Goal: Task Accomplishment & Management: Manage account settings

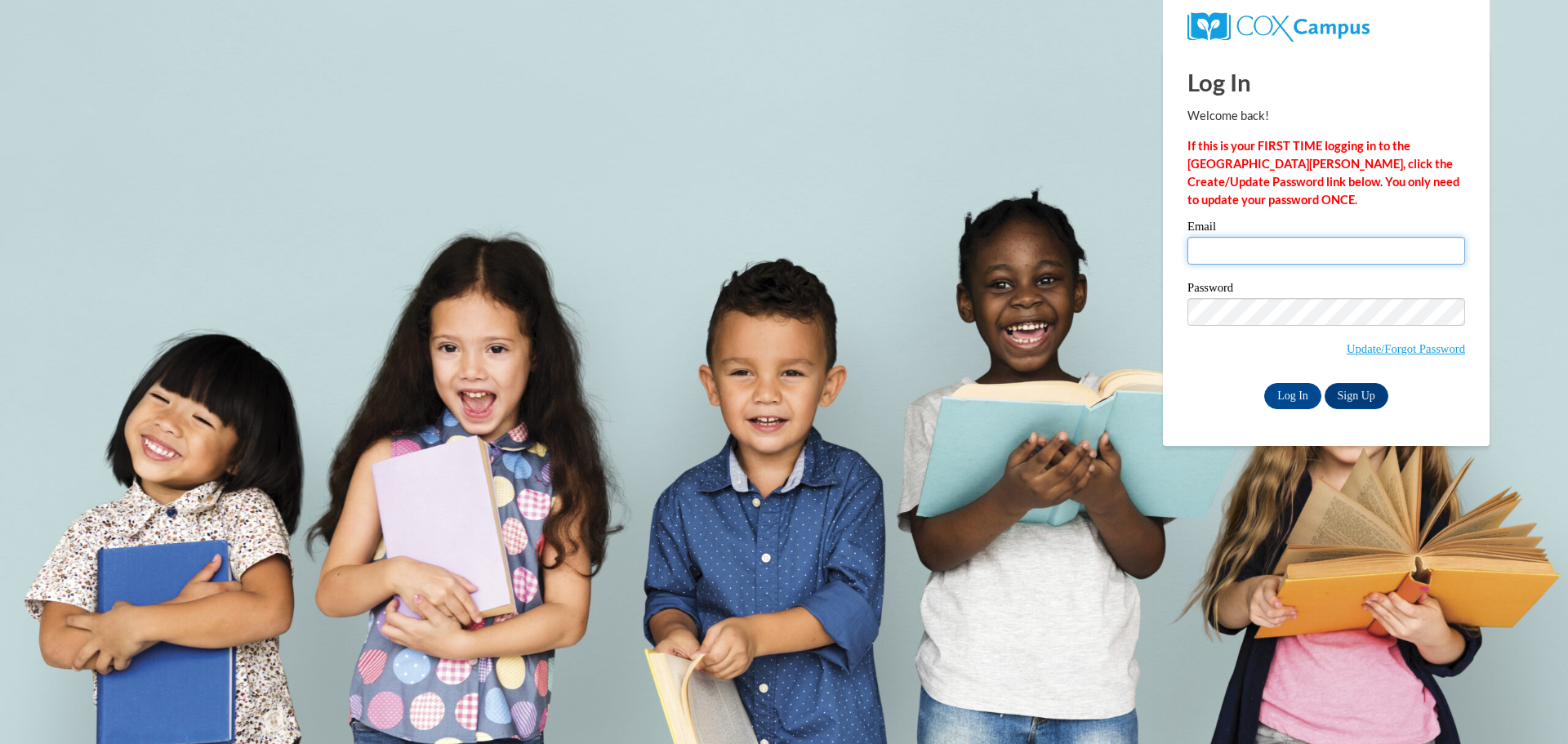
click at [1288, 248] on input "Email" at bounding box center [1326, 251] width 277 height 28
type input "[EMAIL_ADDRESS][DOMAIN_NAME]"
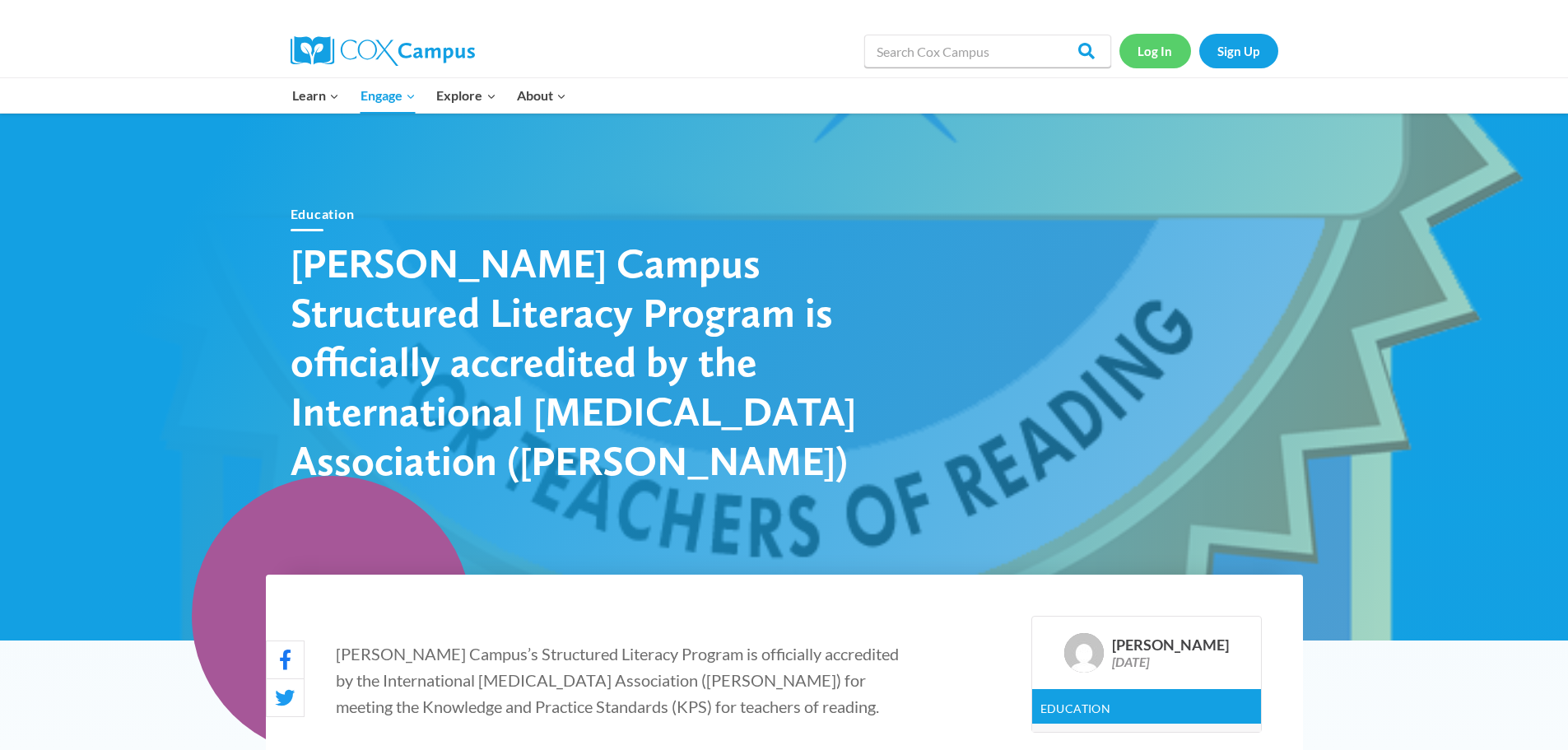
click at [1150, 48] on link "Log In" at bounding box center [1155, 51] width 71 height 34
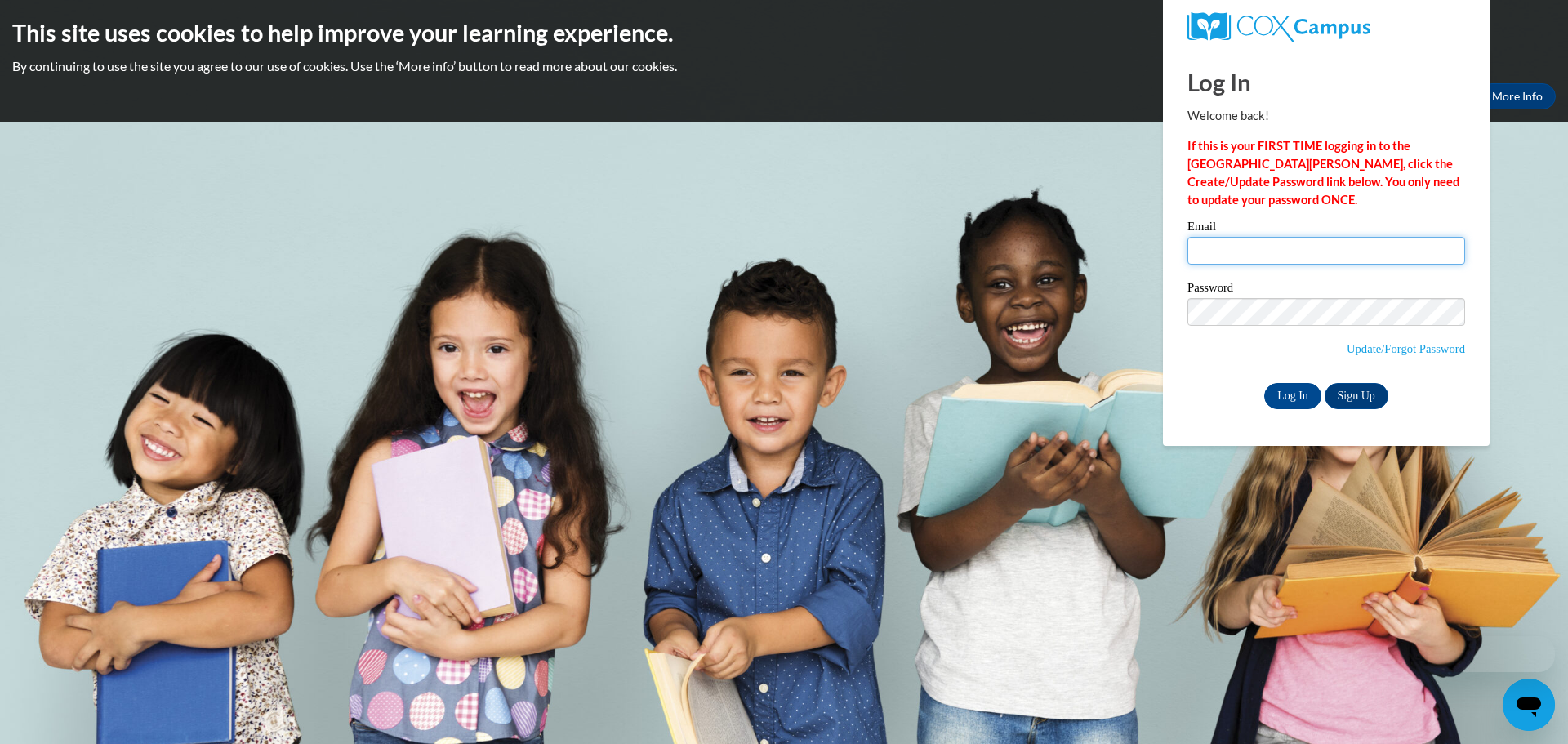
click at [1255, 250] on input "Email" at bounding box center [1326, 251] width 277 height 28
type input "[EMAIL_ADDRESS][DOMAIN_NAME]"
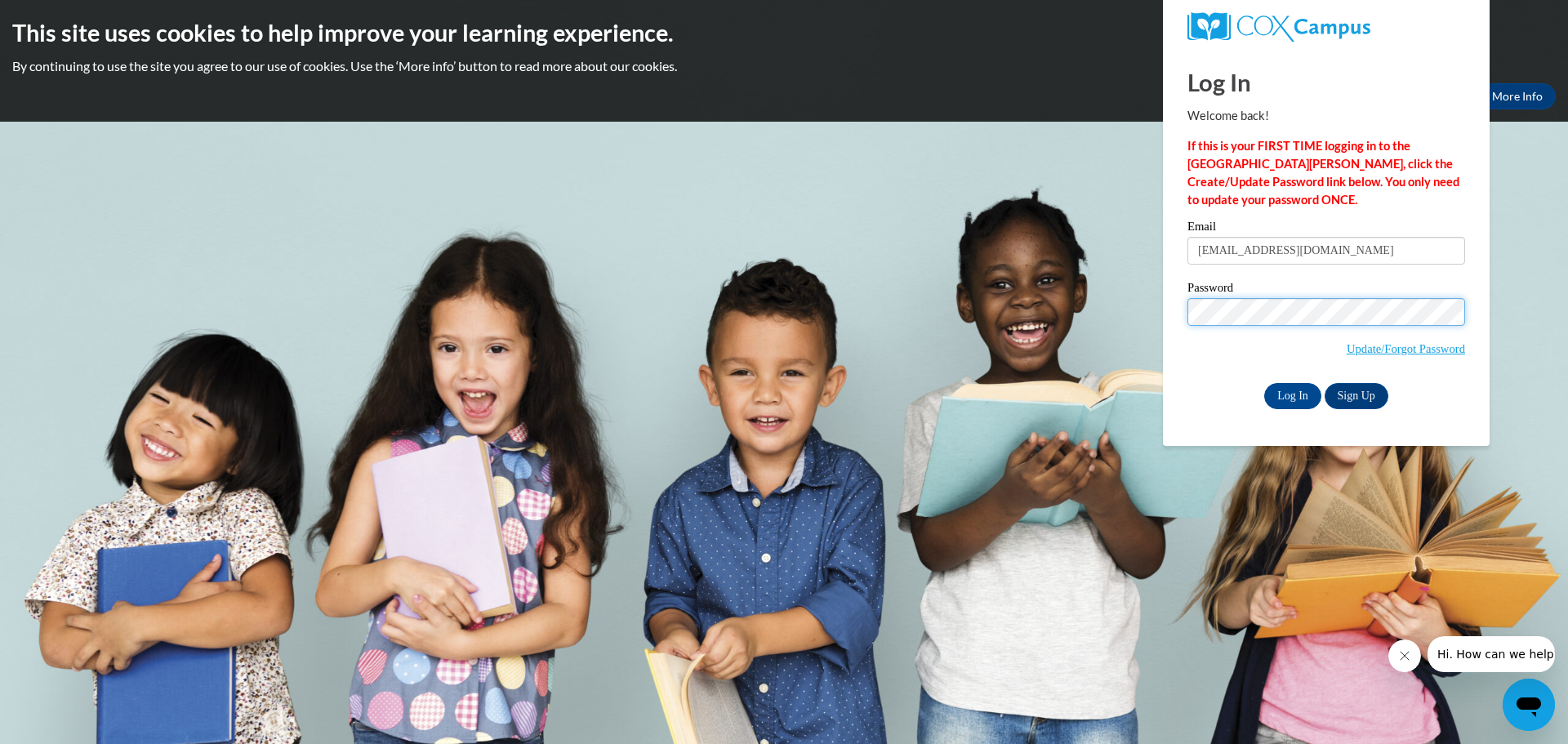
click at [1265, 383] on input "Log In" at bounding box center [1293, 396] width 57 height 26
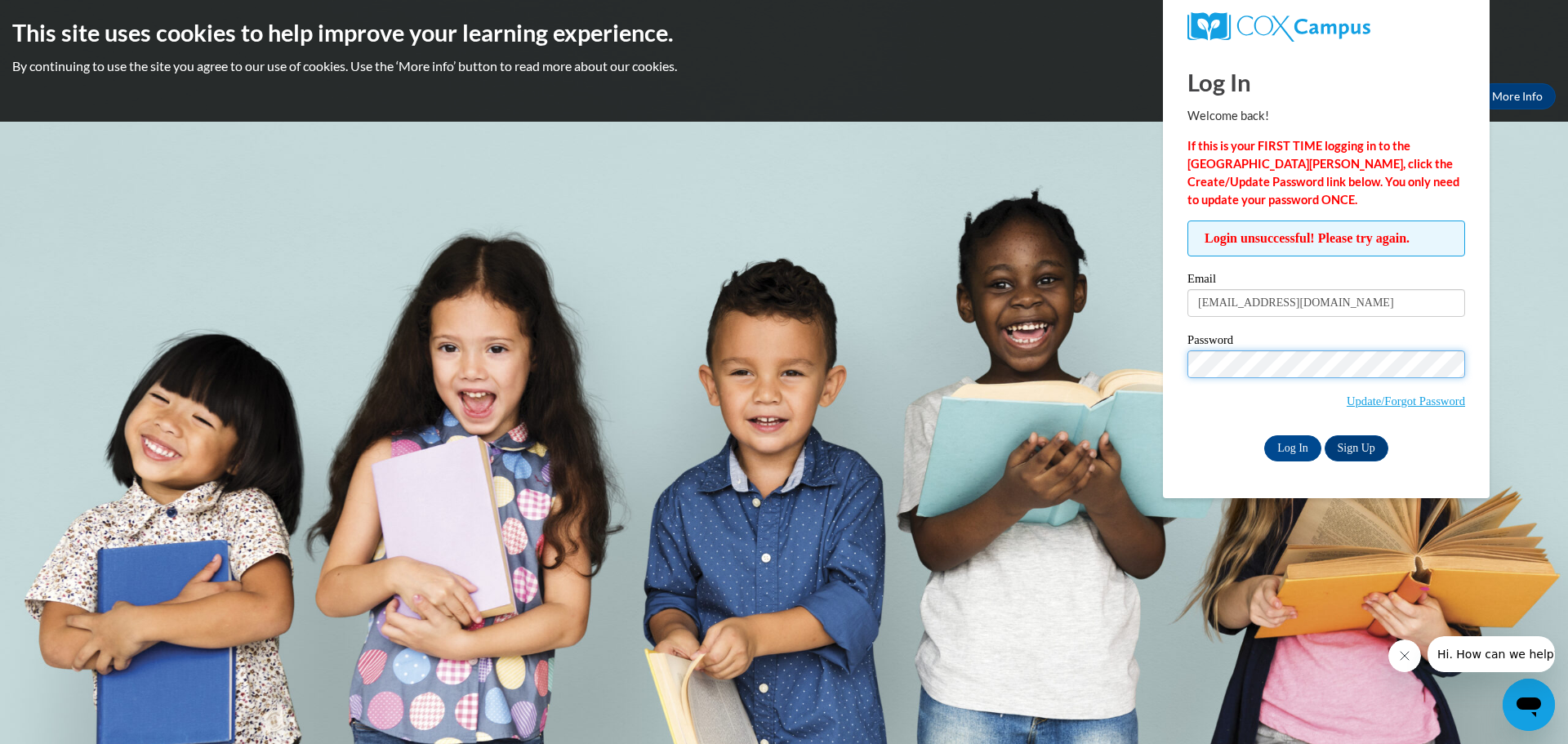
click at [1265, 435] on input "Log In" at bounding box center [1293, 448] width 57 height 26
click at [1423, 396] on link "Update/Forgot Password" at bounding box center [1405, 401] width 118 height 13
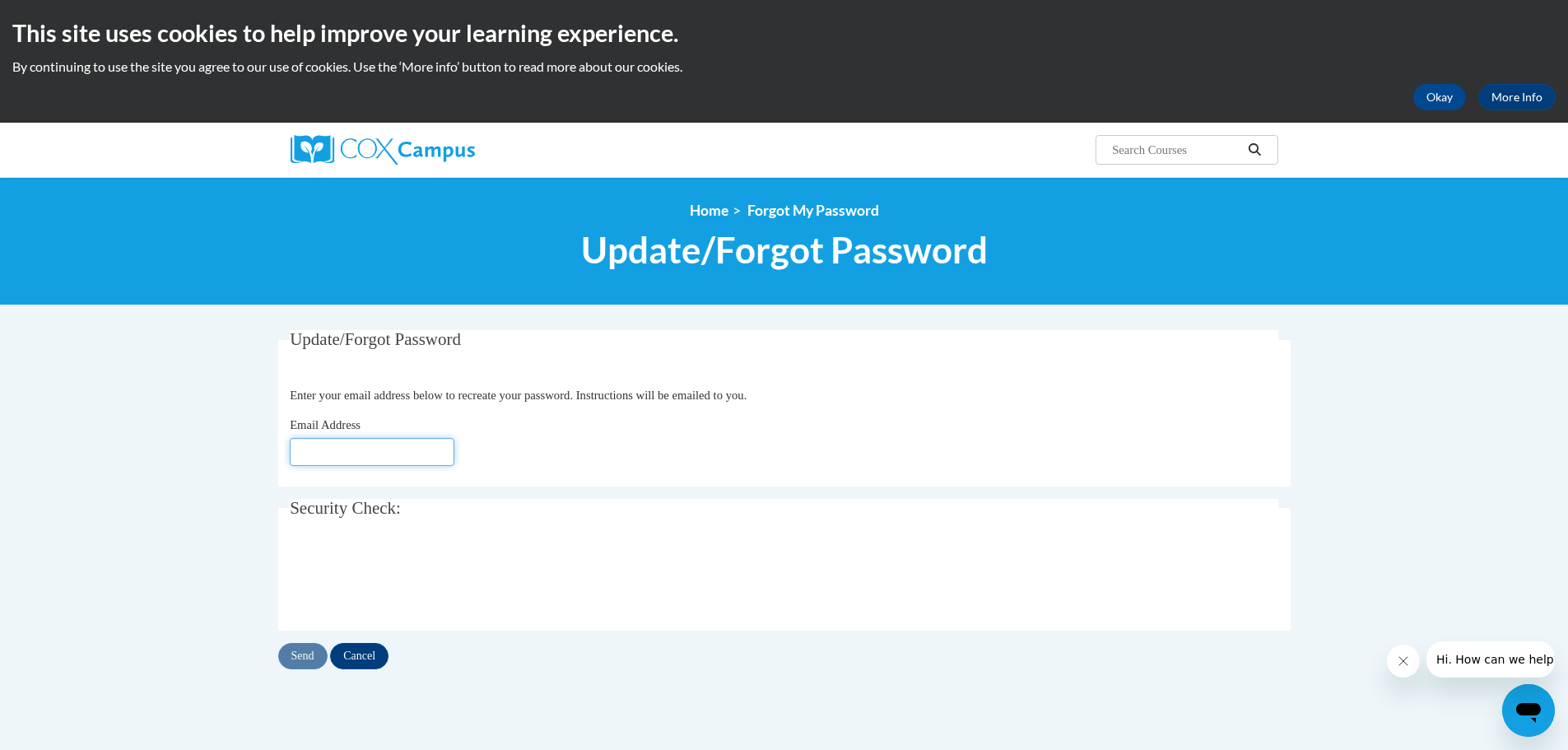
click at [355, 448] on input "Email Address" at bounding box center [372, 452] width 165 height 28
type input "ariedlin@kusd.edu"
click at [294, 656] on input "Send" at bounding box center [303, 656] width 50 height 26
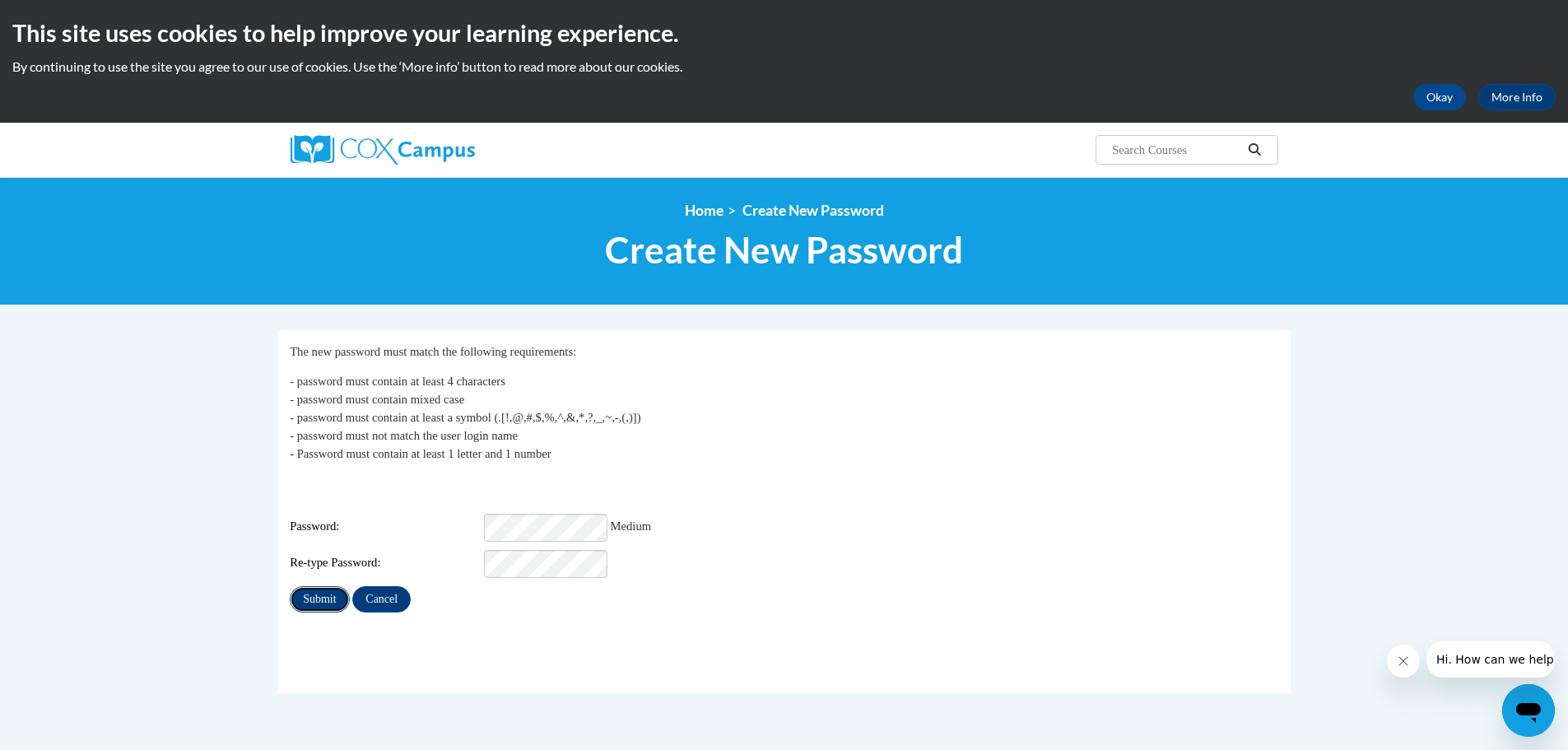
click at [315, 586] on input "Submit" at bounding box center [319, 599] width 59 height 26
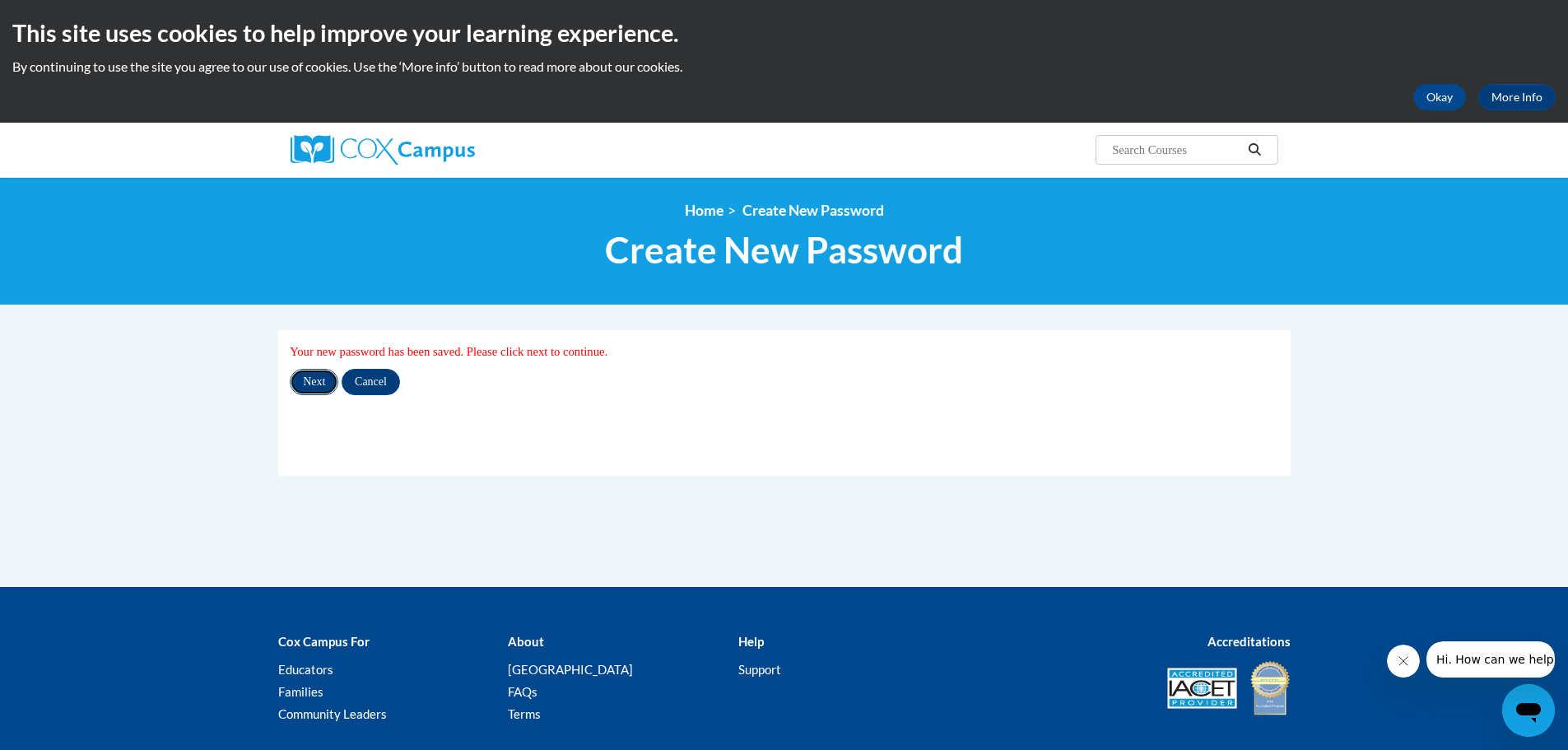
click at [308, 375] on input "Next" at bounding box center [314, 382] width 49 height 26
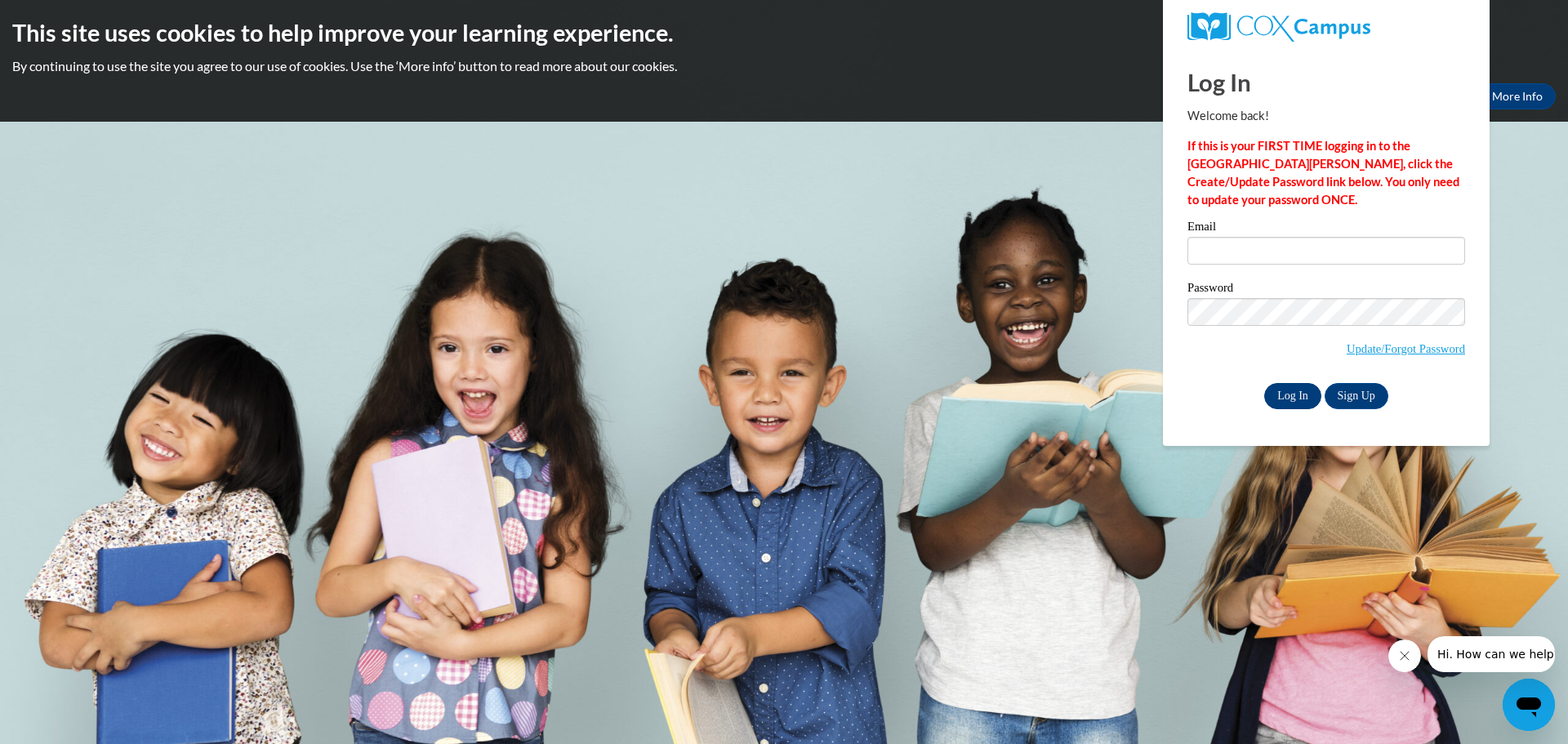
type input "ariedlin@kusd.edu"
click at [1286, 393] on input "Log In" at bounding box center [1293, 396] width 57 height 26
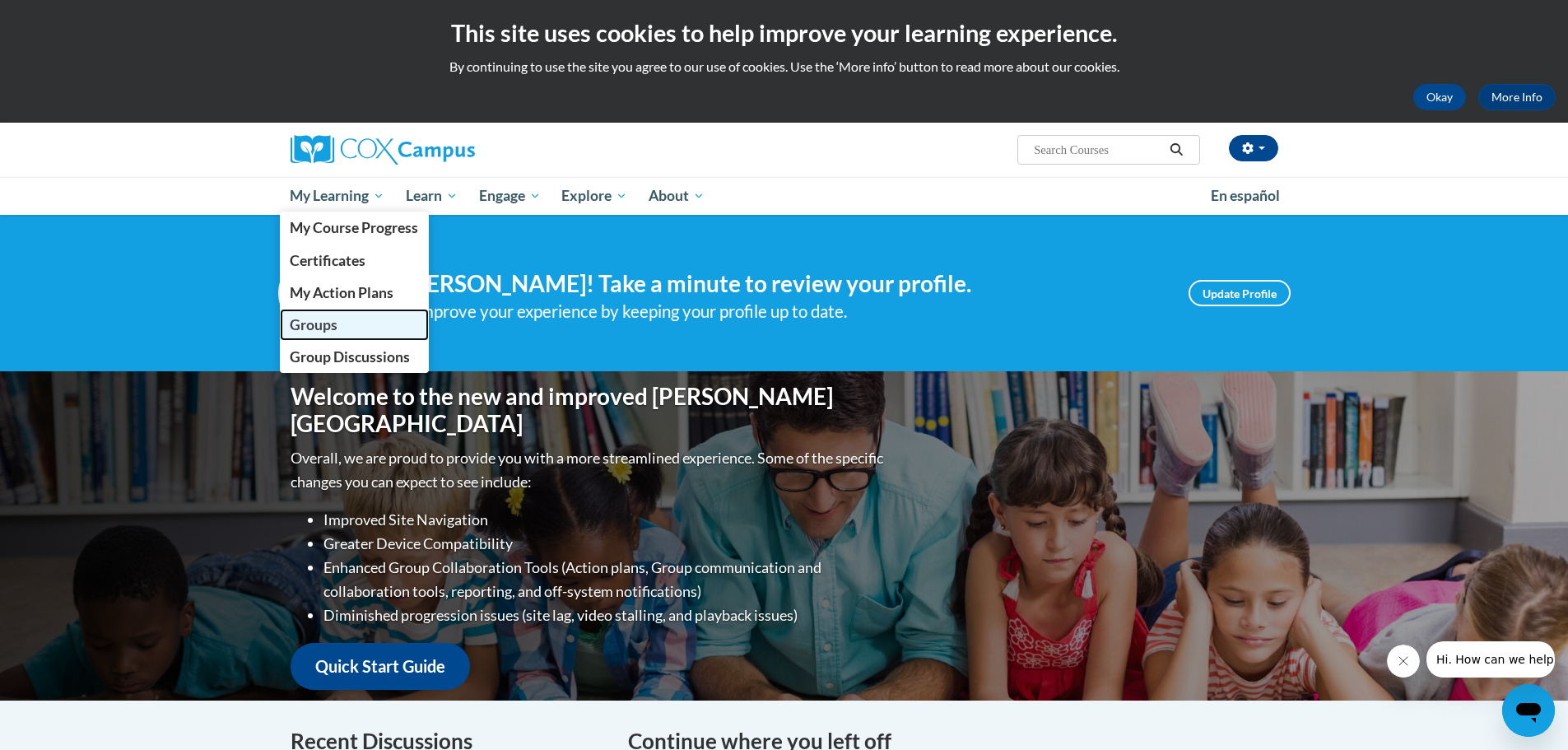
click at [312, 320] on span "Groups" at bounding box center [313, 324] width 48 height 17
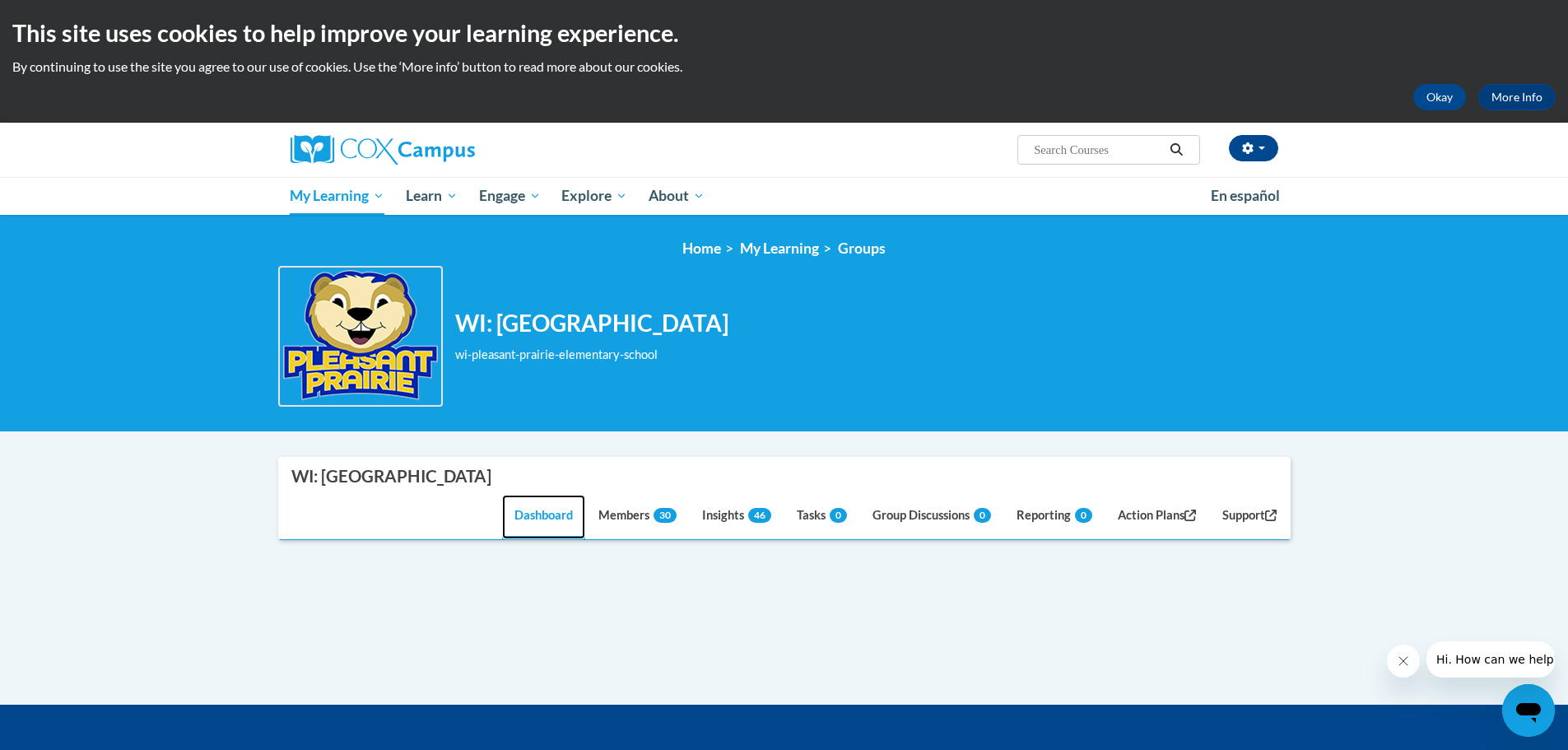
click at [526, 510] on link "Dashboard" at bounding box center [543, 517] width 83 height 44
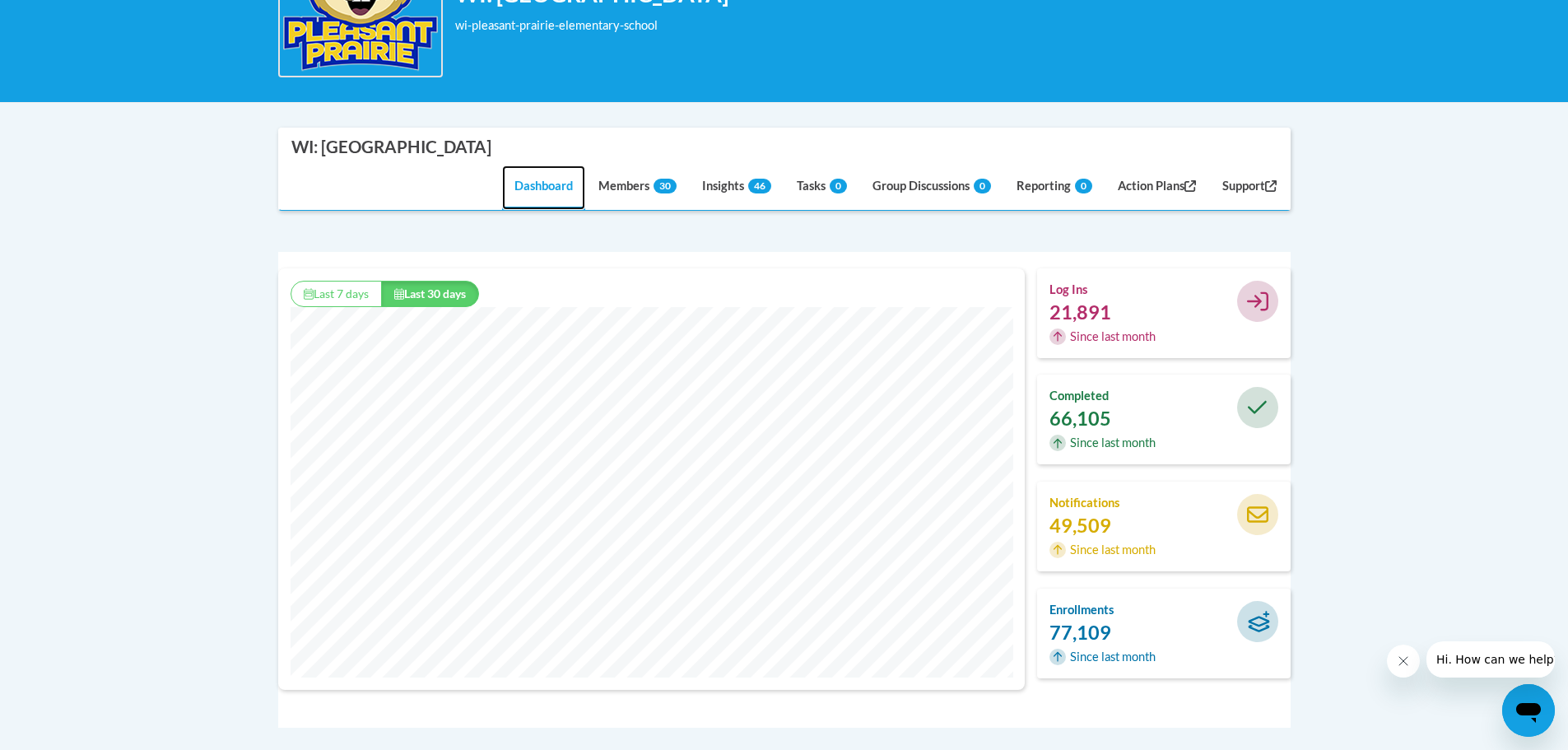
scroll to position [82, 0]
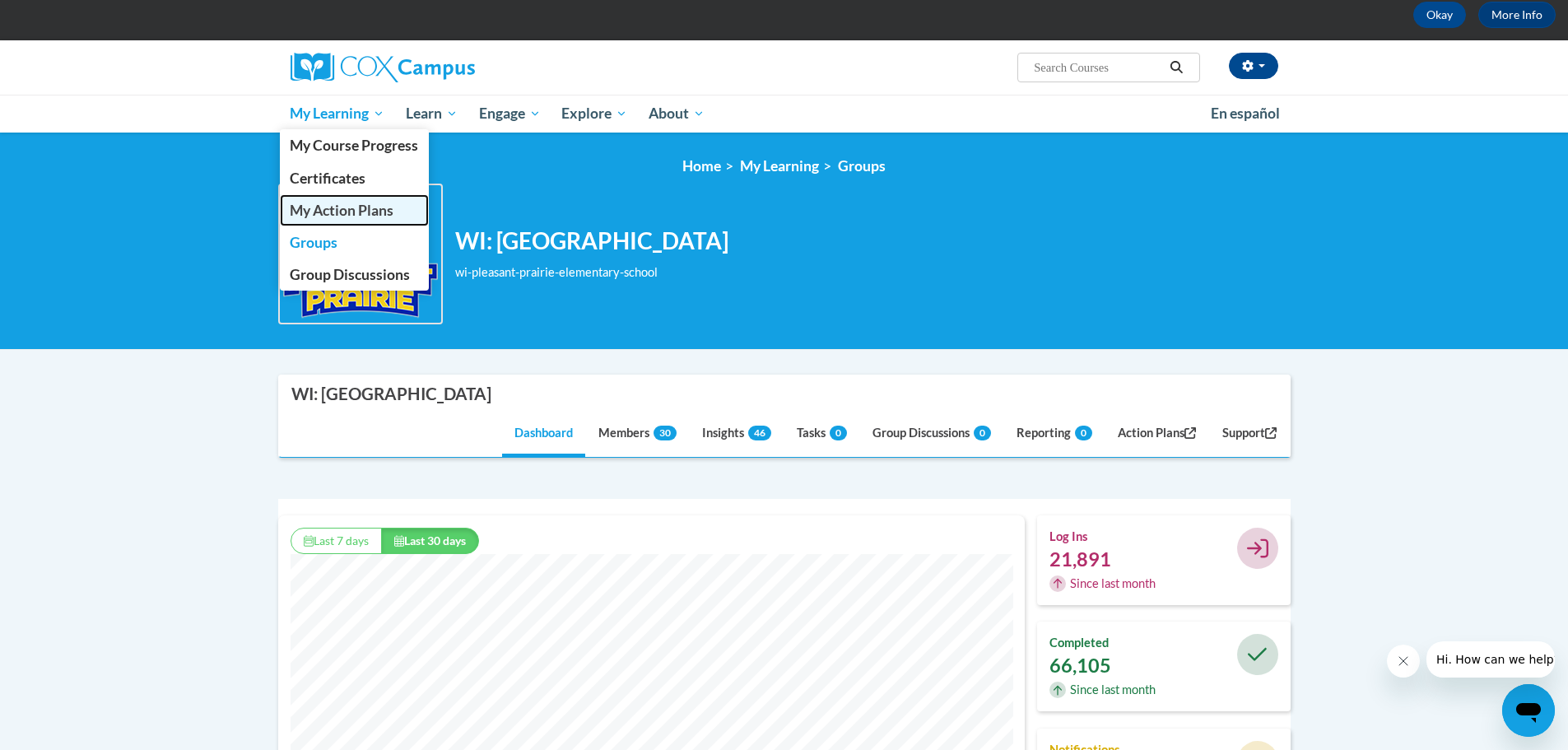
click at [334, 204] on span "My Action Plans" at bounding box center [341, 210] width 104 height 17
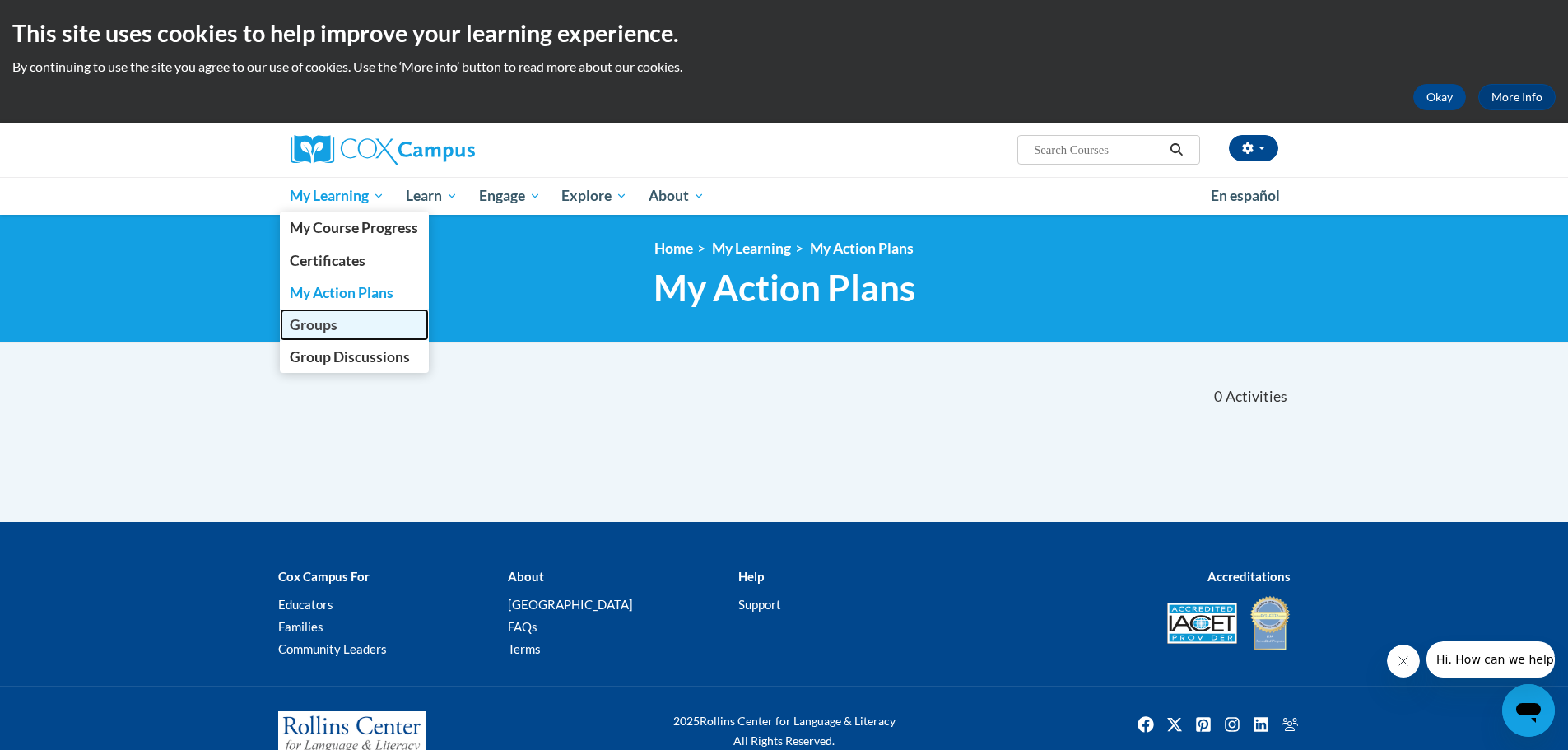
click at [319, 322] on span "Groups" at bounding box center [313, 324] width 48 height 17
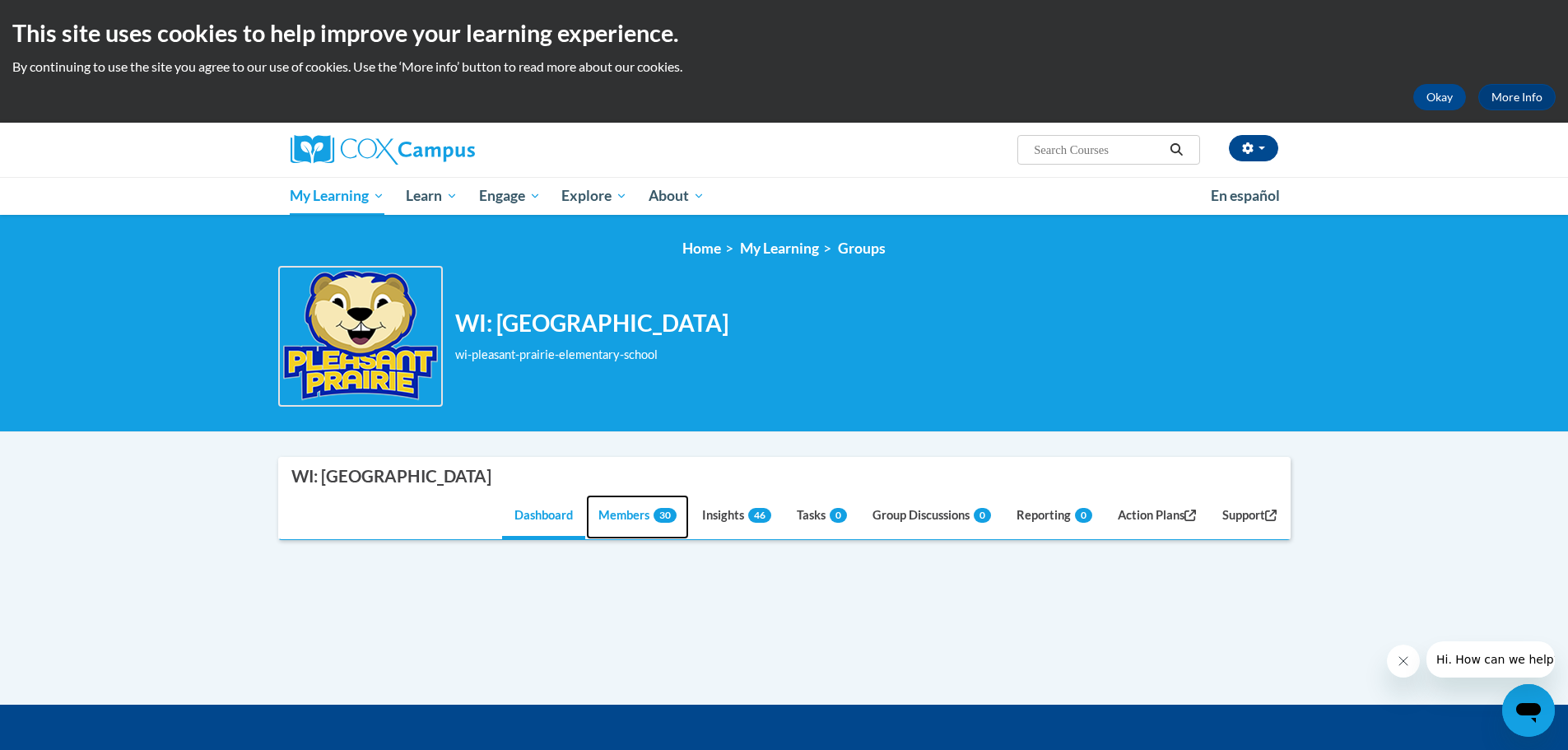
click at [610, 510] on link "Members 30" at bounding box center [638, 517] width 103 height 44
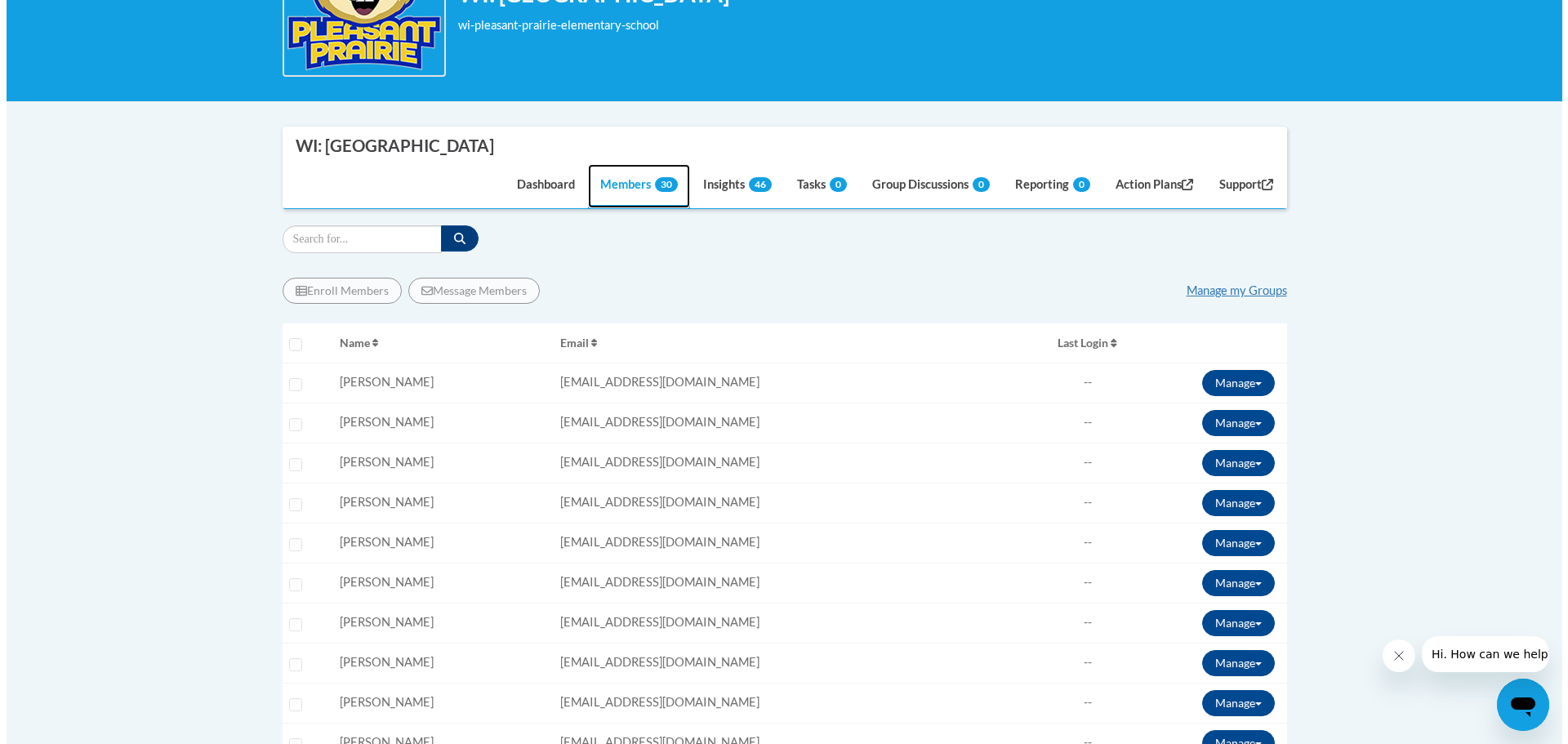
scroll to position [571, 0]
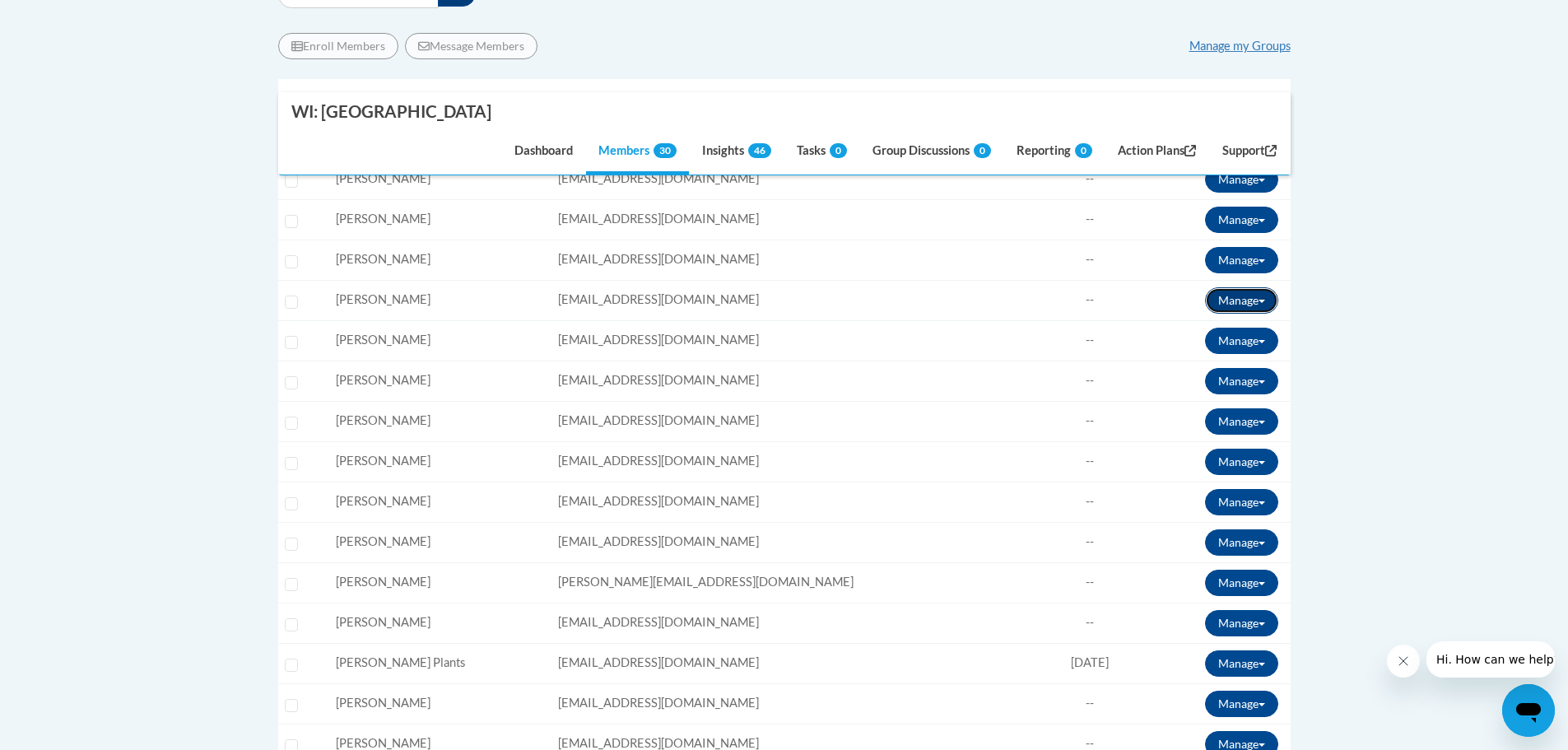
click at [1259, 296] on button "Manage" at bounding box center [1242, 300] width 73 height 26
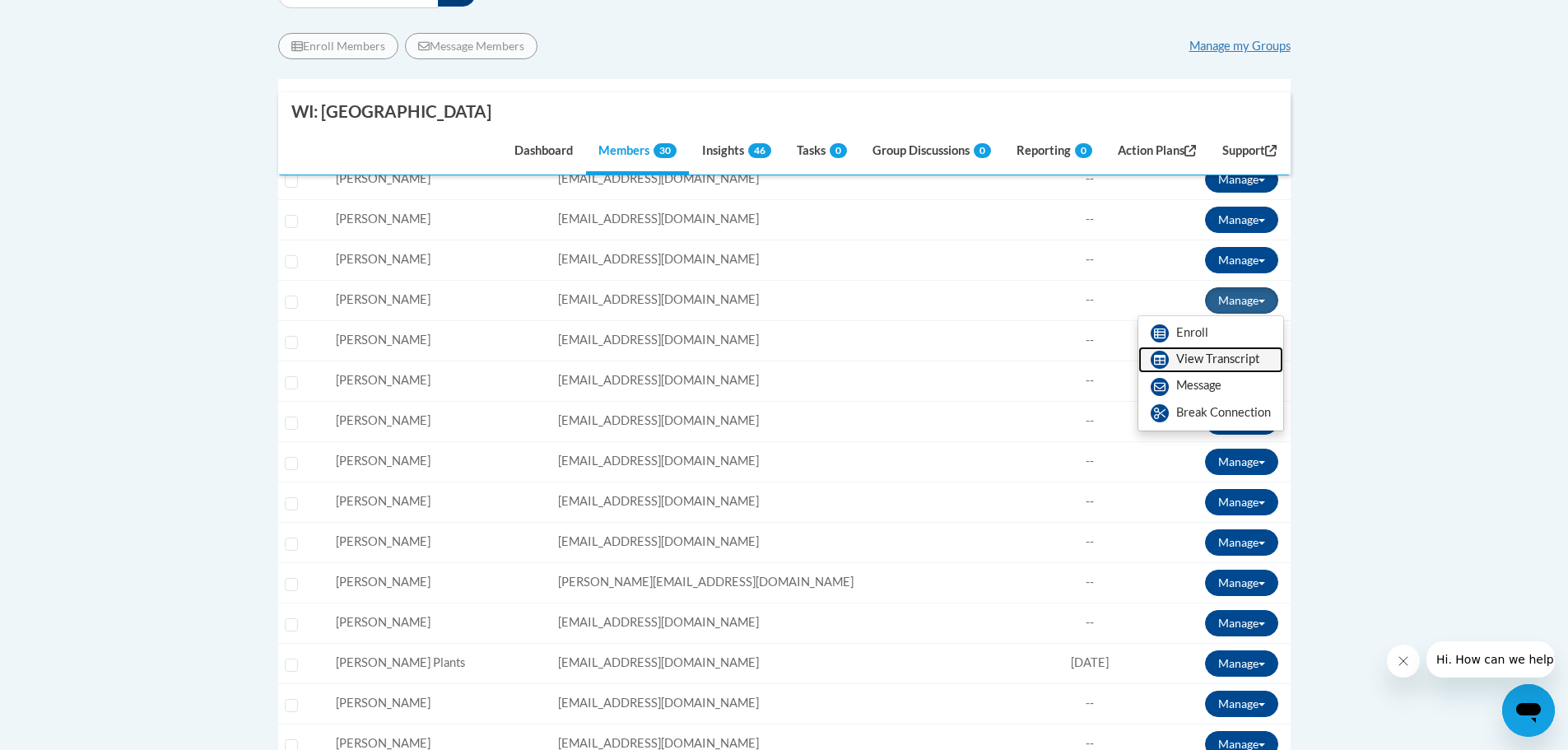
click at [1225, 354] on link "View Transcript" at bounding box center [1211, 360] width 144 height 26
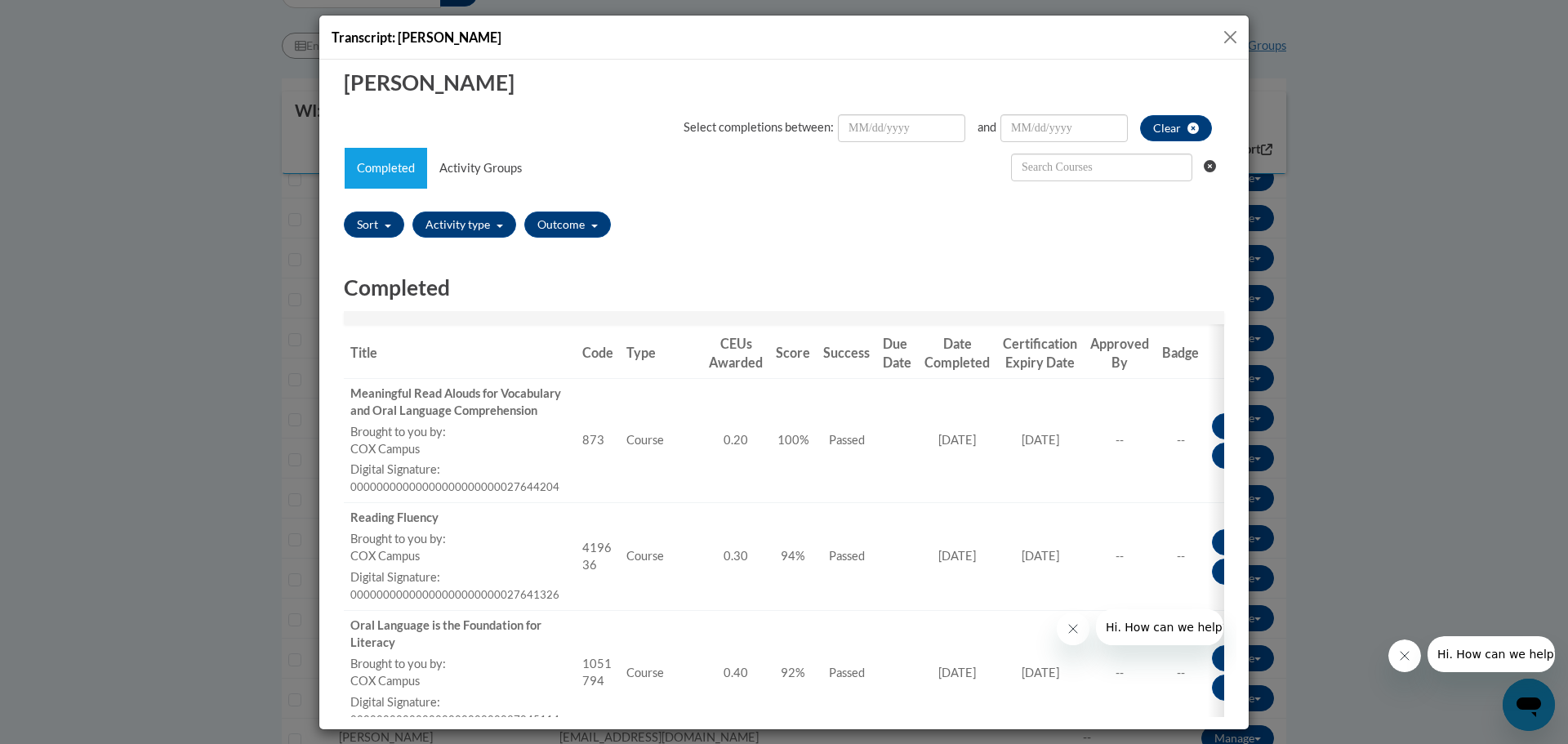
scroll to position [28, 0]
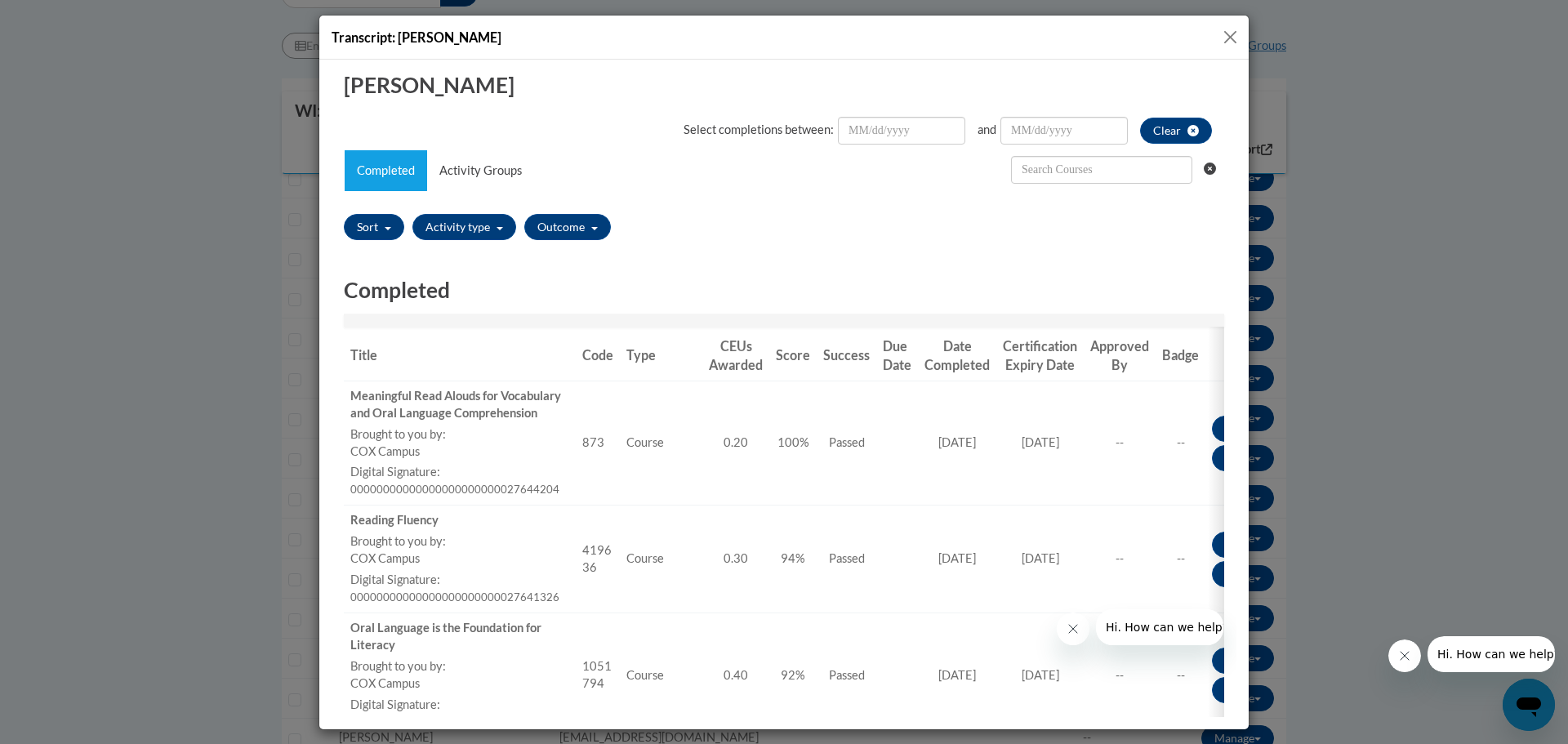
drag, startPoint x: 1233, startPoint y: 334, endPoint x: 1588, endPoint y: 418, distance: 364.8
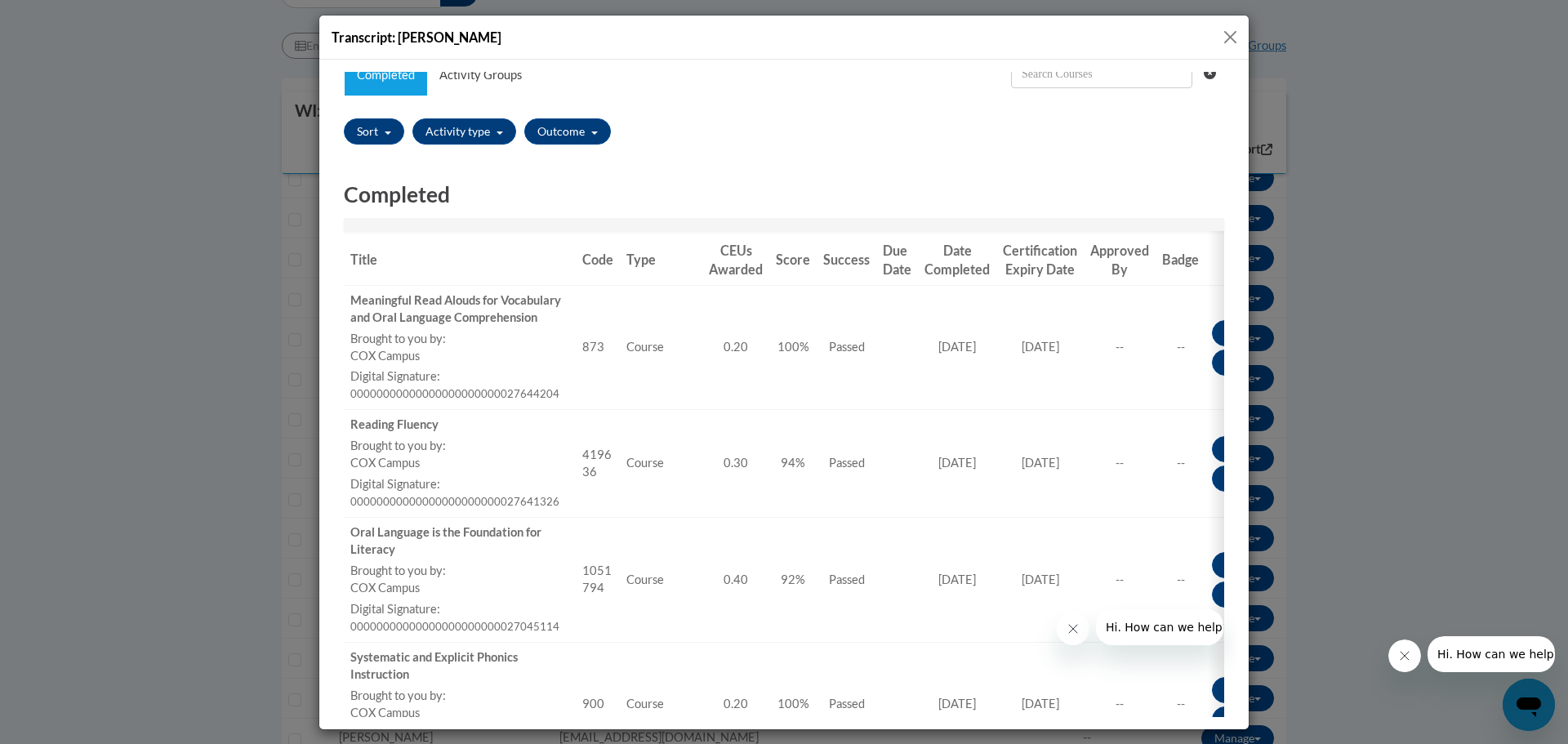
scroll to position [99, 0]
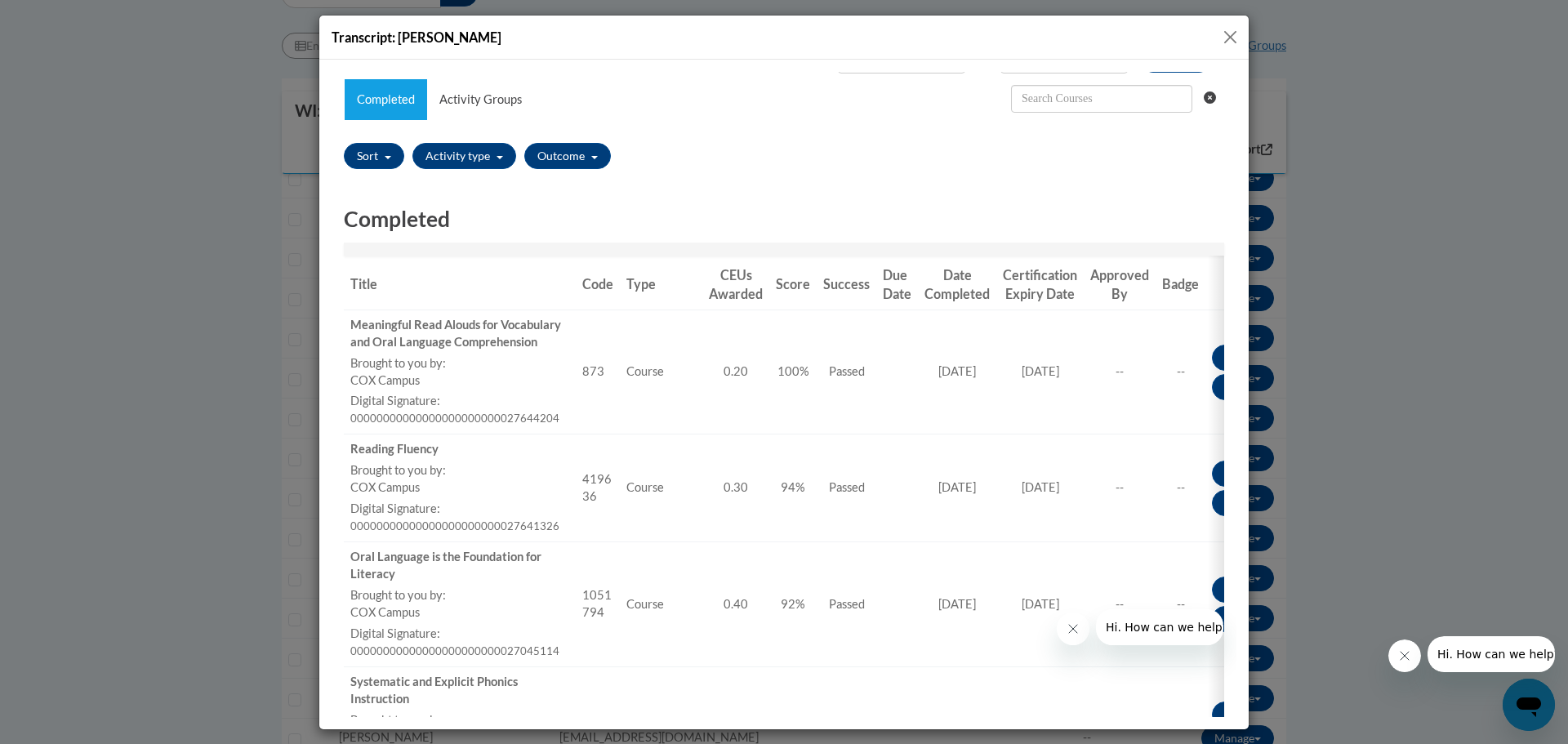
drag, startPoint x: 1232, startPoint y: 258, endPoint x: 1575, endPoint y: 361, distance: 358.1
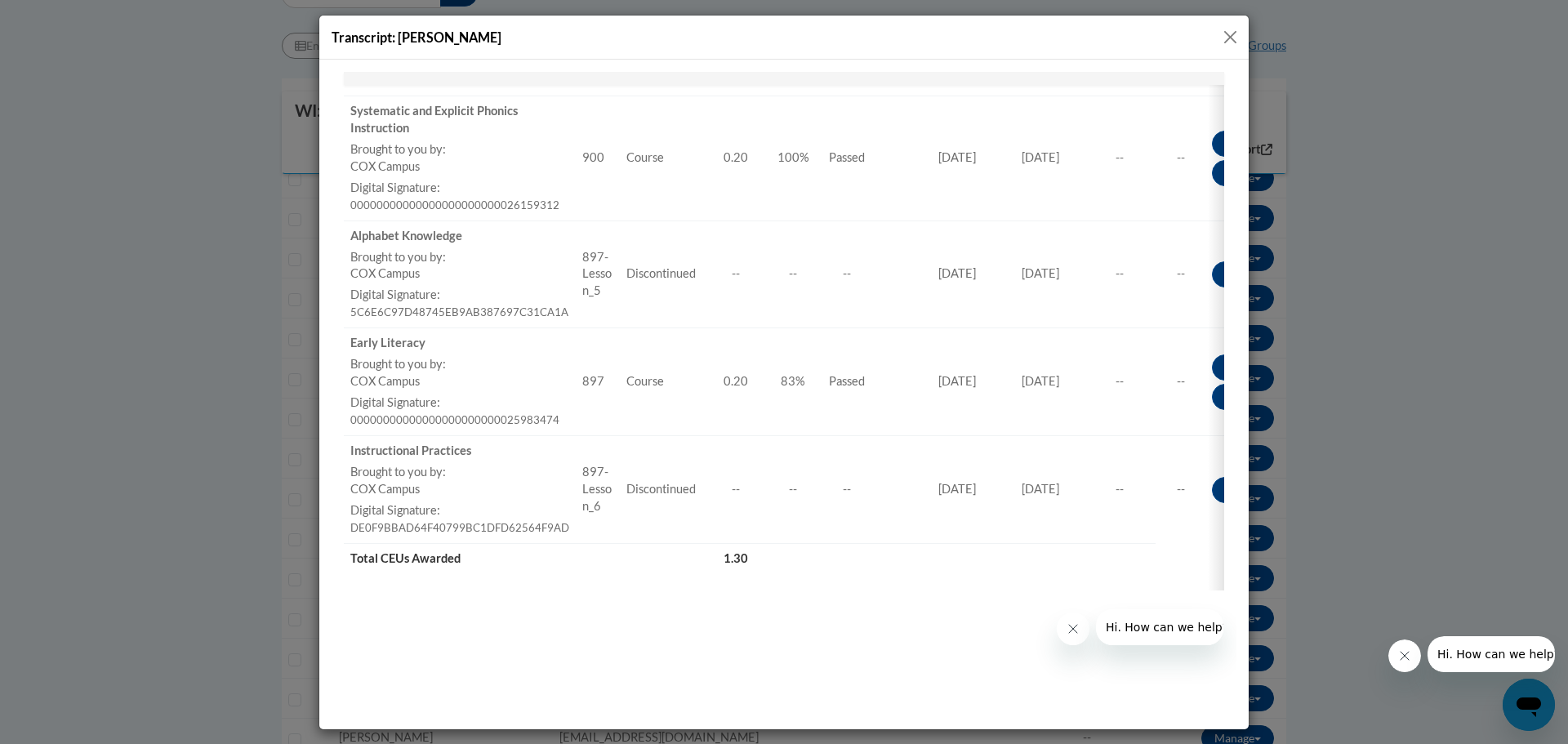
scroll to position [679, 0]
drag, startPoint x: 1229, startPoint y: 370, endPoint x: 1577, endPoint y: 710, distance: 486.5
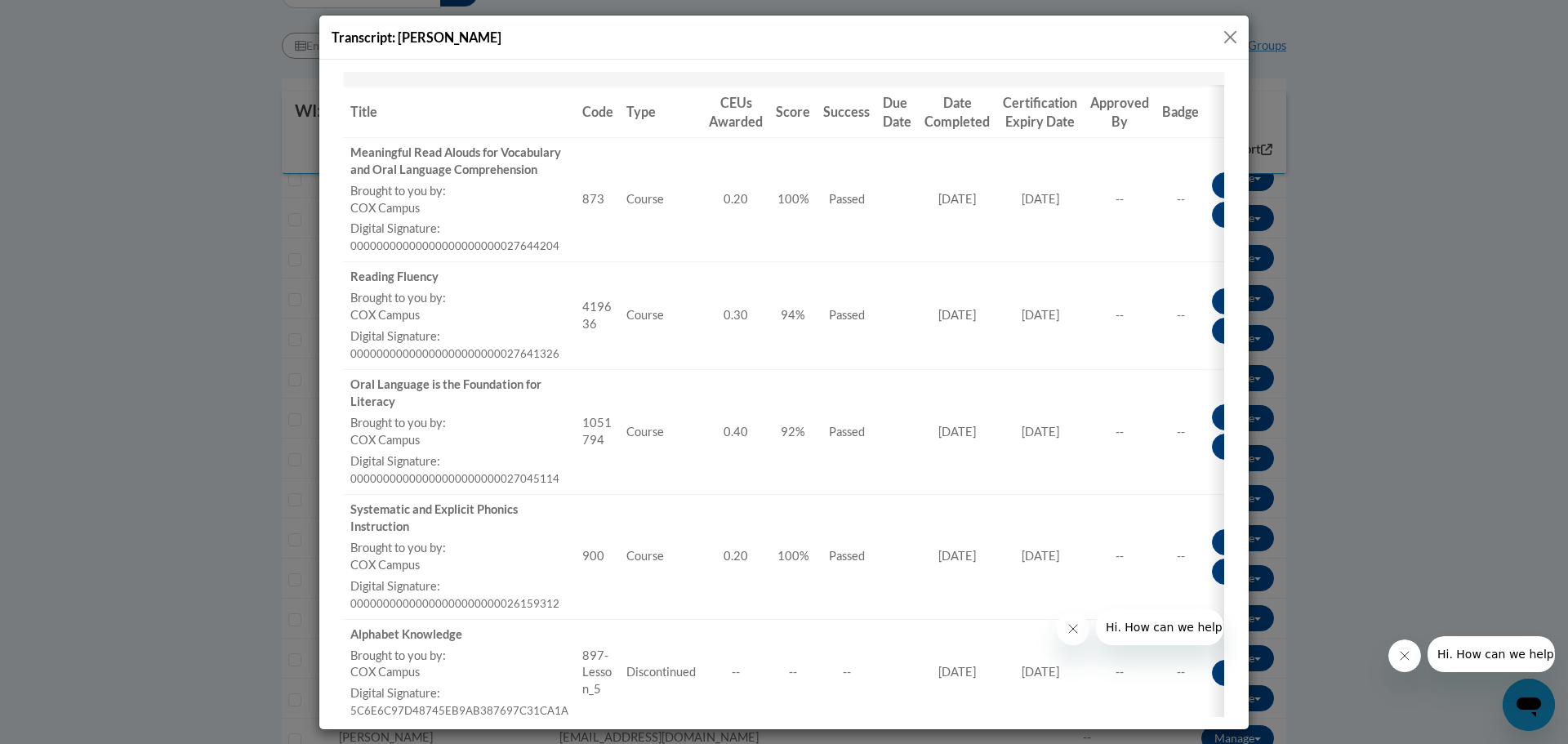
scroll to position [598, 0]
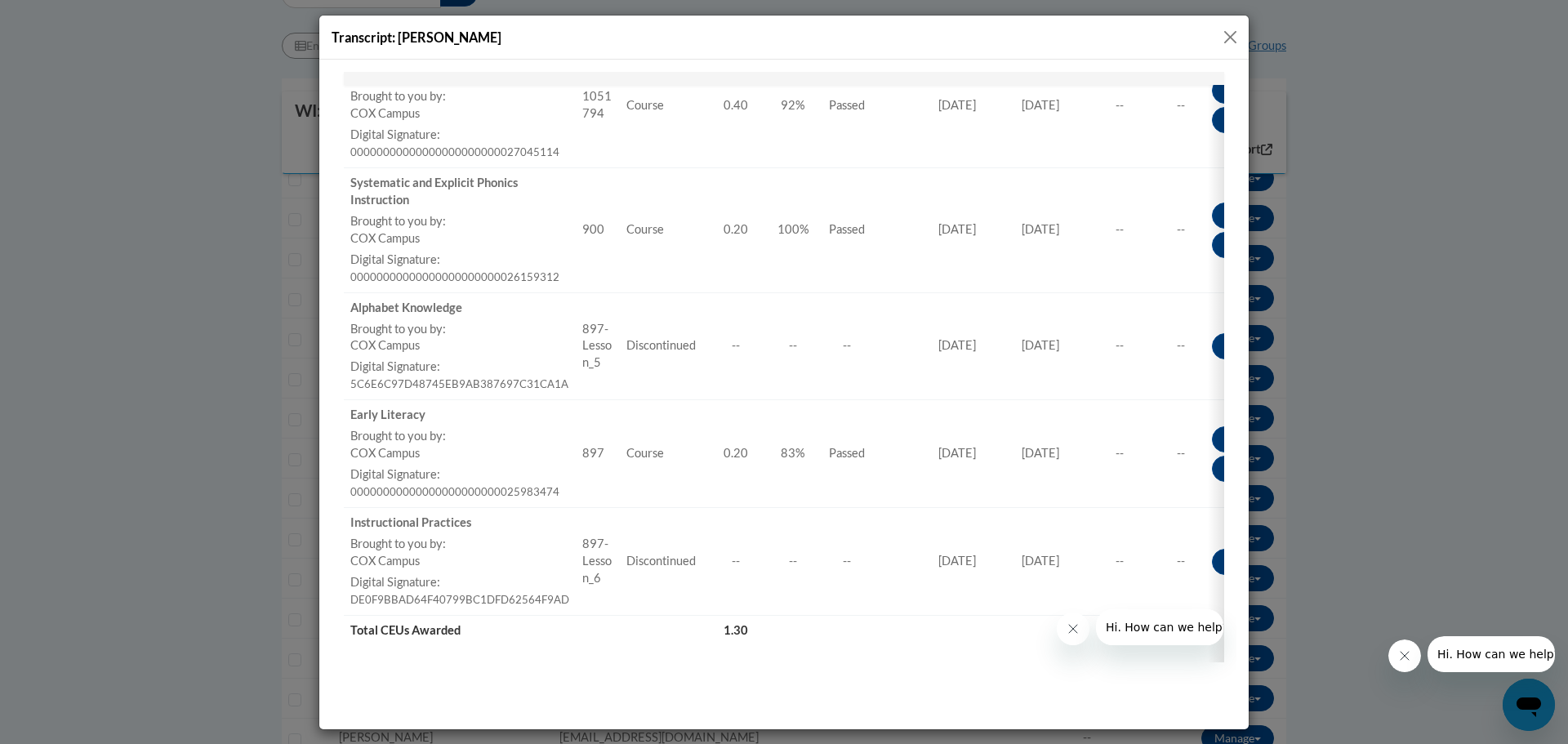
drag, startPoint x: 1026, startPoint y: 659, endPoint x: 1176, endPoint y: 652, distance: 150.2
click at [1178, 652] on div "Title Code Type CEUs Awarded Score Success Due Date Date Completed Certificatio…" at bounding box center [784, 210] width 880 height 902
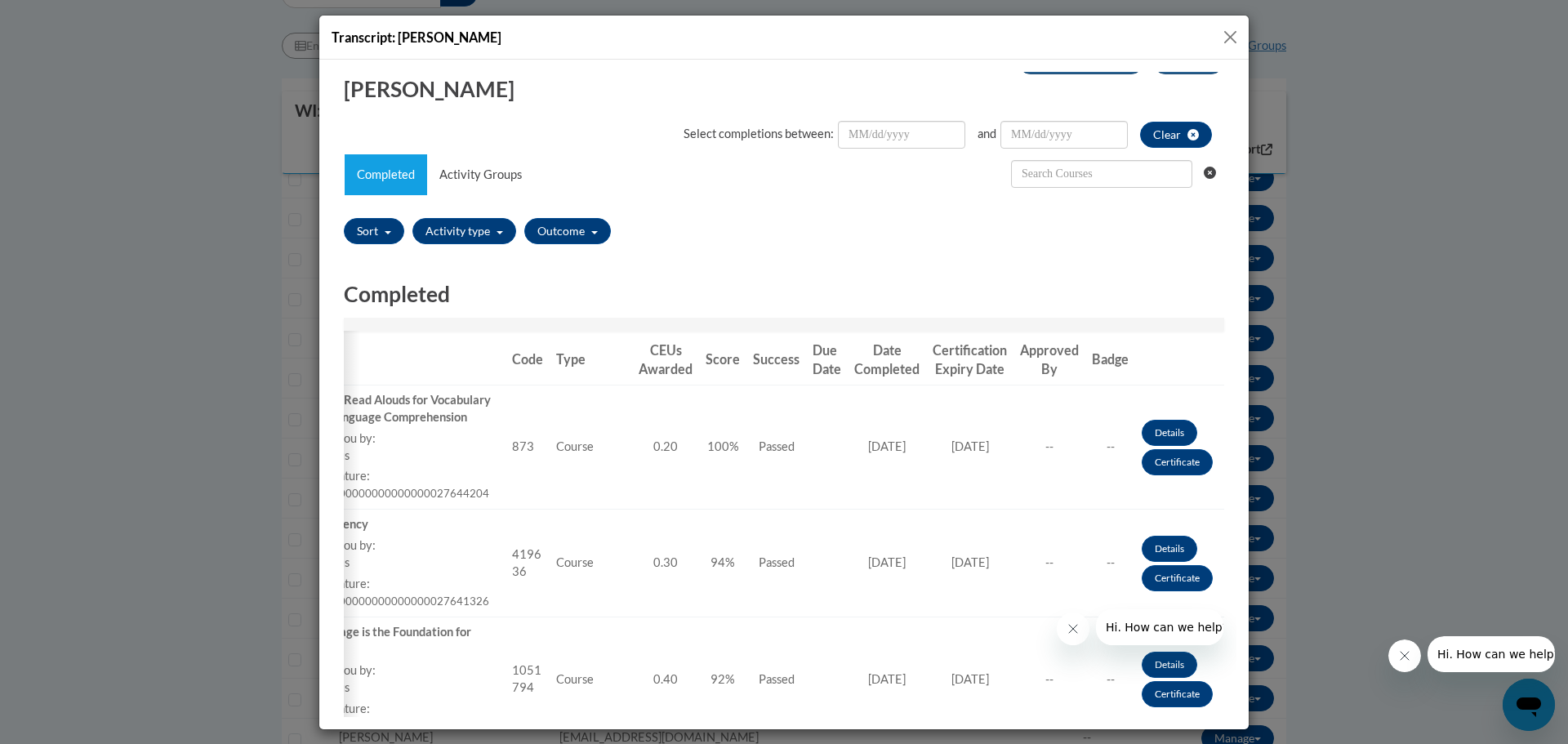
scroll to position [293, 0]
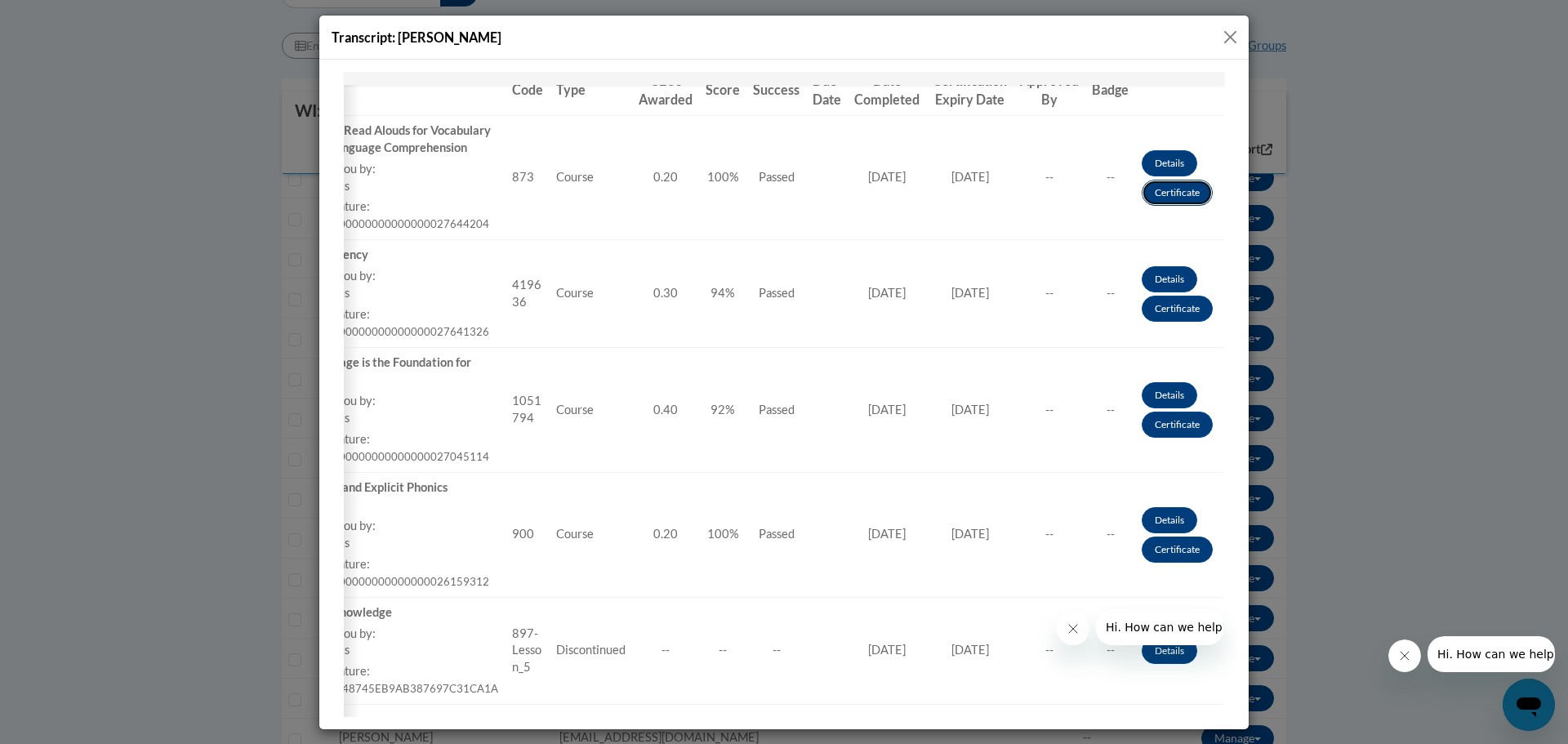
click at [1153, 186] on link "Certificate" at bounding box center [1177, 192] width 71 height 26
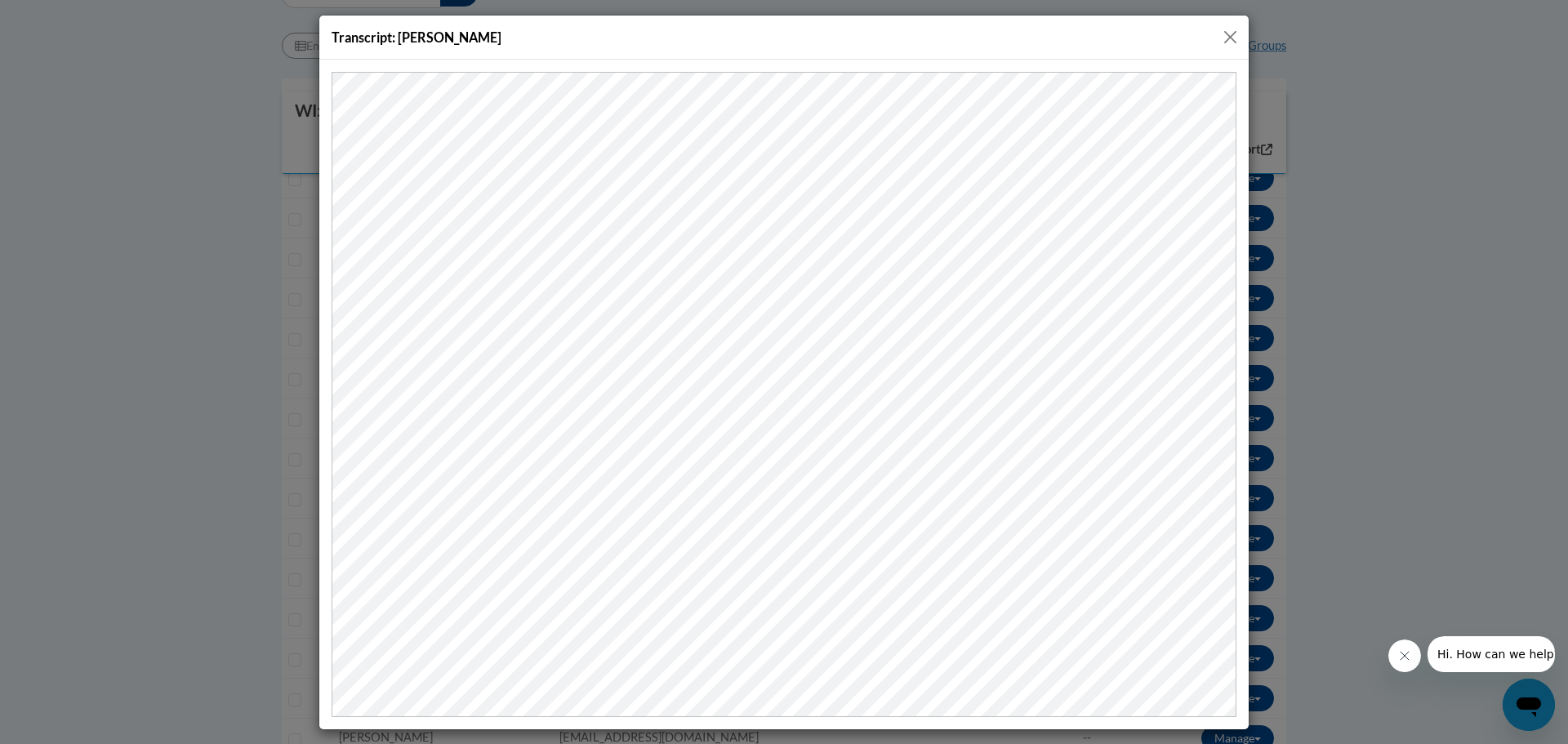
scroll to position [0, 0]
click at [1227, 33] on button "Close" at bounding box center [1230, 37] width 20 height 20
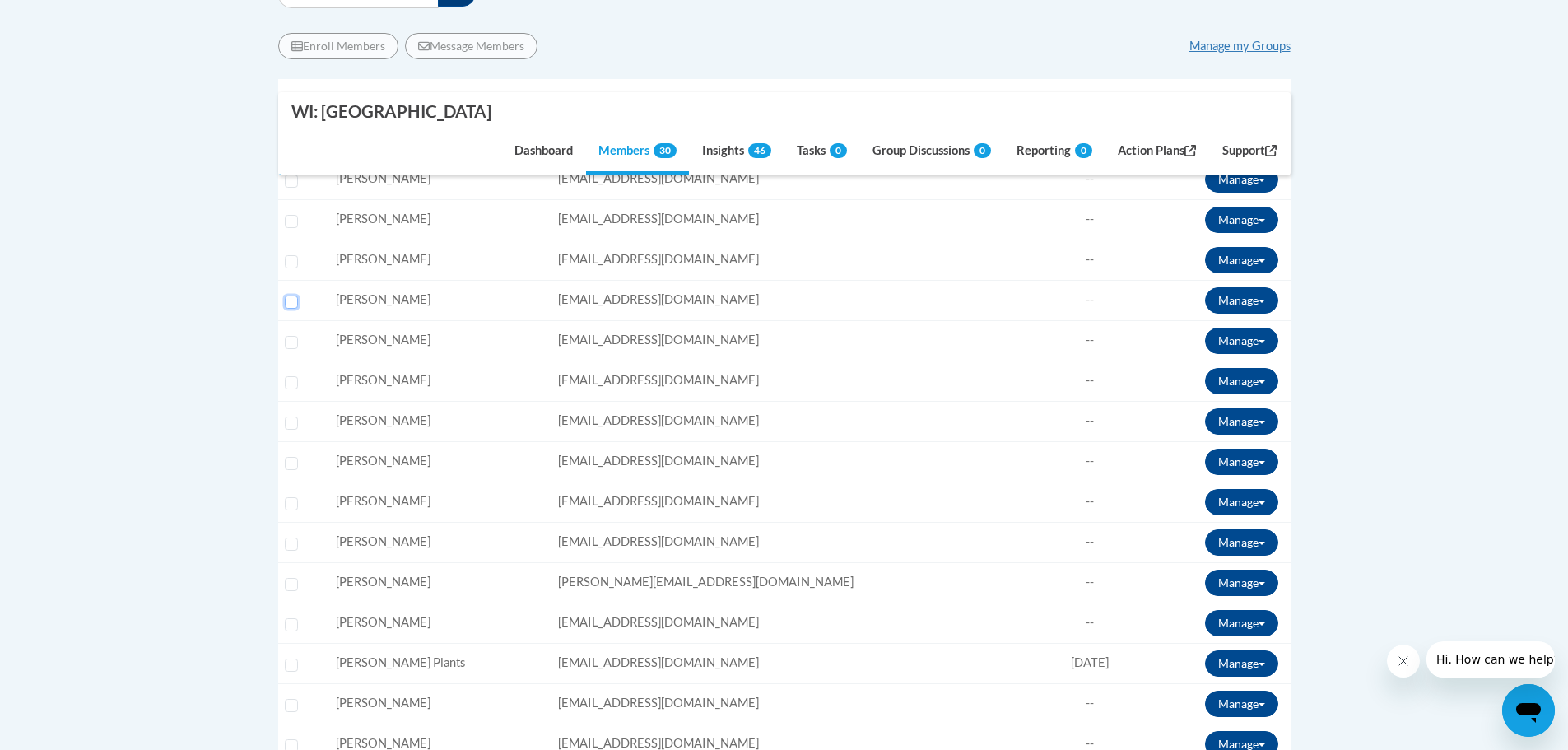
click at [292, 303] on input "Select learner" at bounding box center [292, 302] width 13 height 13
checkbox input "true"
click at [1261, 295] on button "Manage" at bounding box center [1242, 300] width 73 height 26
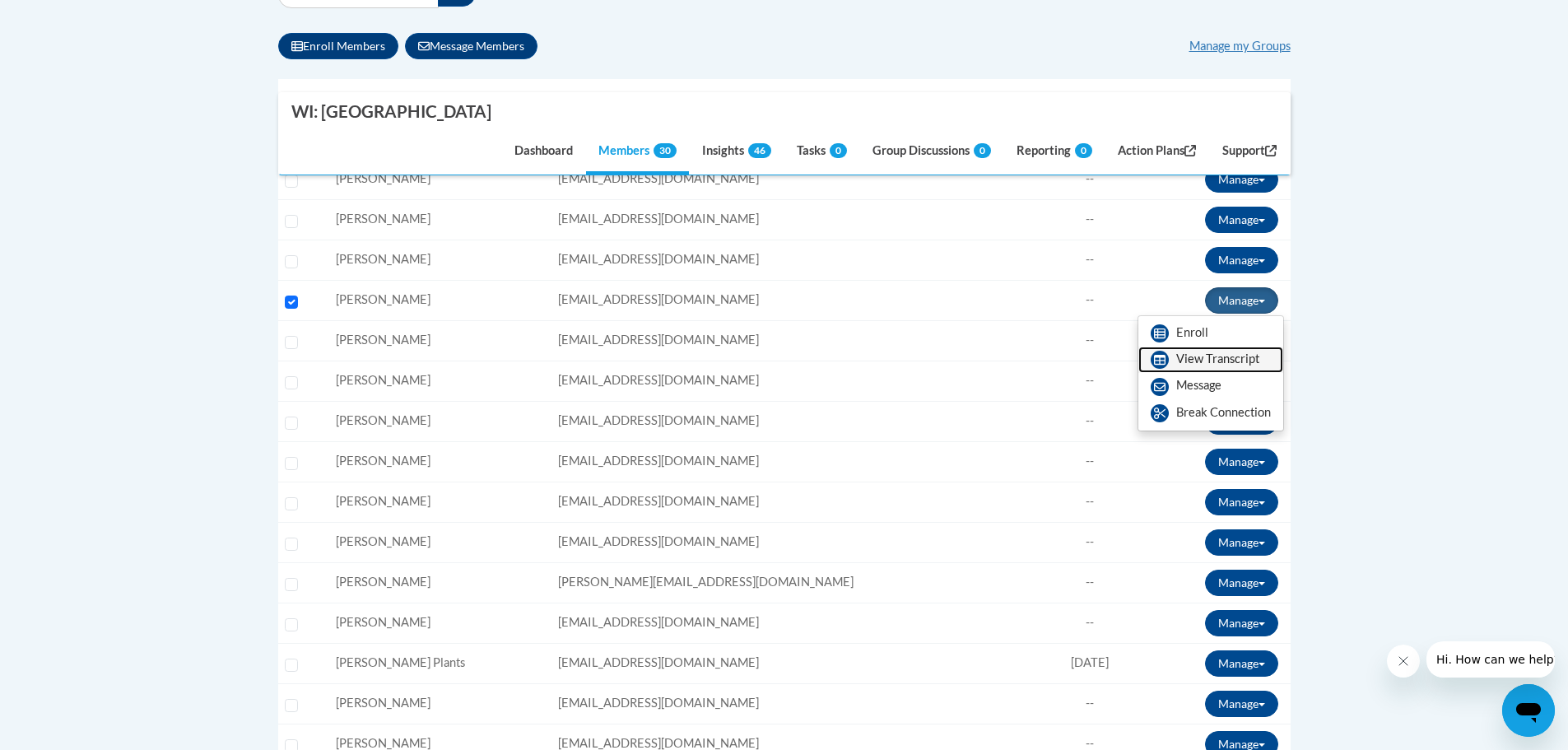
click at [1190, 354] on link "View Transcript" at bounding box center [1211, 360] width 144 height 26
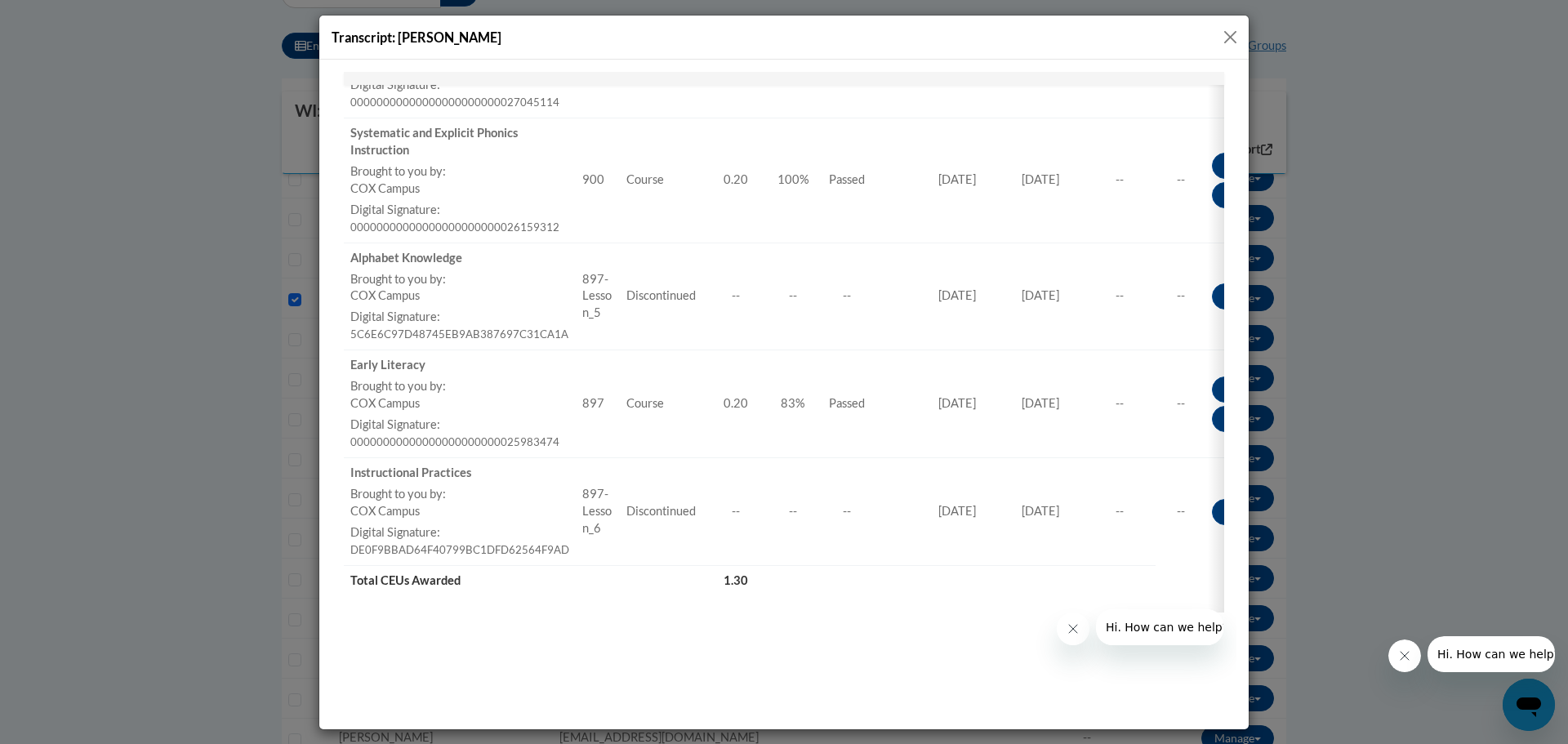
scroll to position [683, 0]
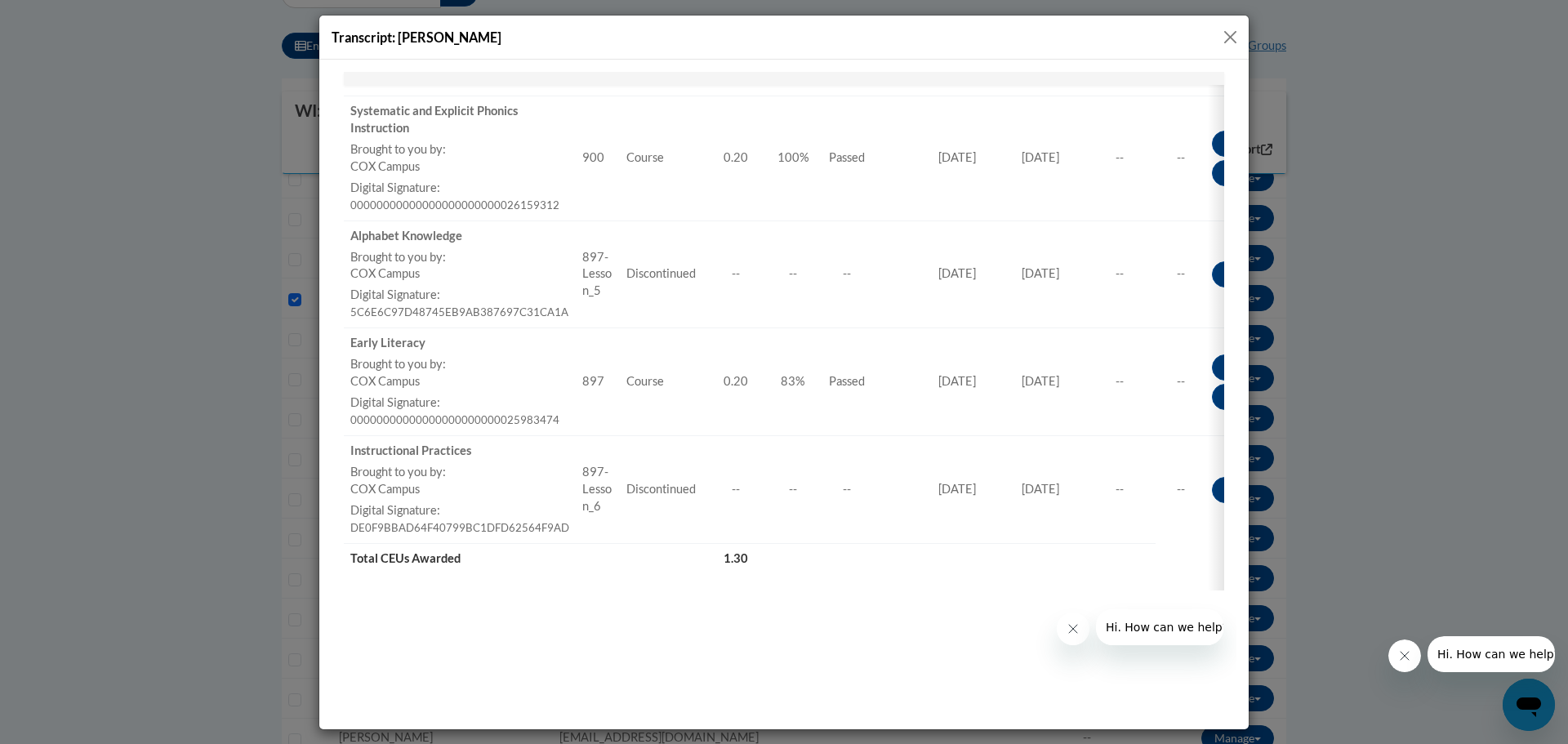
drag, startPoint x: 1234, startPoint y: 369, endPoint x: 1571, endPoint y: 756, distance: 513.2
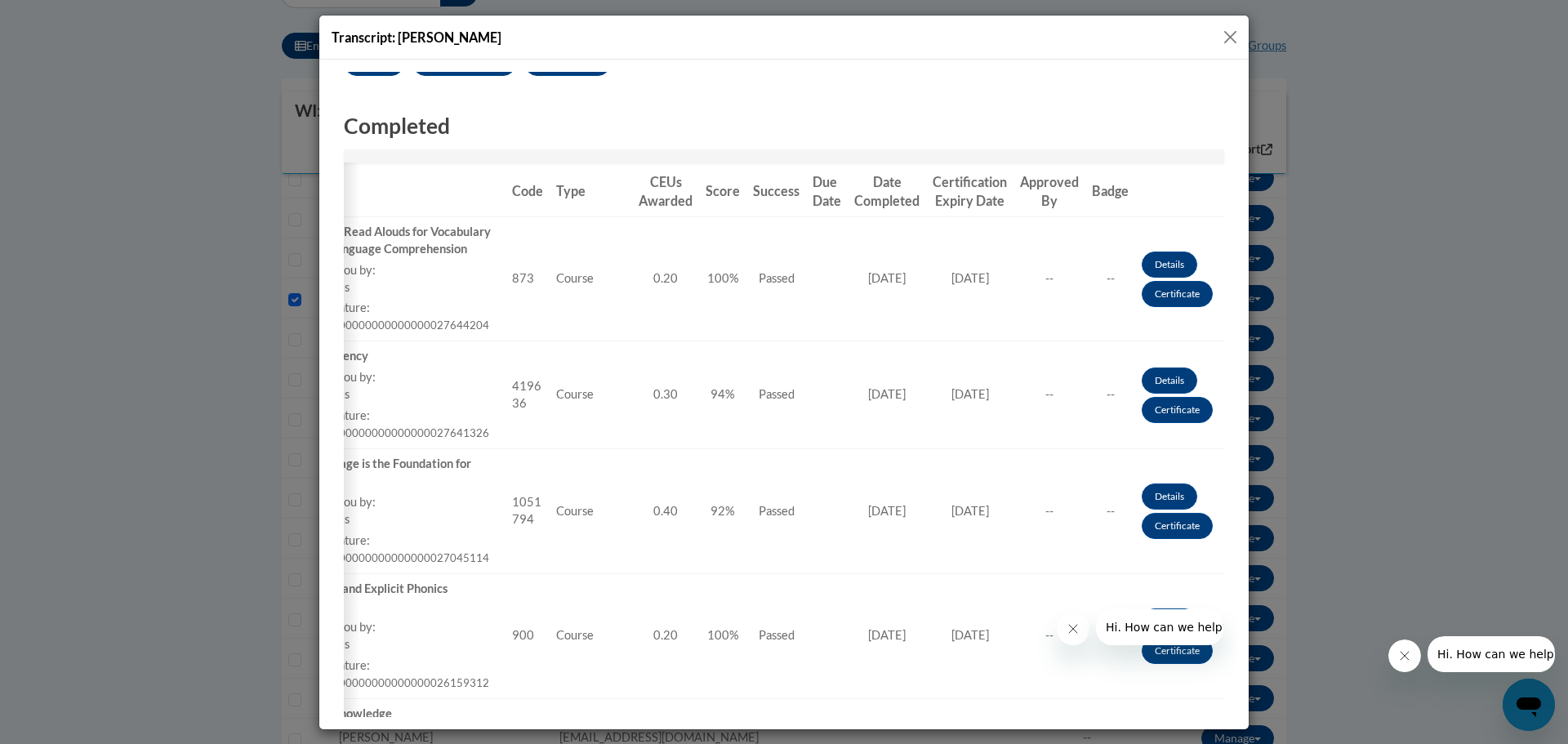
scroll to position [186, 0]
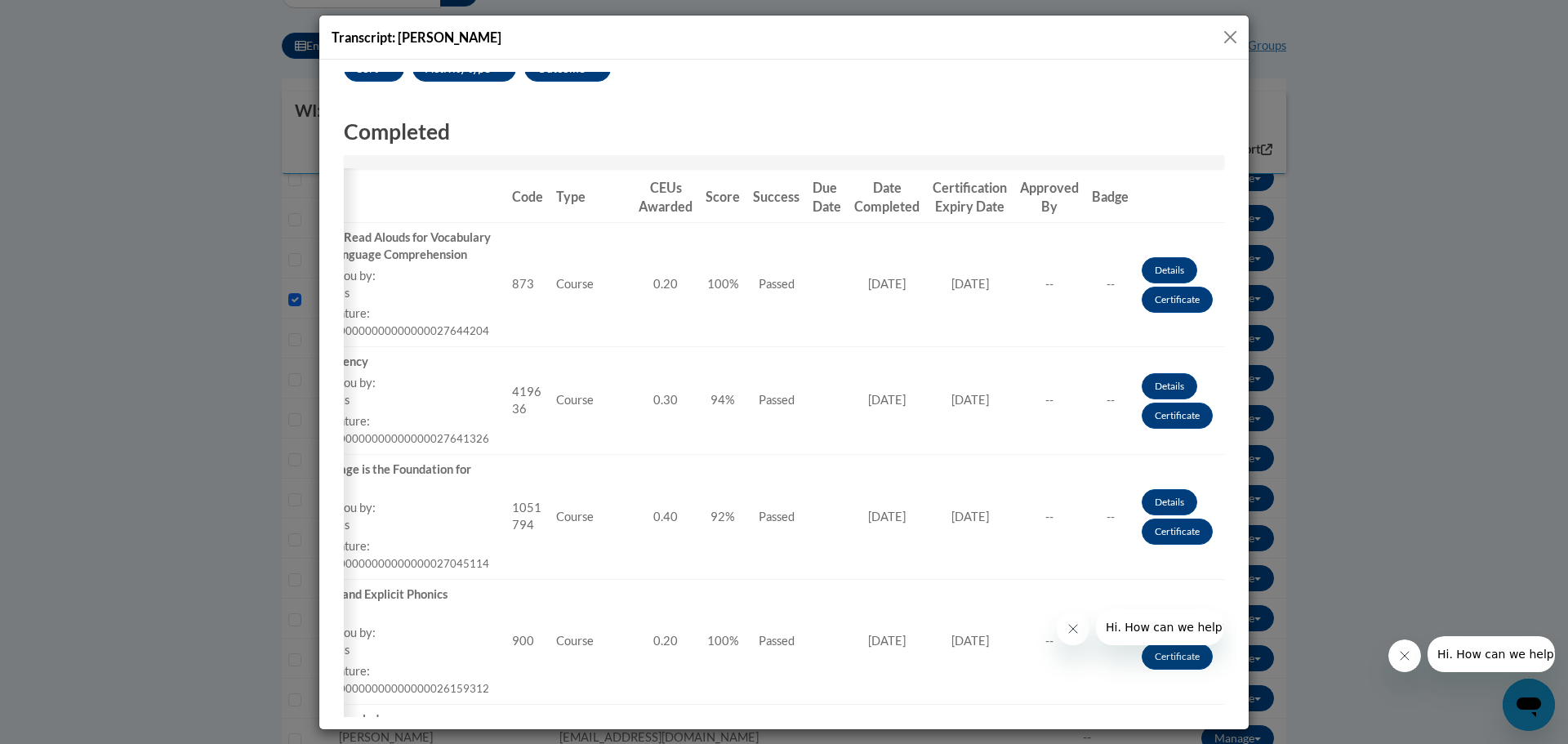
drag, startPoint x: 1230, startPoint y: 517, endPoint x: 1577, endPoint y: 358, distance: 381.7
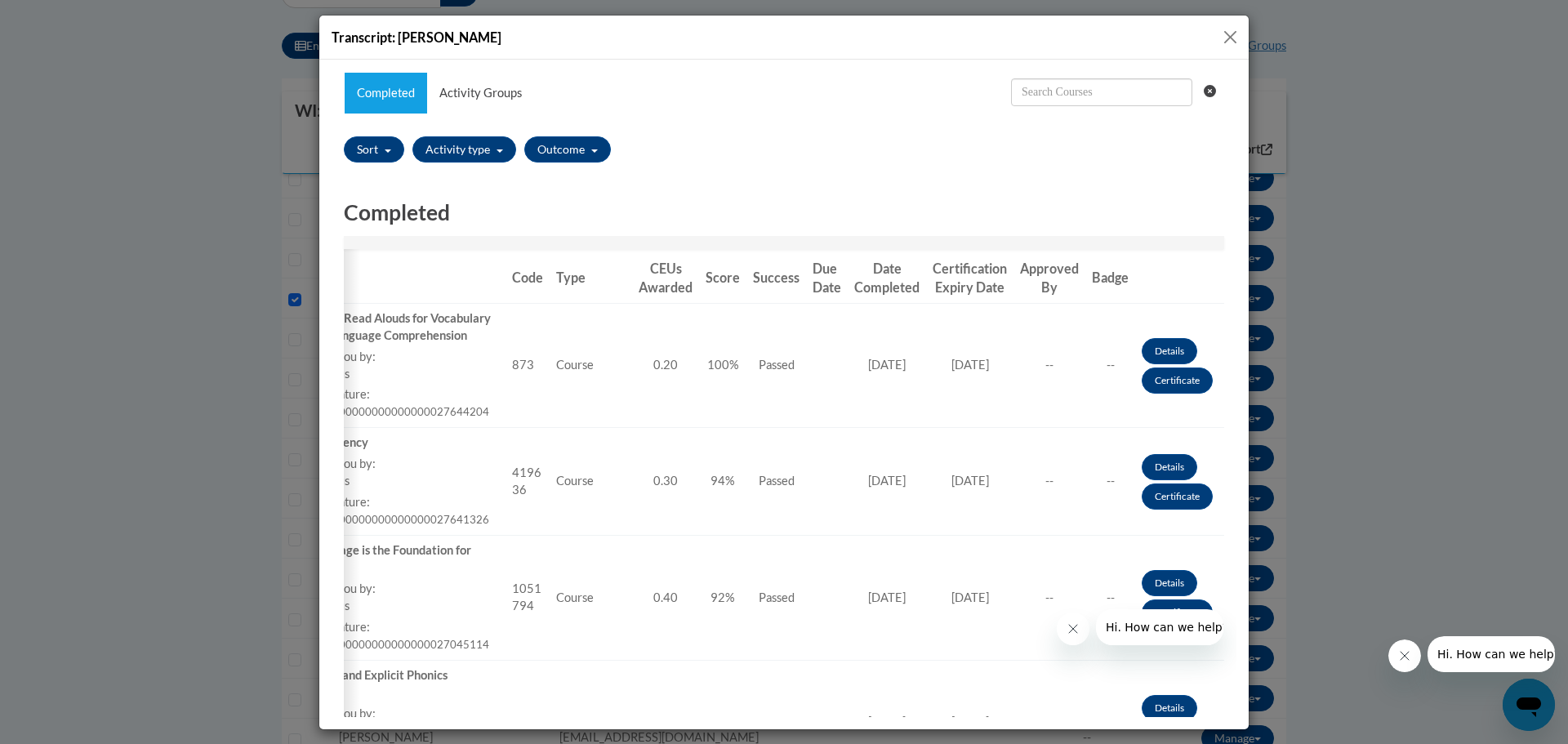
scroll to position [0, 0]
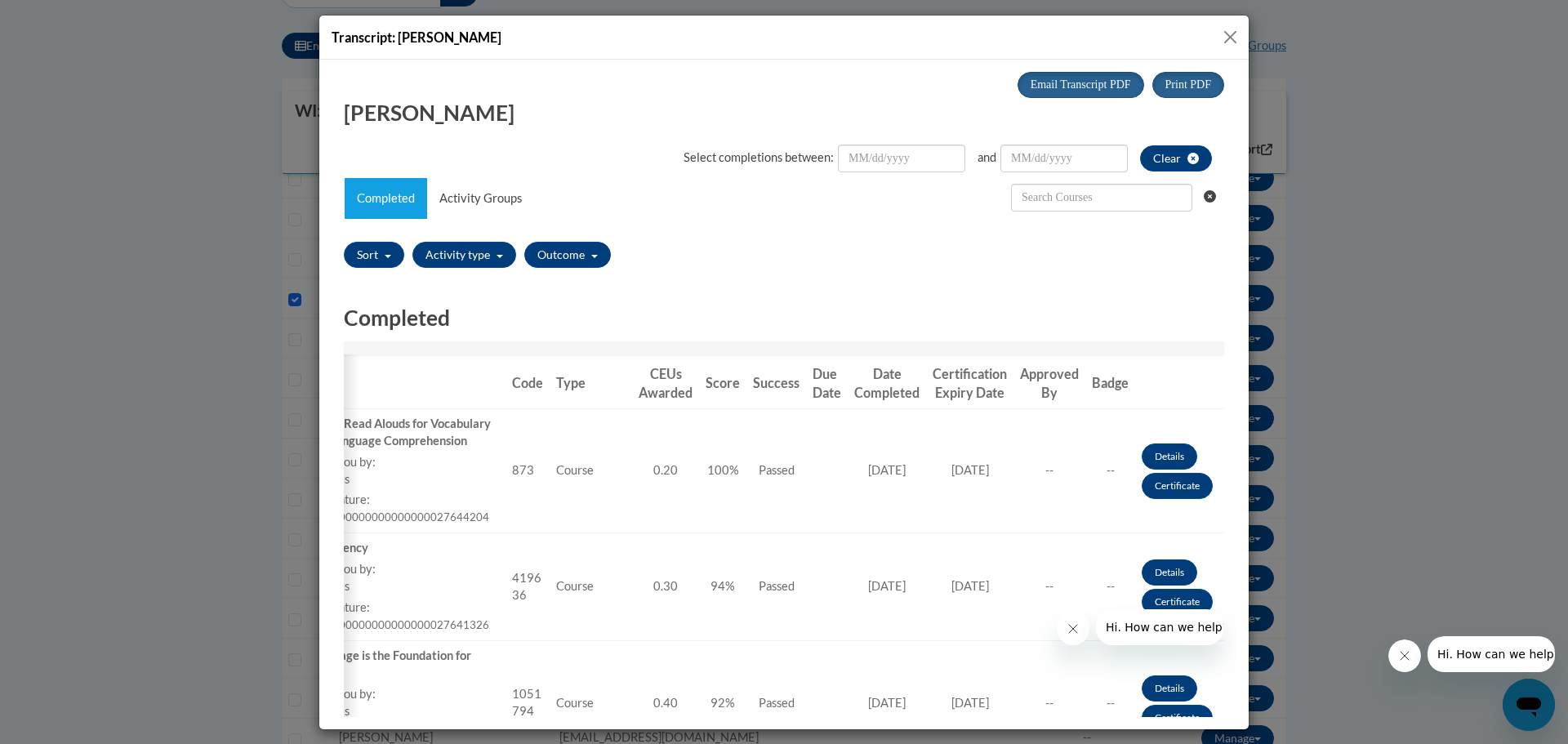
drag, startPoint x: 1231, startPoint y: 451, endPoint x: 1602, endPoint y: 320, distance: 393.4
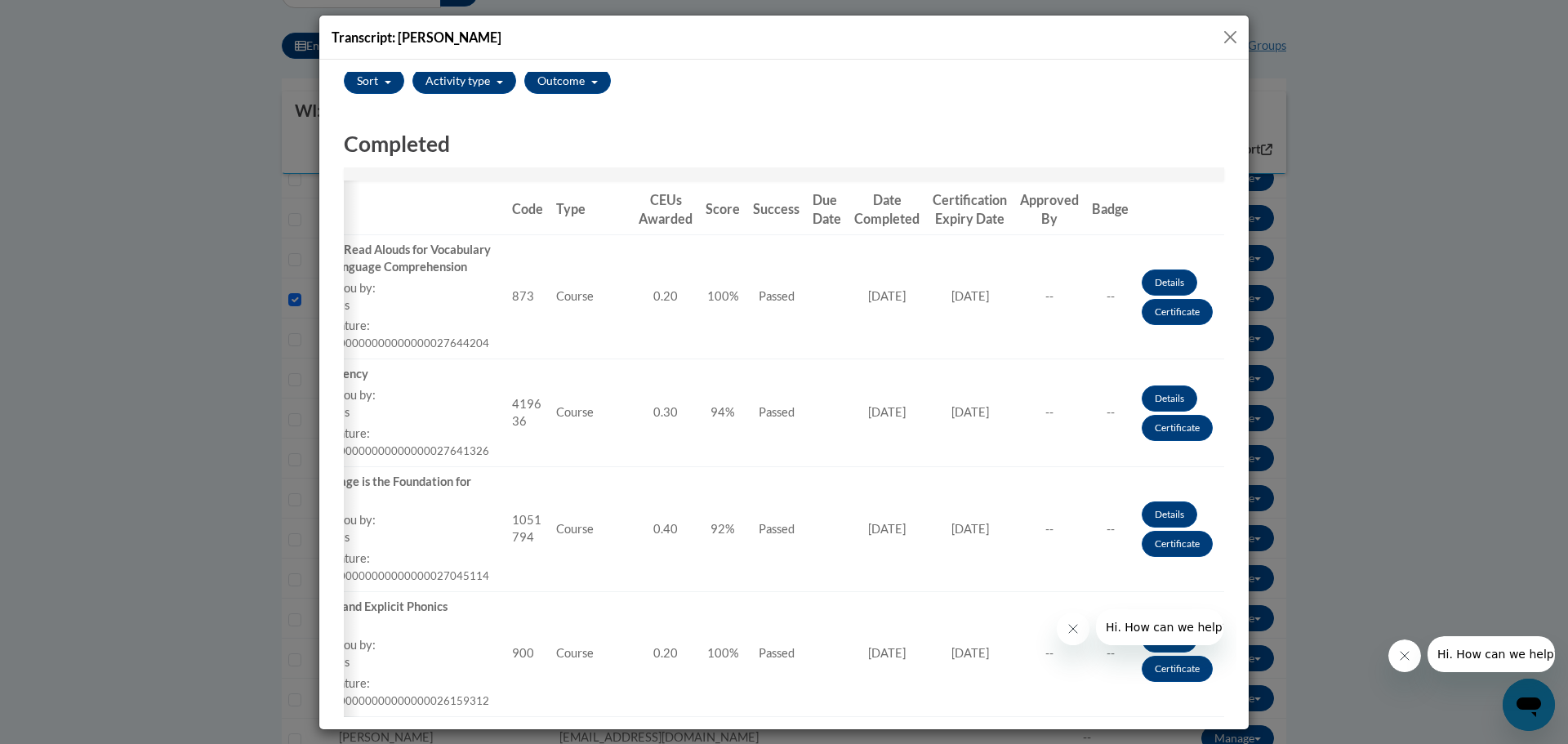
scroll to position [195, 0]
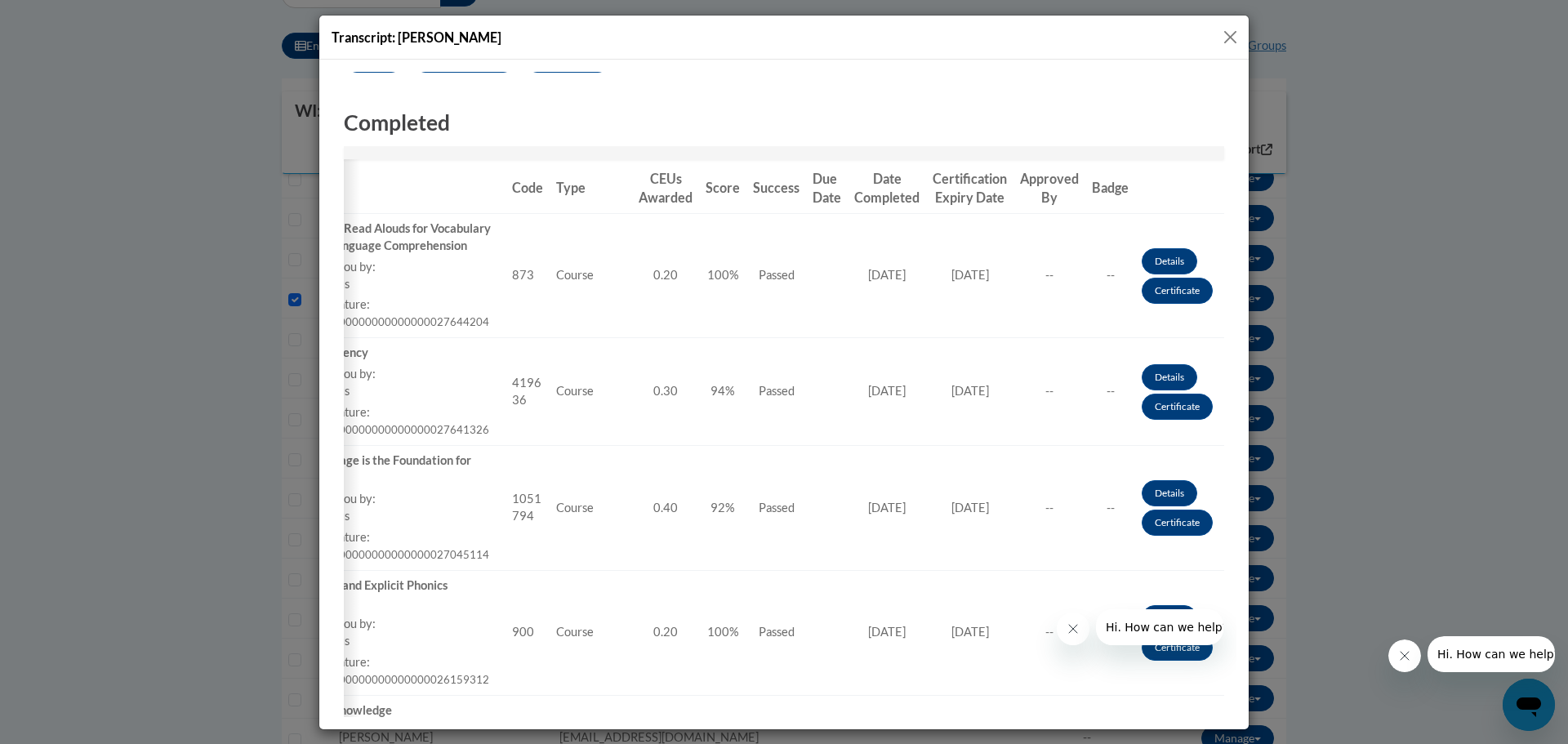
drag, startPoint x: 1227, startPoint y: 327, endPoint x: 1572, endPoint y: 489, distance: 381.1
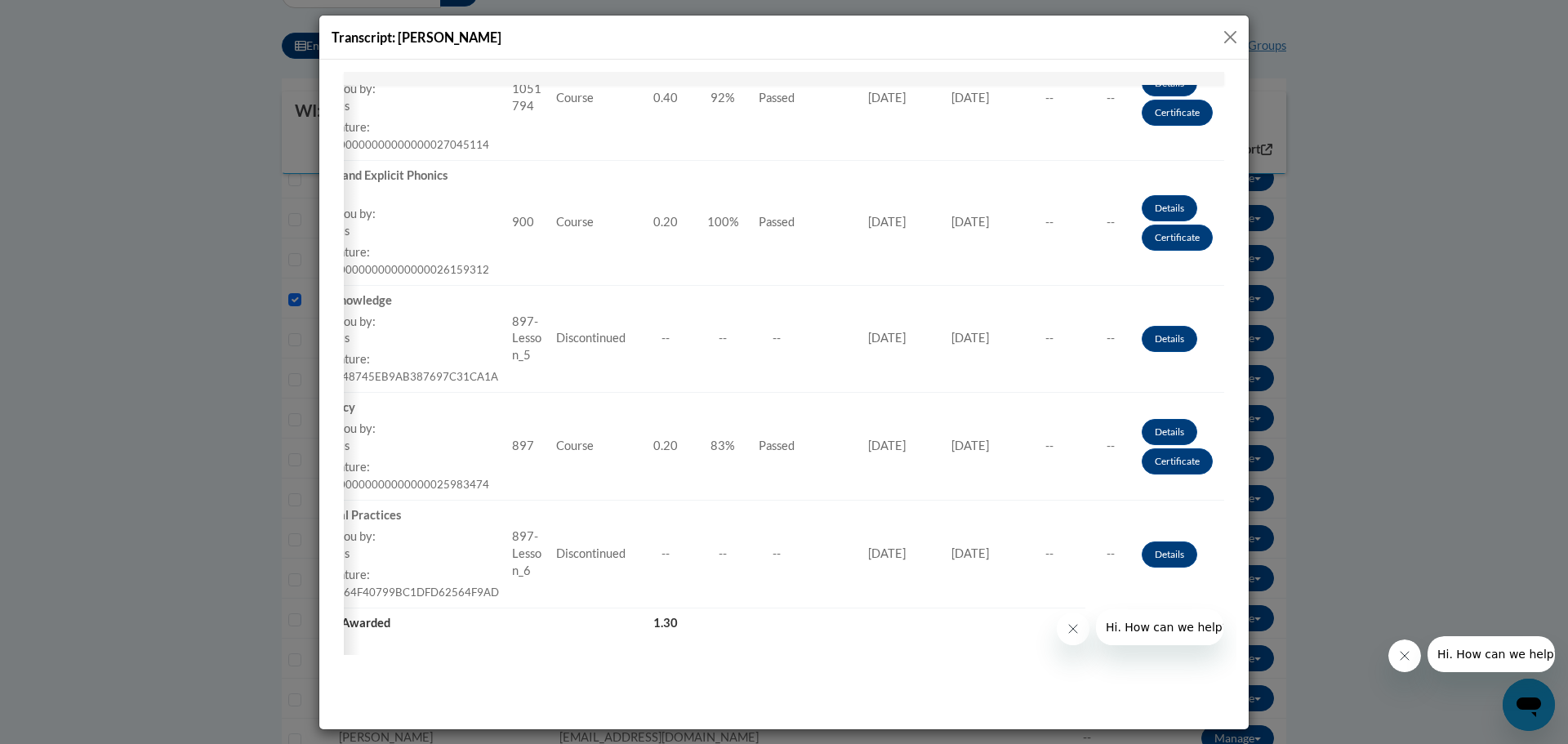
scroll to position [640, 0]
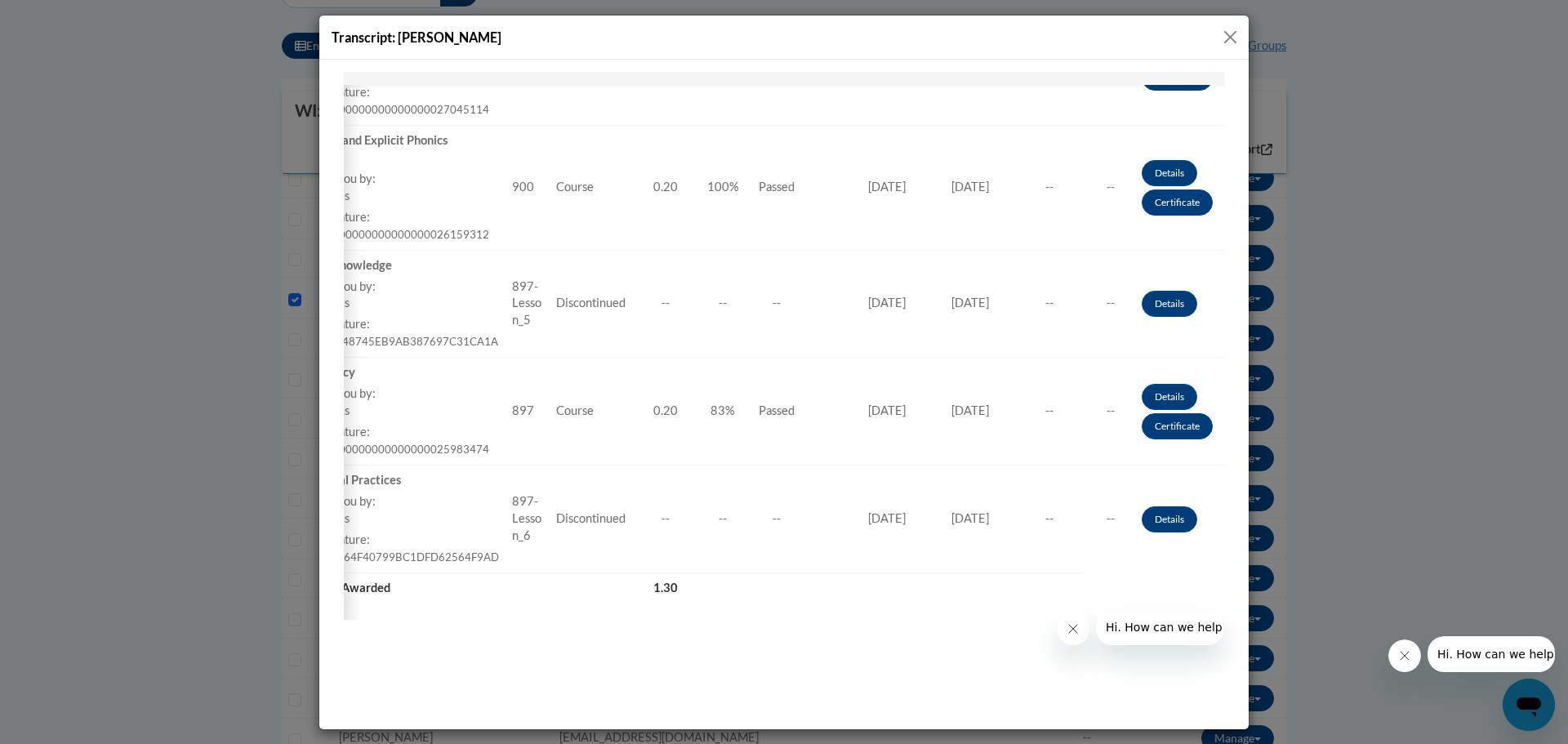
drag, startPoint x: 1232, startPoint y: 452, endPoint x: 1581, endPoint y: 731, distance: 446.8
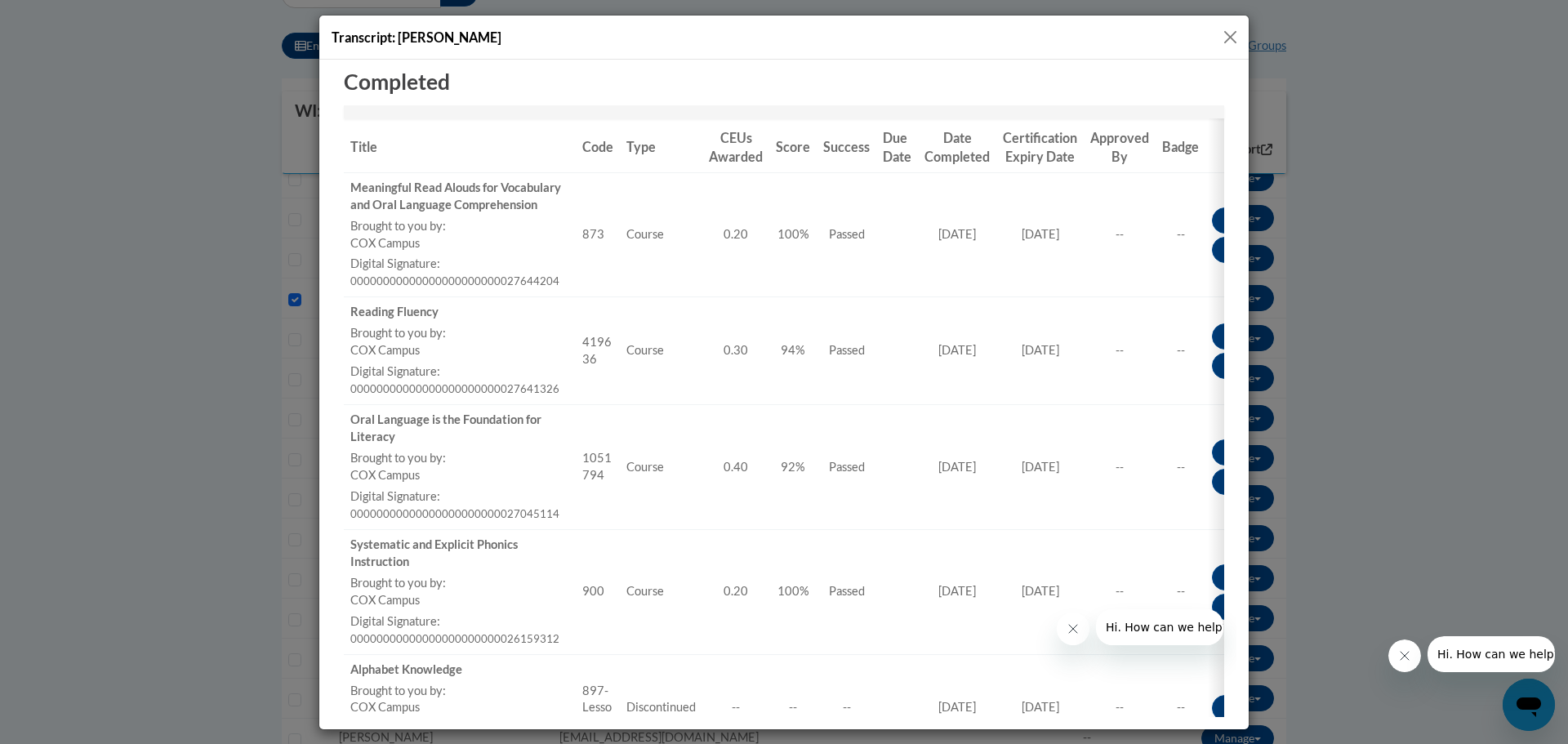
scroll to position [0, 0]
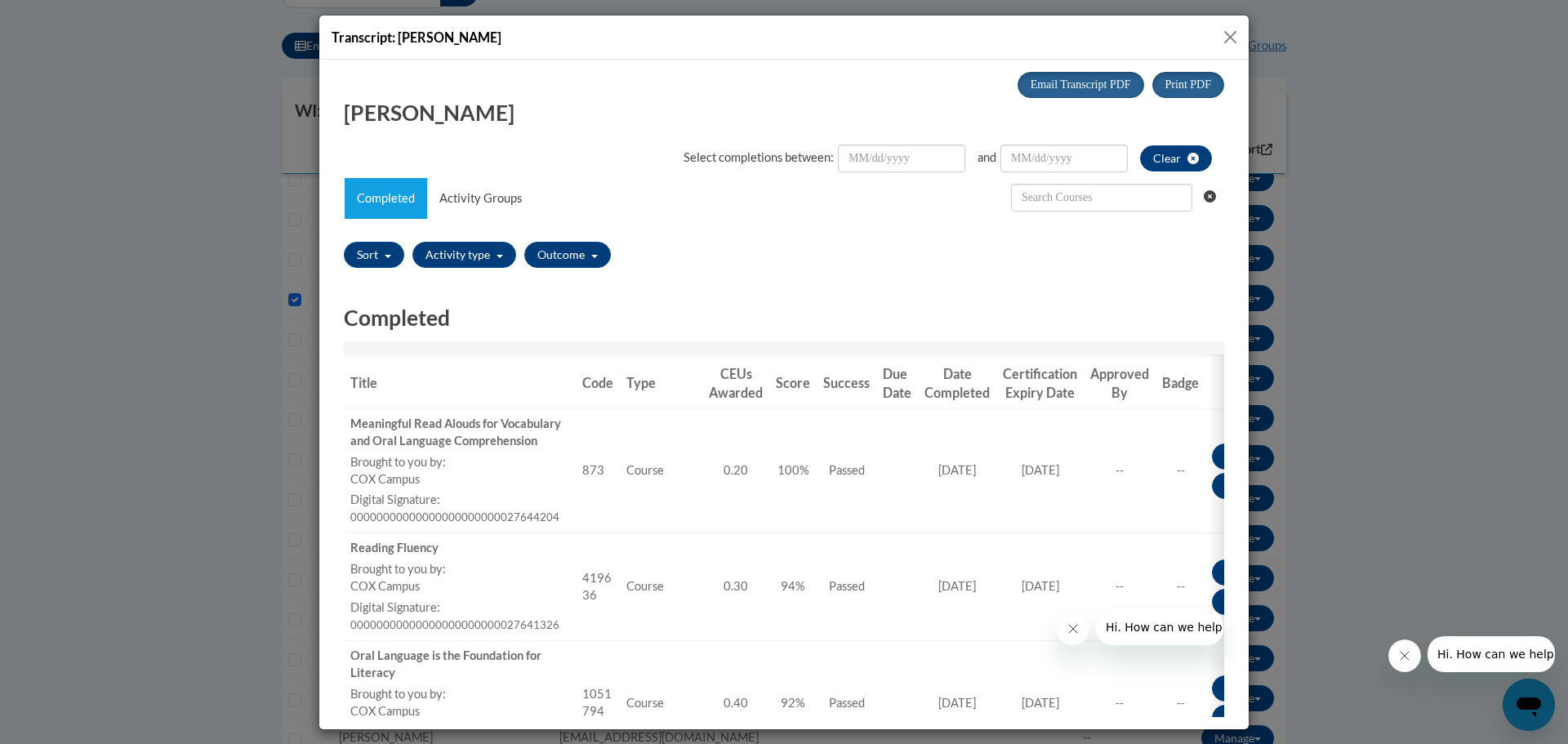
drag, startPoint x: 1233, startPoint y: 564, endPoint x: 1575, endPoint y: 314, distance: 423.6
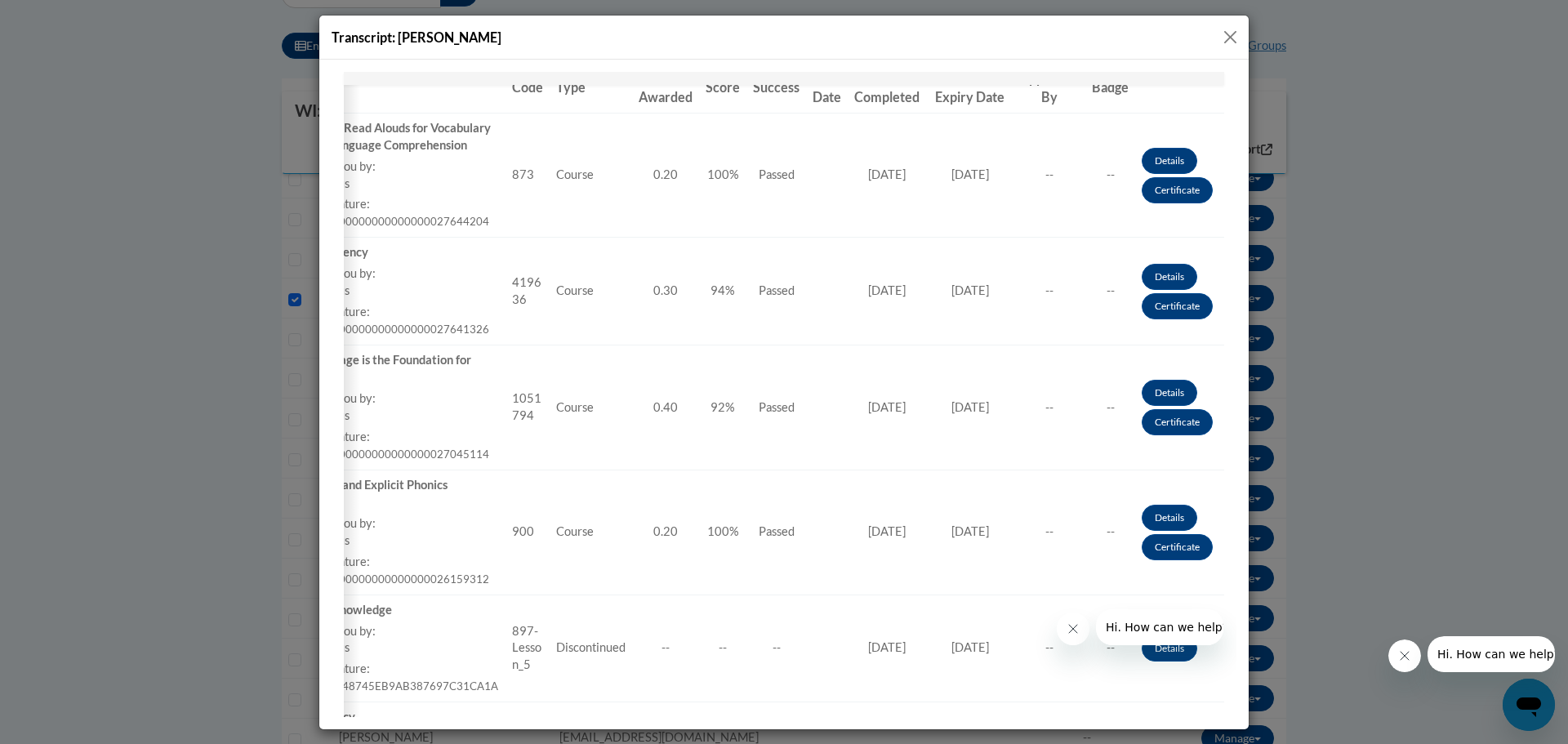
scroll to position [317, 0]
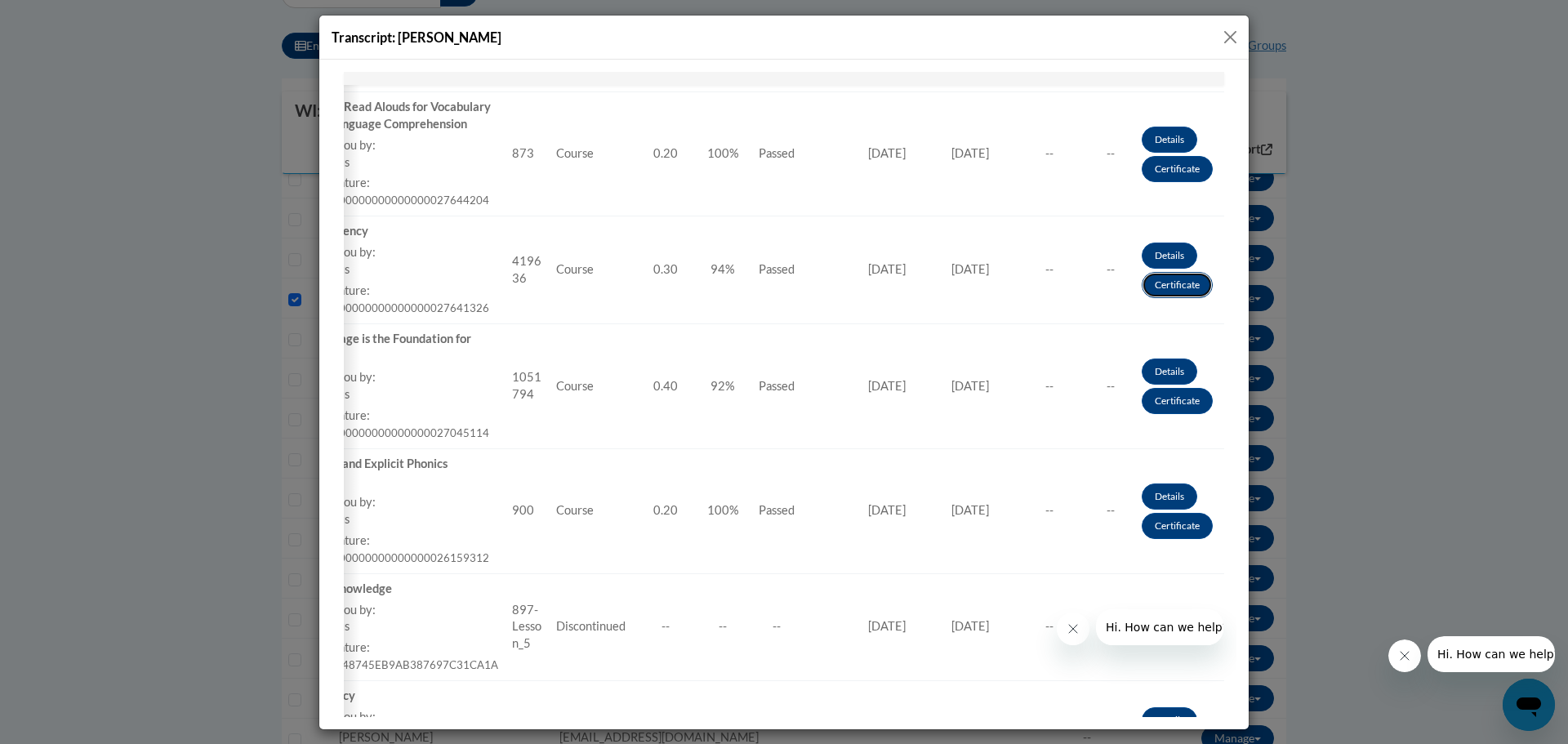
click at [1165, 280] on link "Certificate" at bounding box center [1177, 284] width 71 height 26
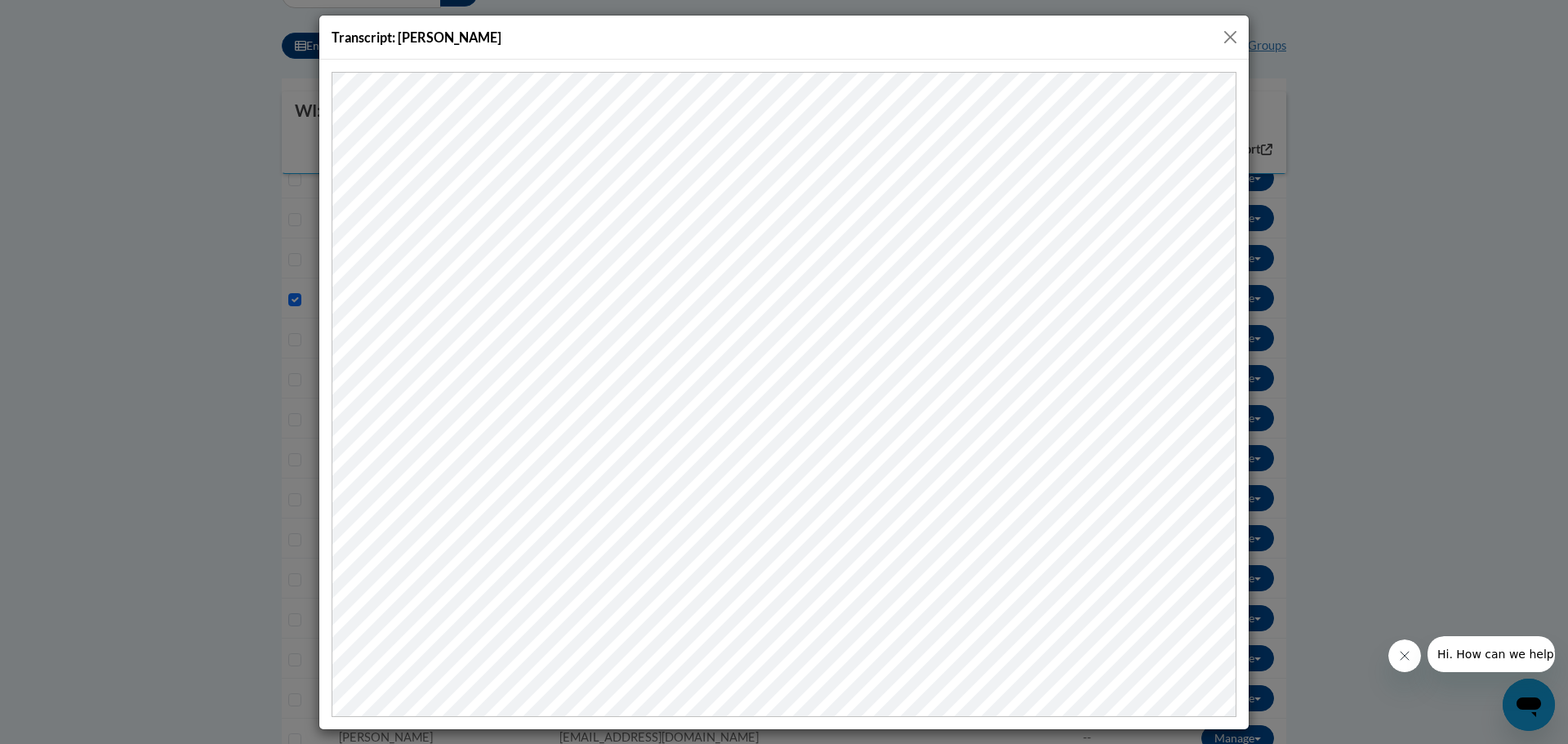
scroll to position [0, 0]
click at [1233, 32] on button "Close" at bounding box center [1230, 37] width 20 height 20
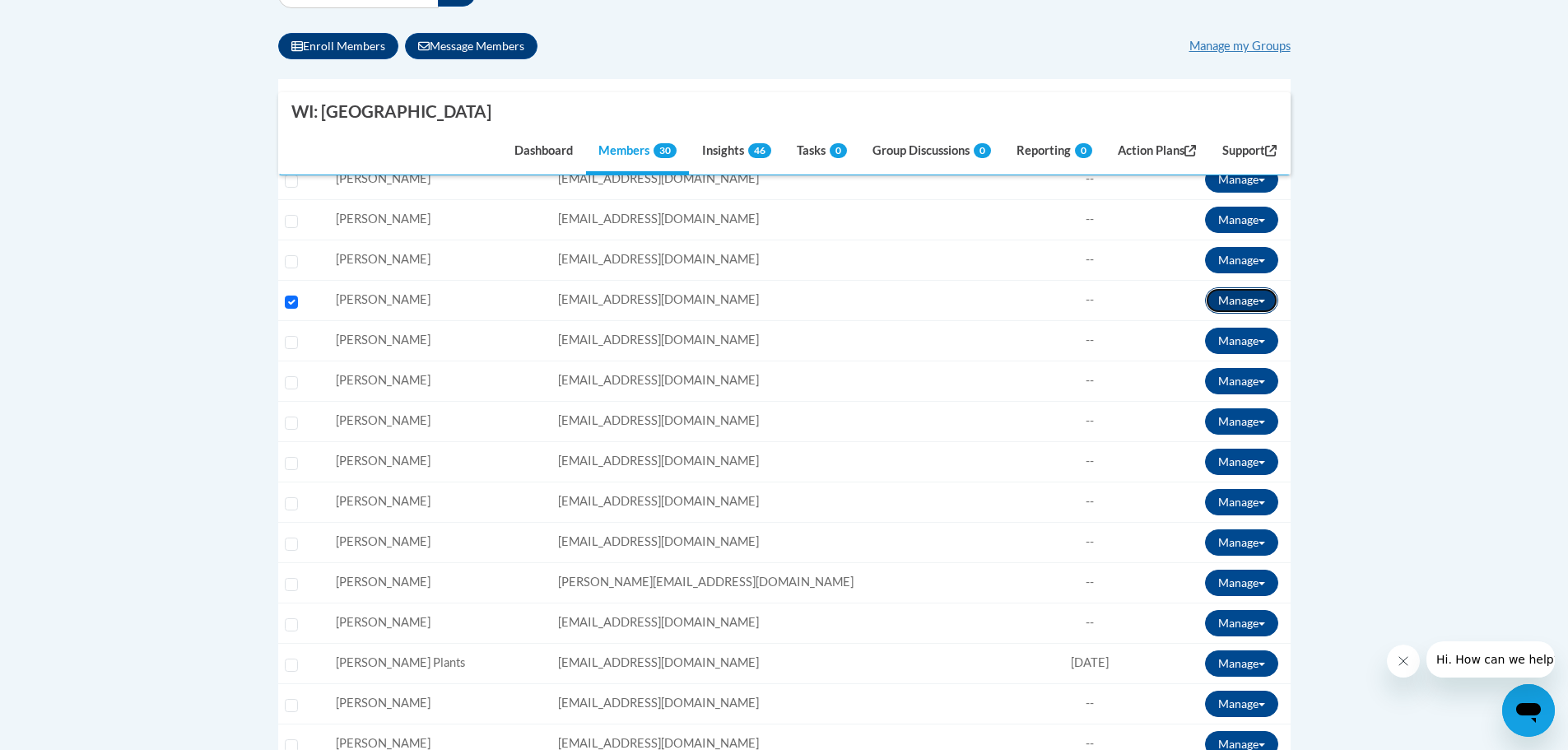
click at [1248, 299] on button "Manage" at bounding box center [1242, 300] width 73 height 26
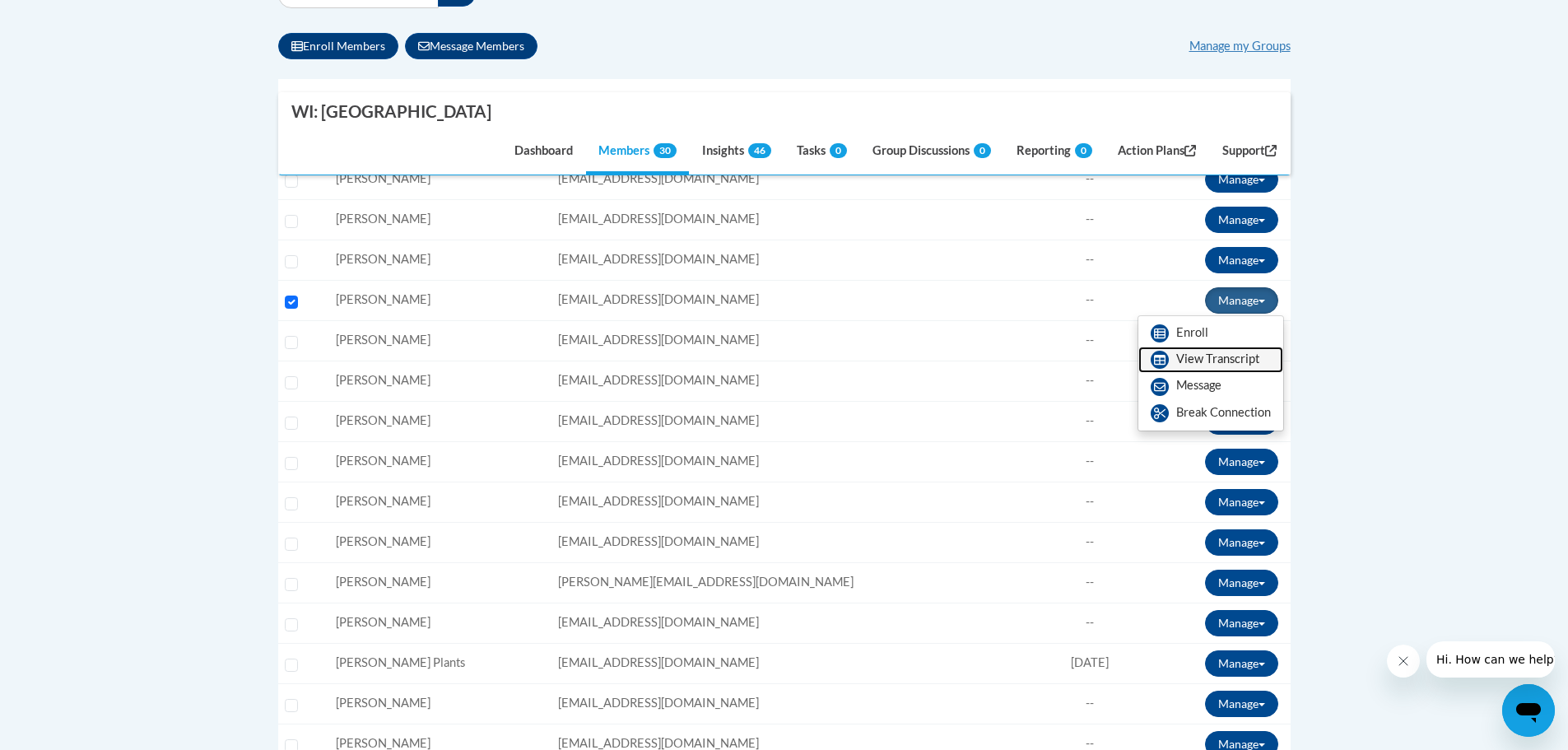
click at [1196, 354] on link "View Transcript" at bounding box center [1211, 360] width 144 height 26
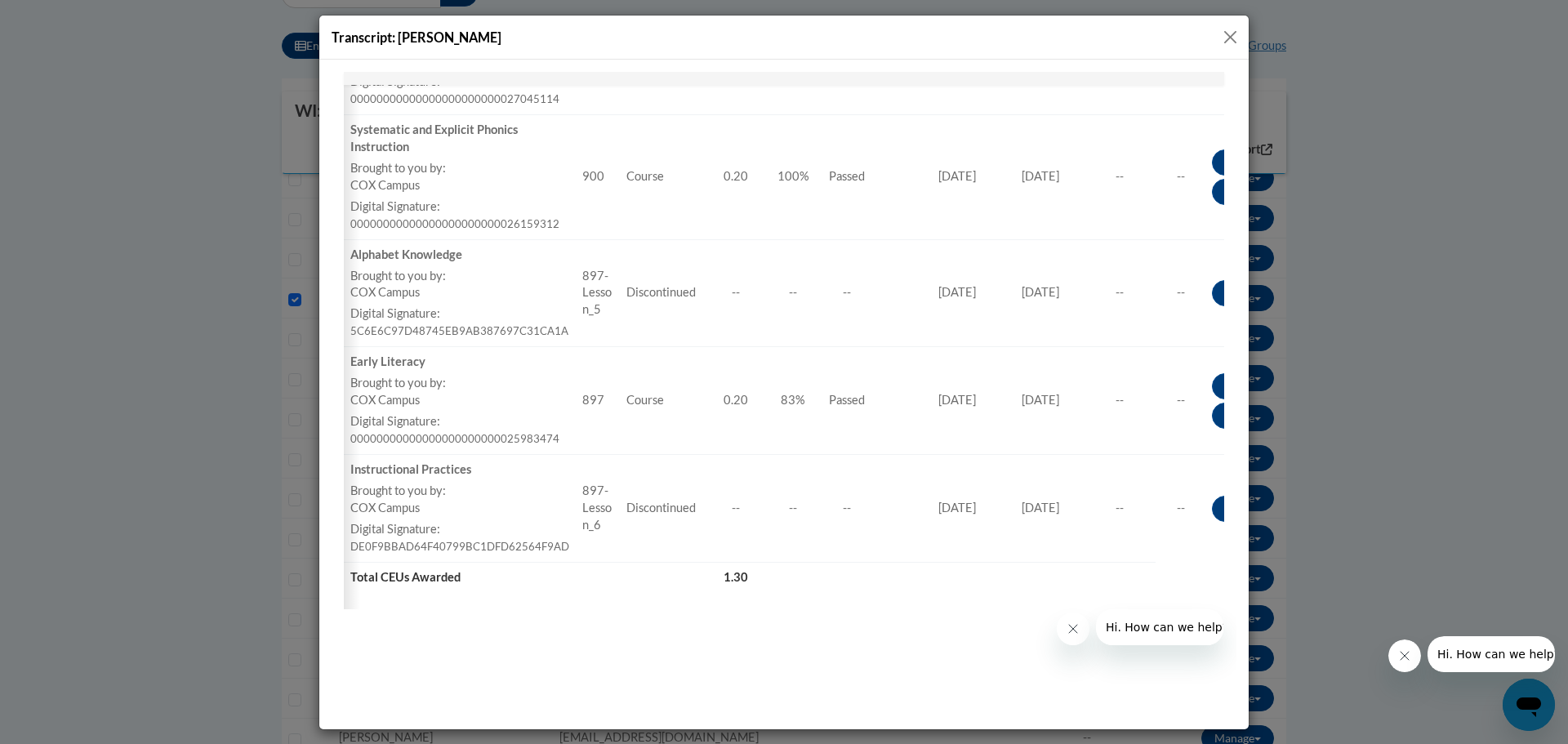
scroll to position [0, 77]
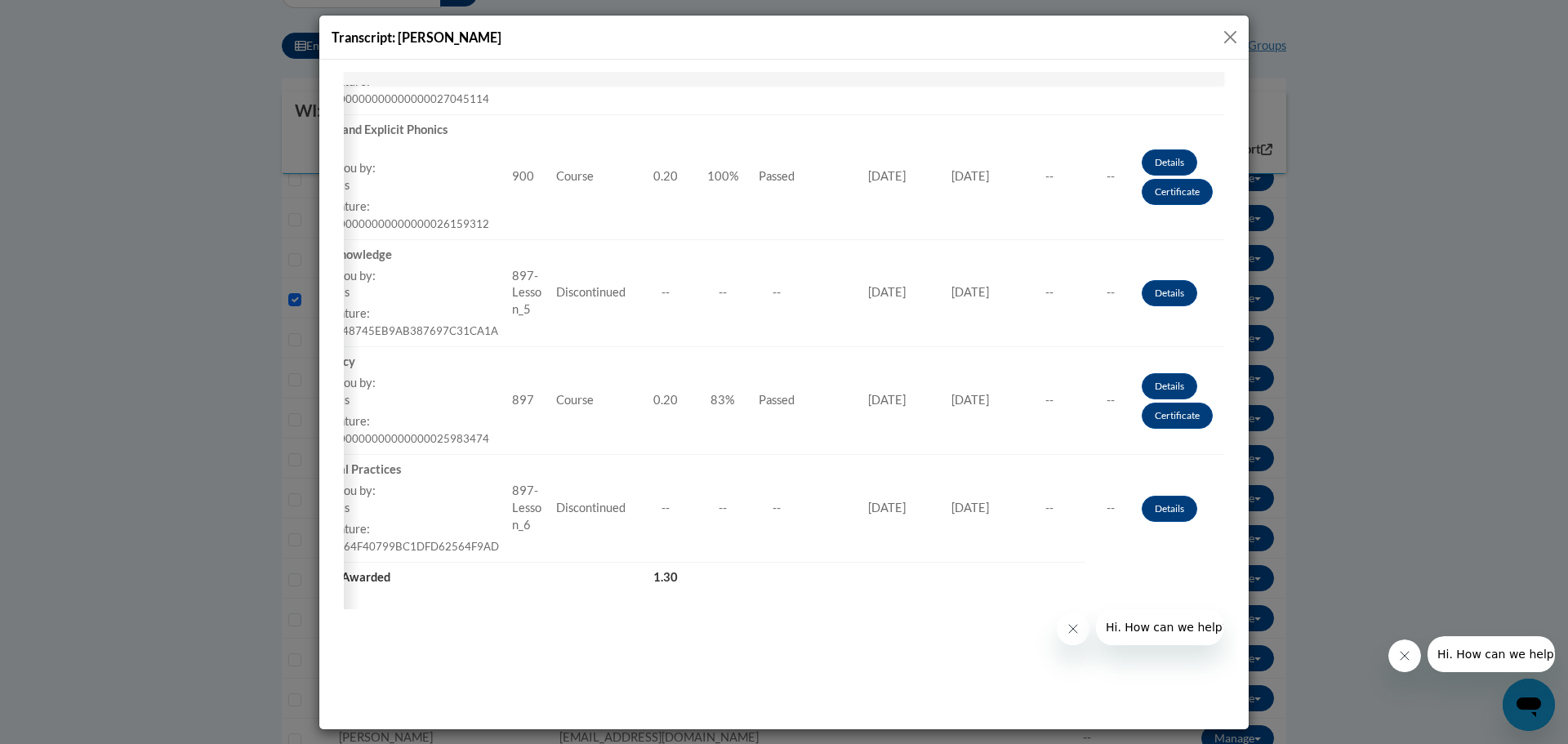
drag, startPoint x: 984, startPoint y: 612, endPoint x: 397, endPoint y: 73, distance: 796.9
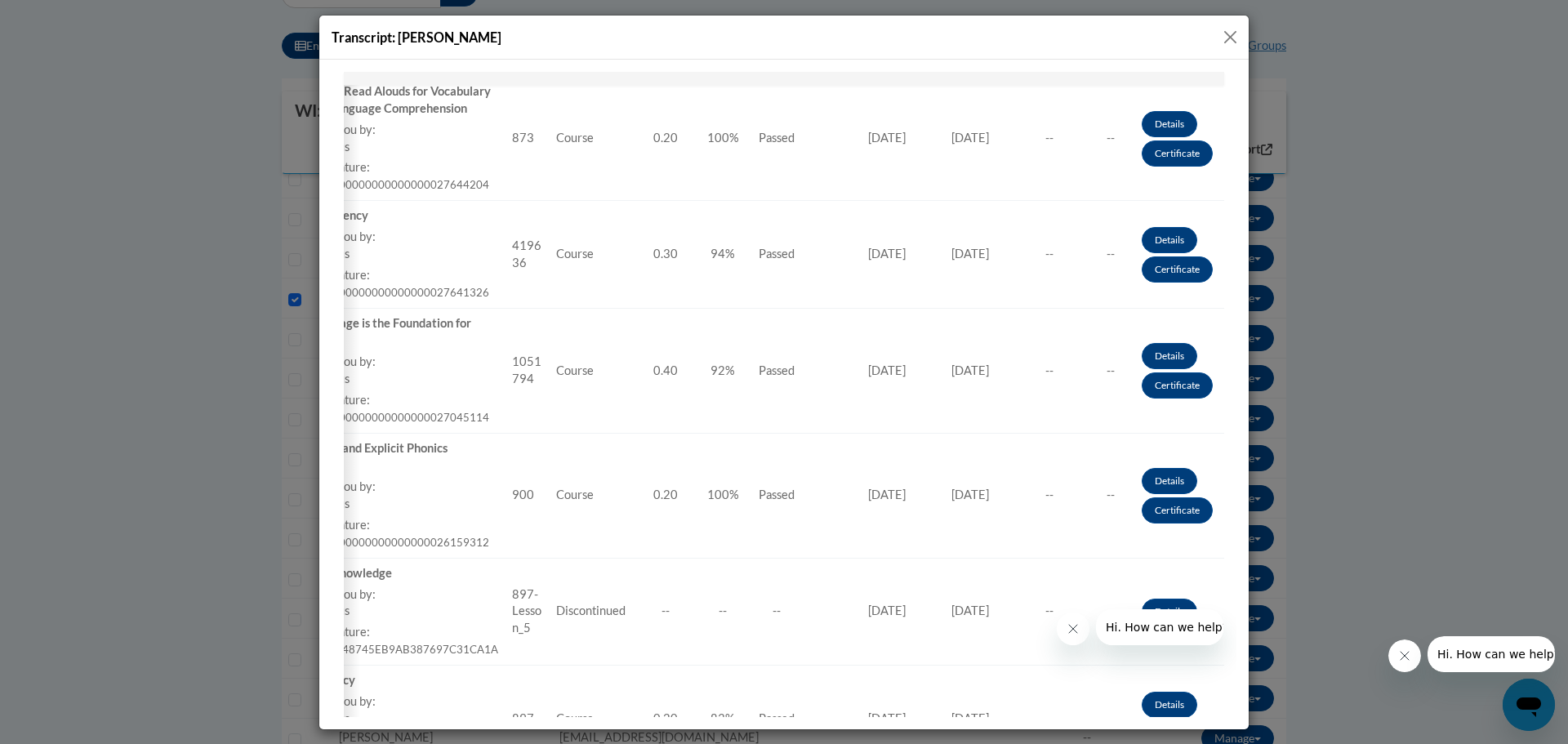
scroll to position [346, 0]
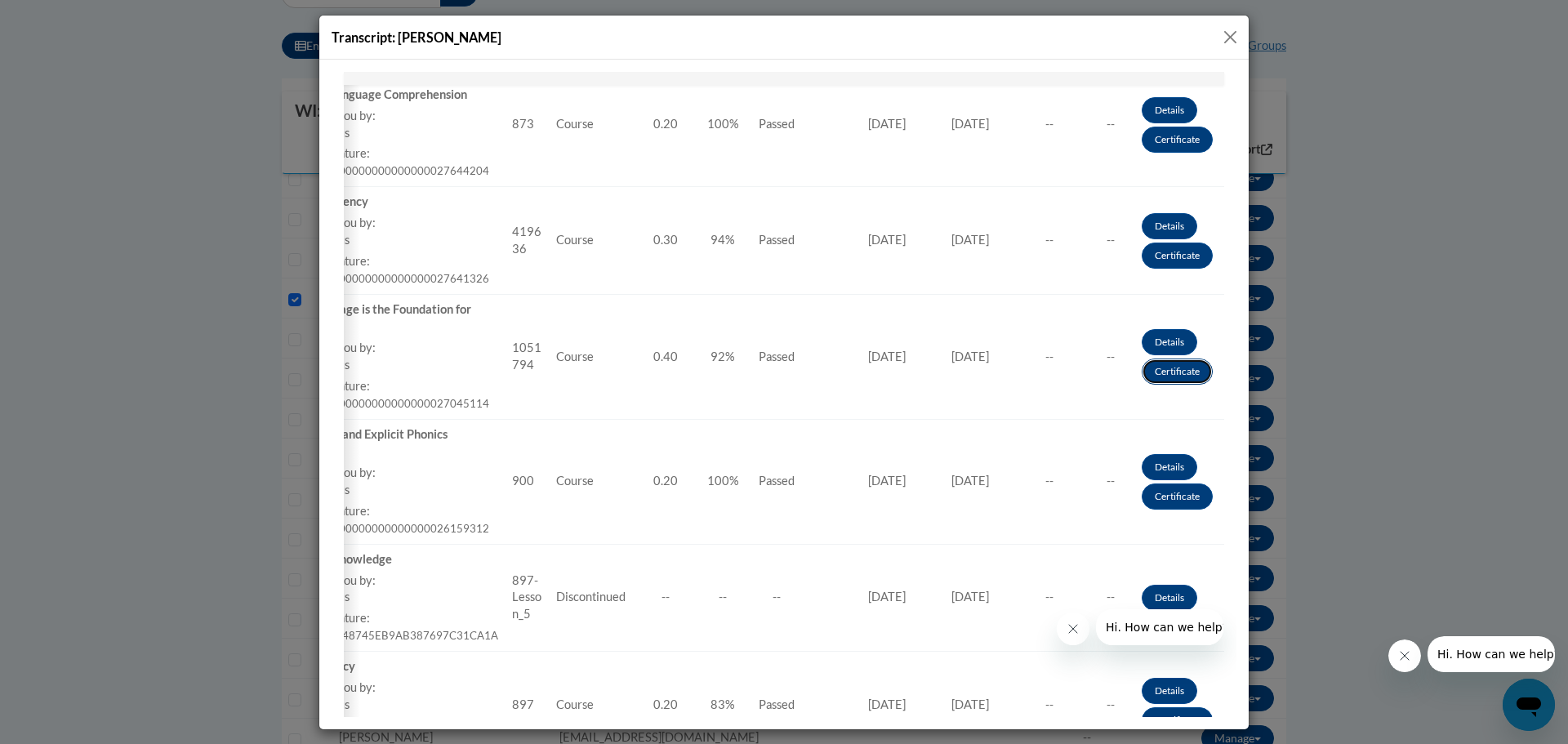
click at [1166, 370] on link "Certificate" at bounding box center [1177, 370] width 71 height 26
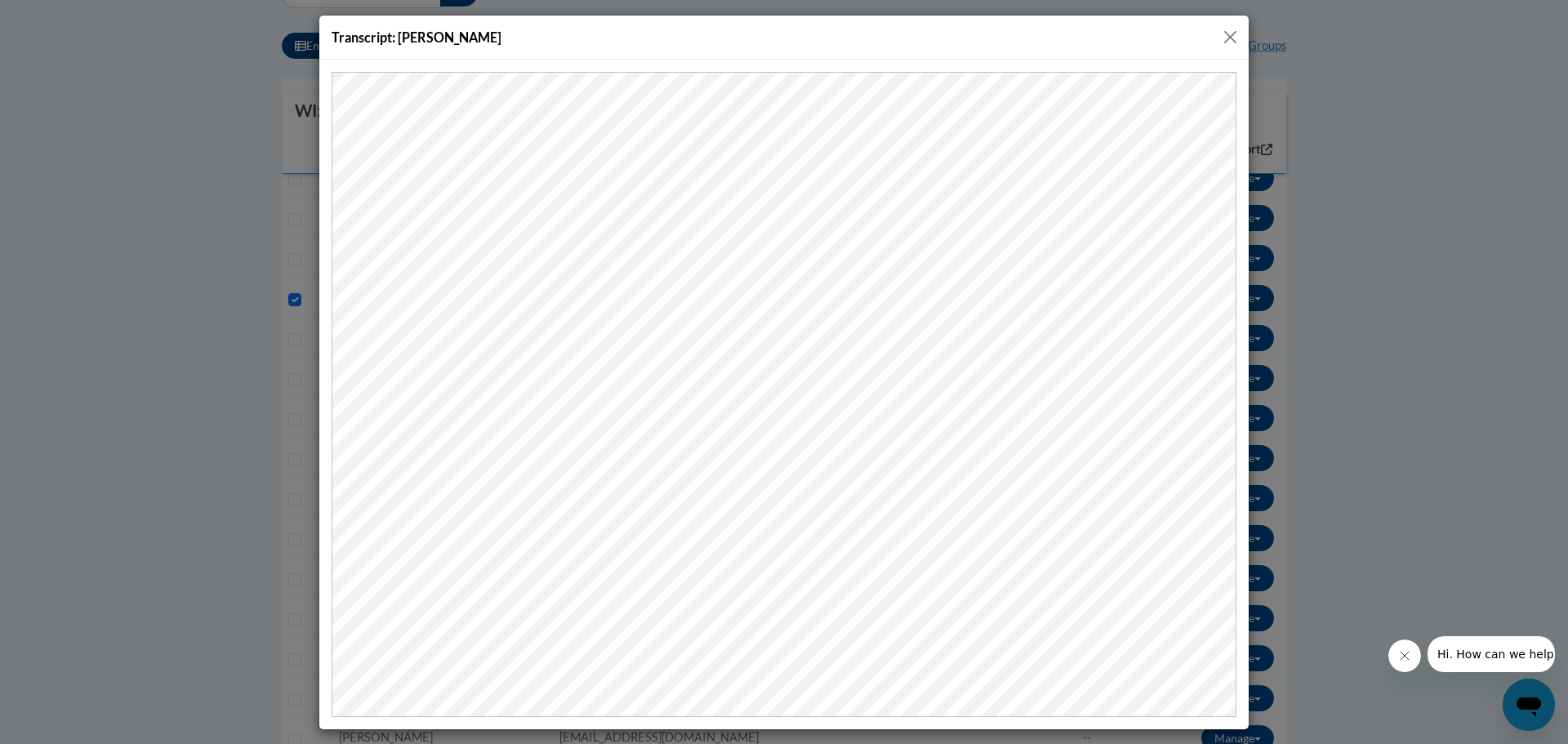
scroll to position [0, 0]
click at [1226, 33] on button "Close" at bounding box center [1230, 37] width 20 height 20
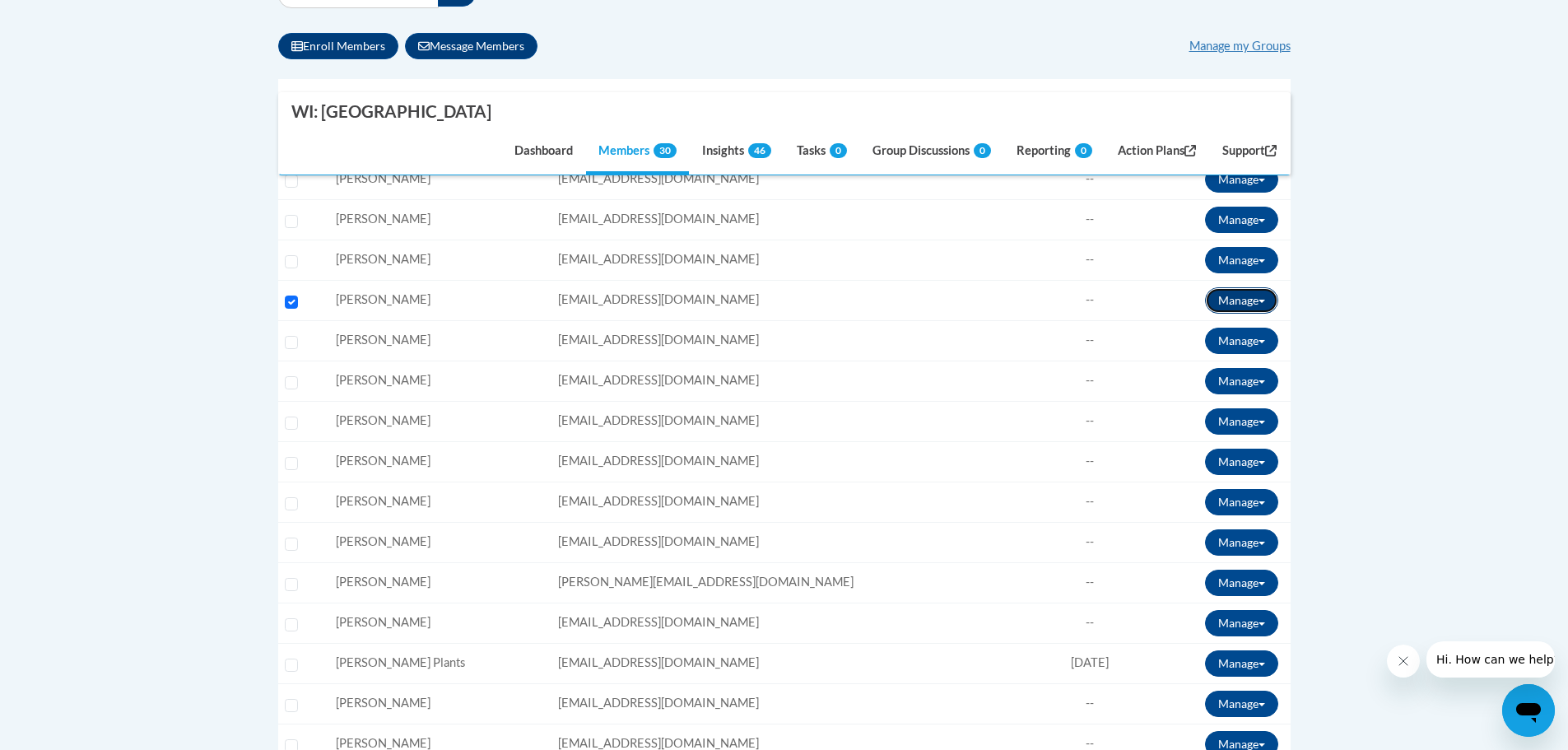
click at [1260, 297] on button "Manage" at bounding box center [1242, 300] width 73 height 26
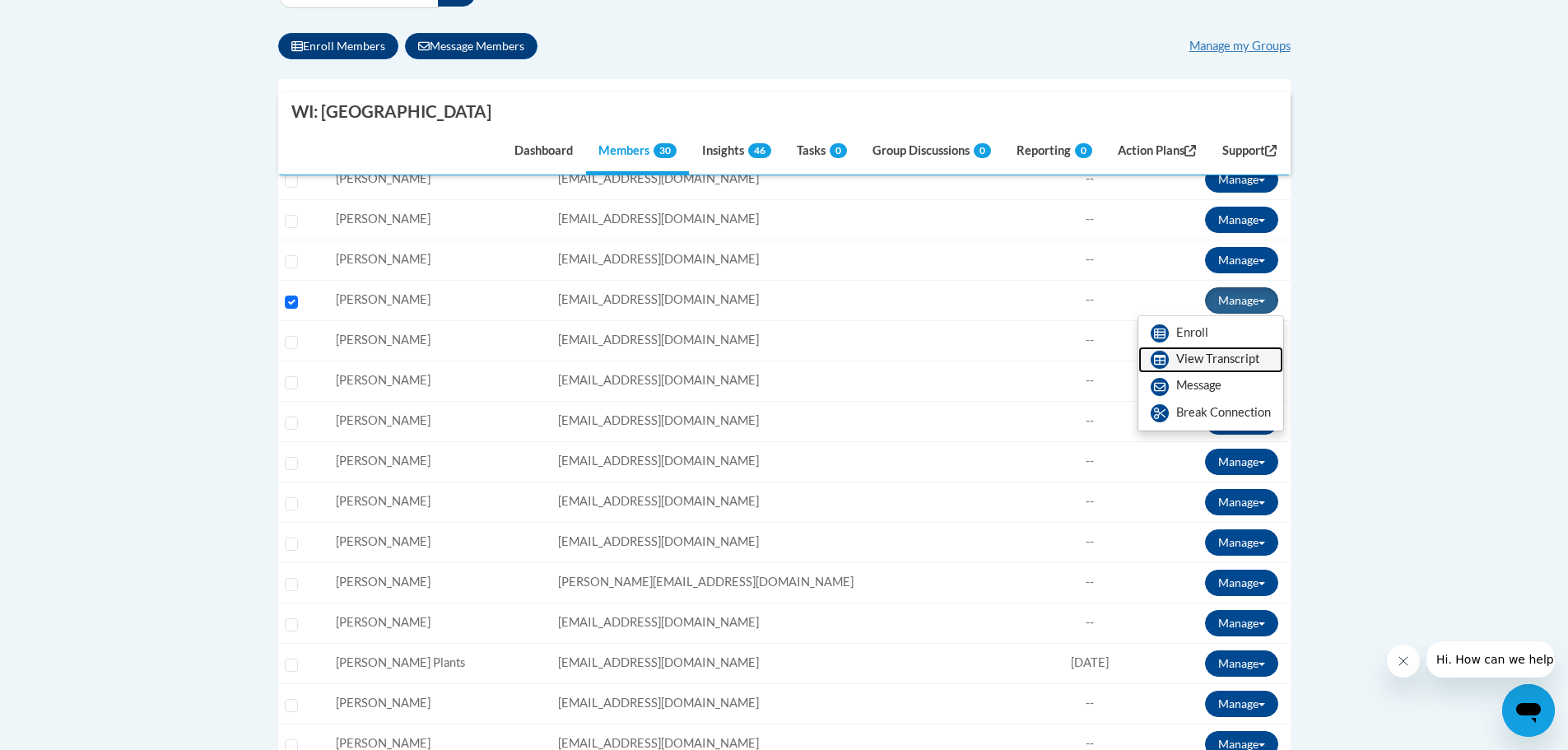
click at [1200, 357] on link "View Transcript" at bounding box center [1211, 360] width 144 height 26
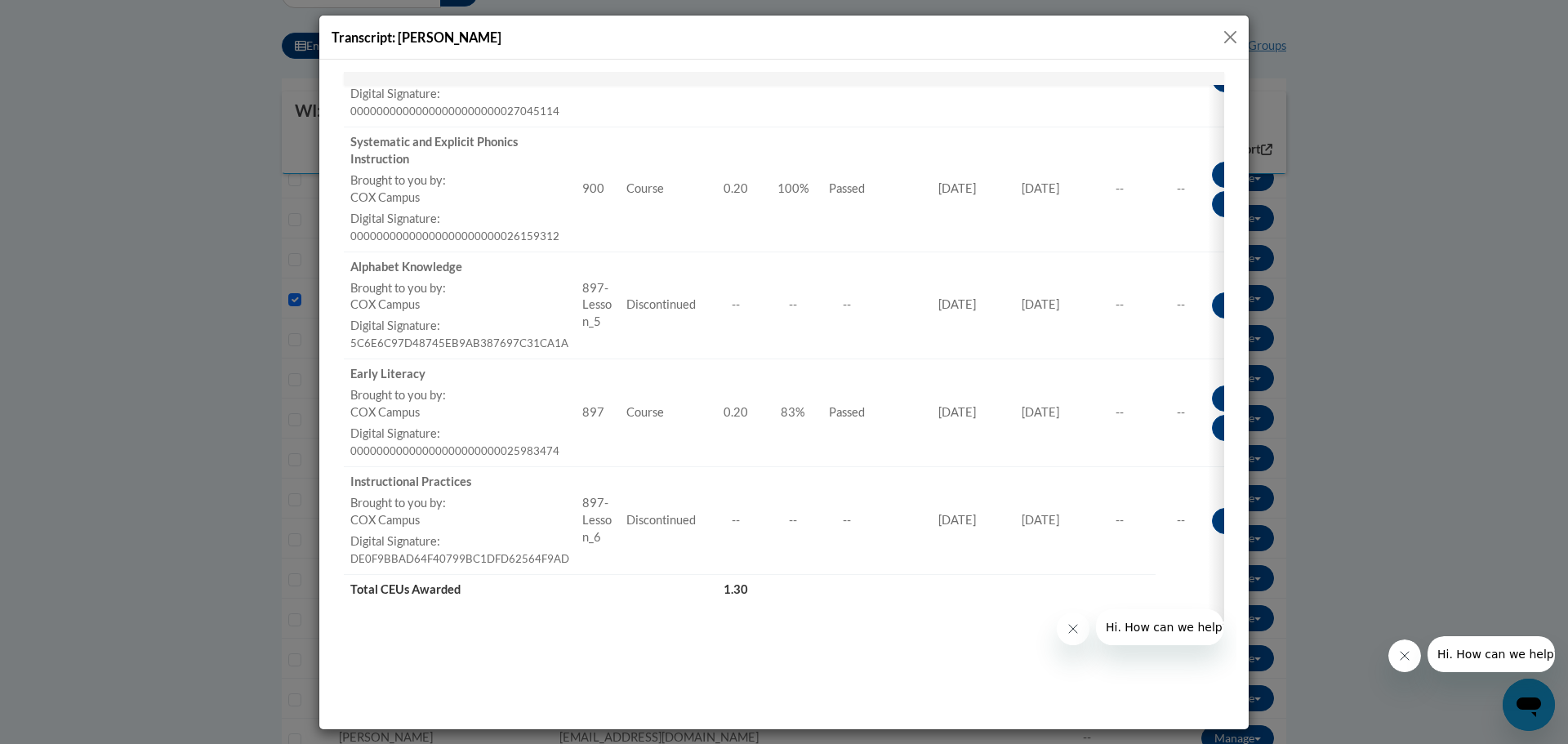
scroll to position [683, 0]
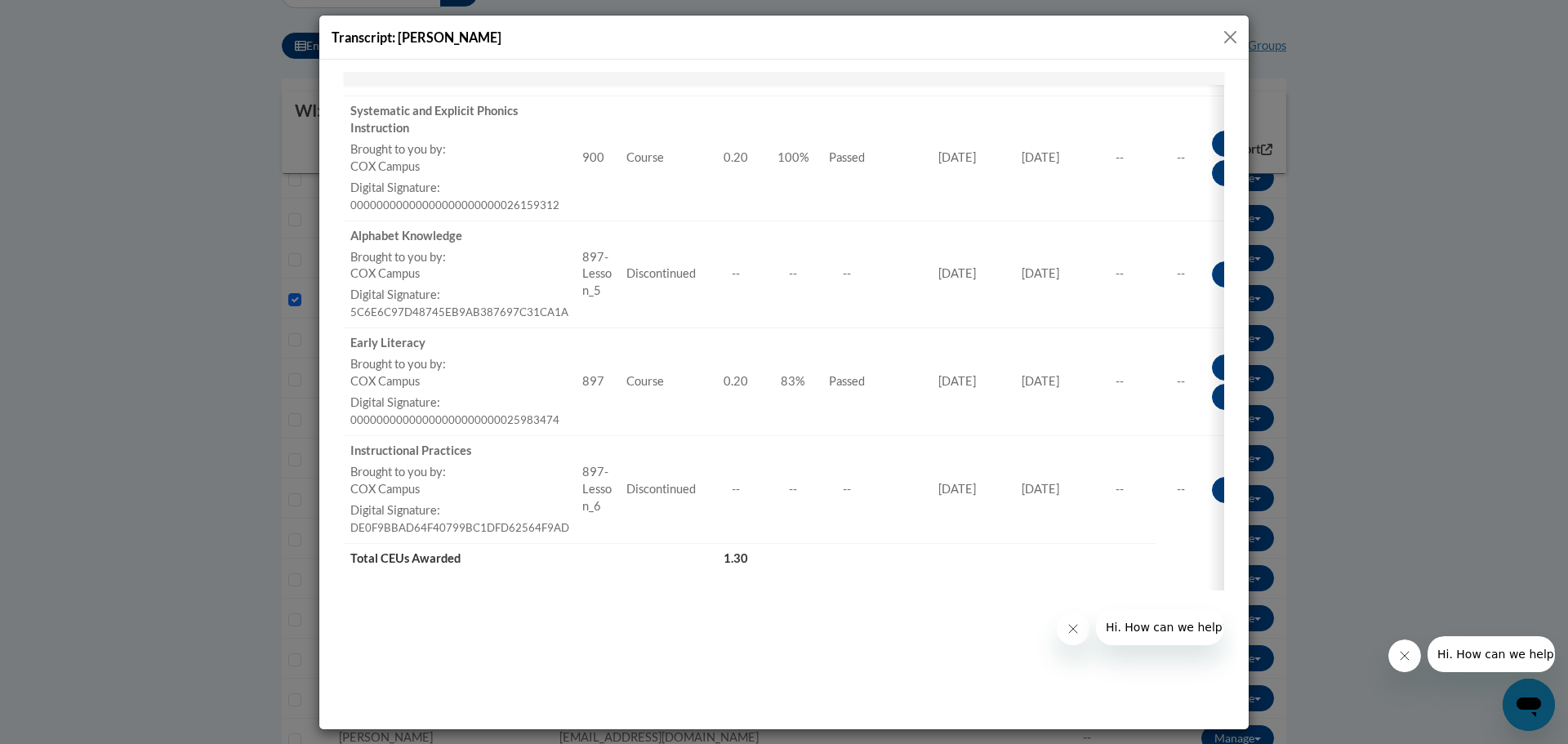
drag, startPoint x: 1227, startPoint y: 385, endPoint x: 1570, endPoint y: 641, distance: 428.0
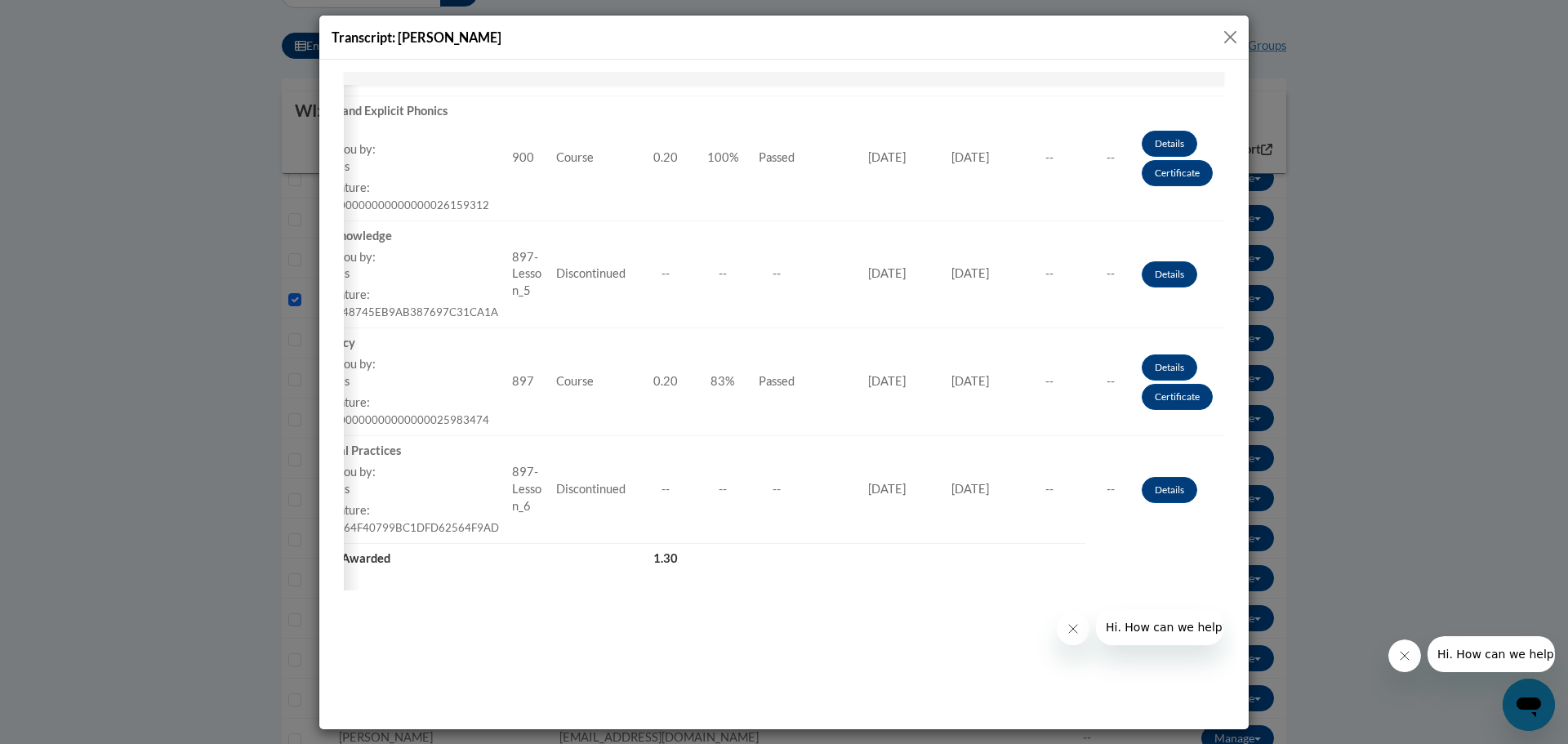
drag, startPoint x: 905, startPoint y: 581, endPoint x: 1599, endPoint y: 580, distance: 694.0
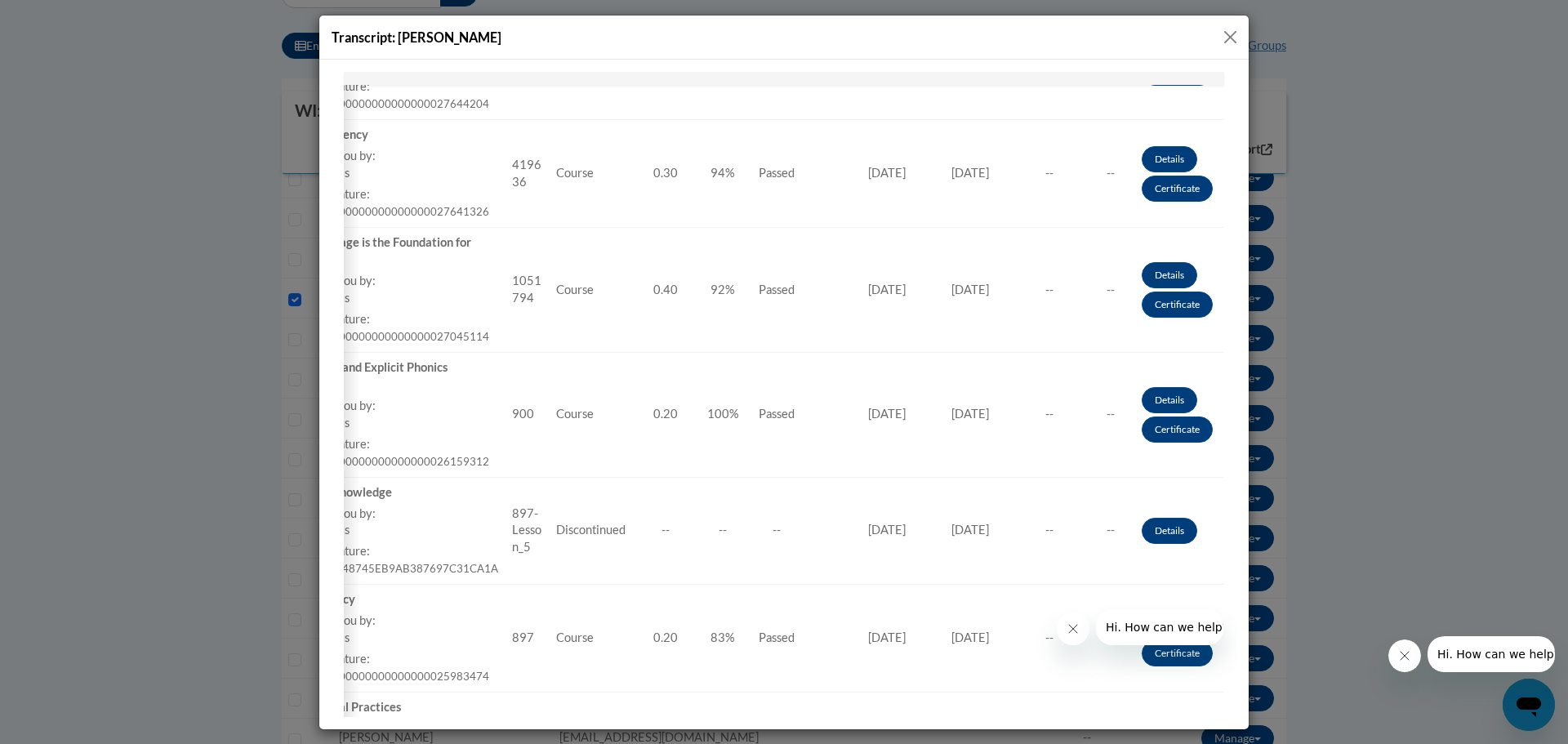
scroll to position [418, 0]
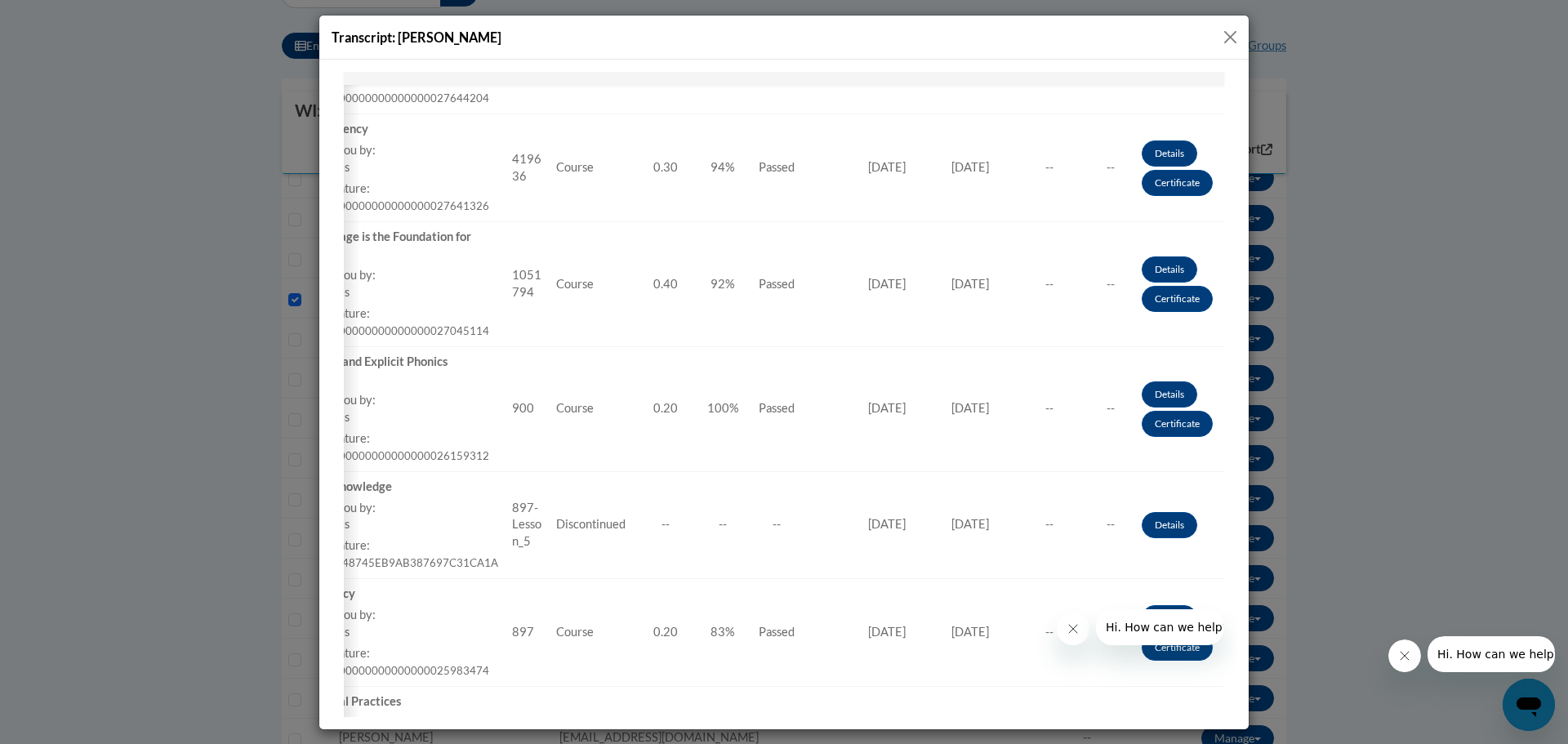
drag, startPoint x: 1231, startPoint y: 500, endPoint x: 1594, endPoint y: 450, distance: 366.4
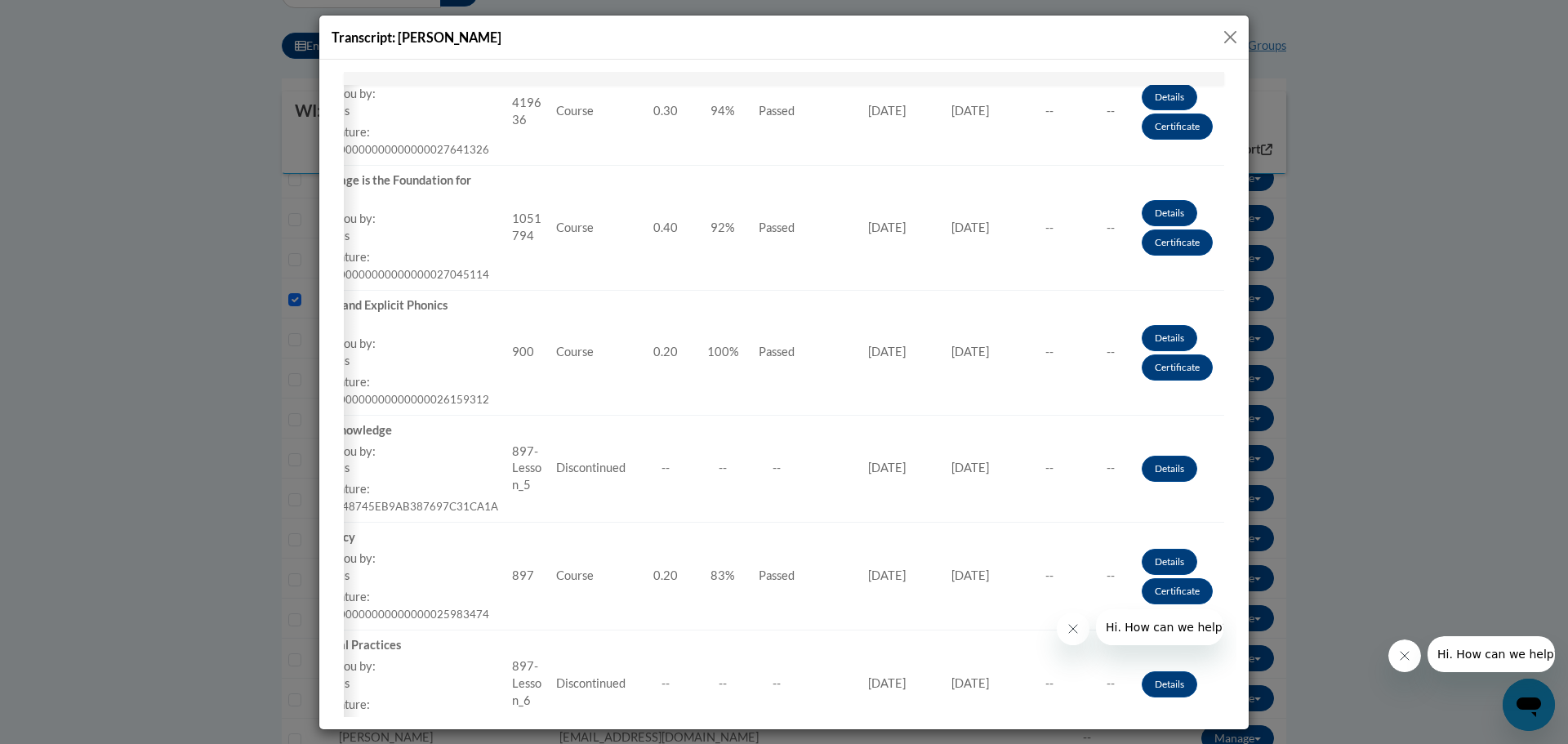
scroll to position [683, 0]
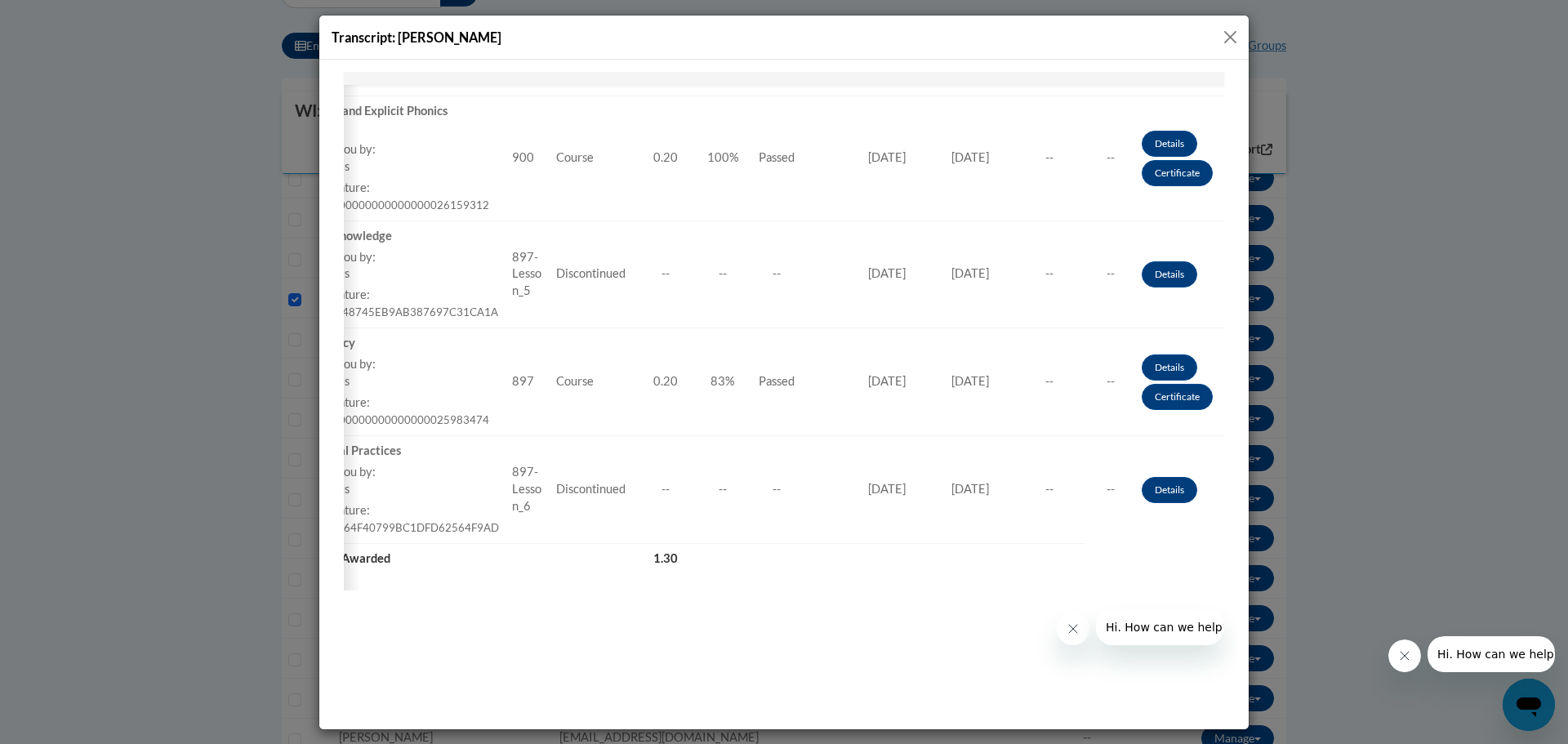
drag, startPoint x: 1232, startPoint y: 368, endPoint x: 1580, endPoint y: 608, distance: 422.7
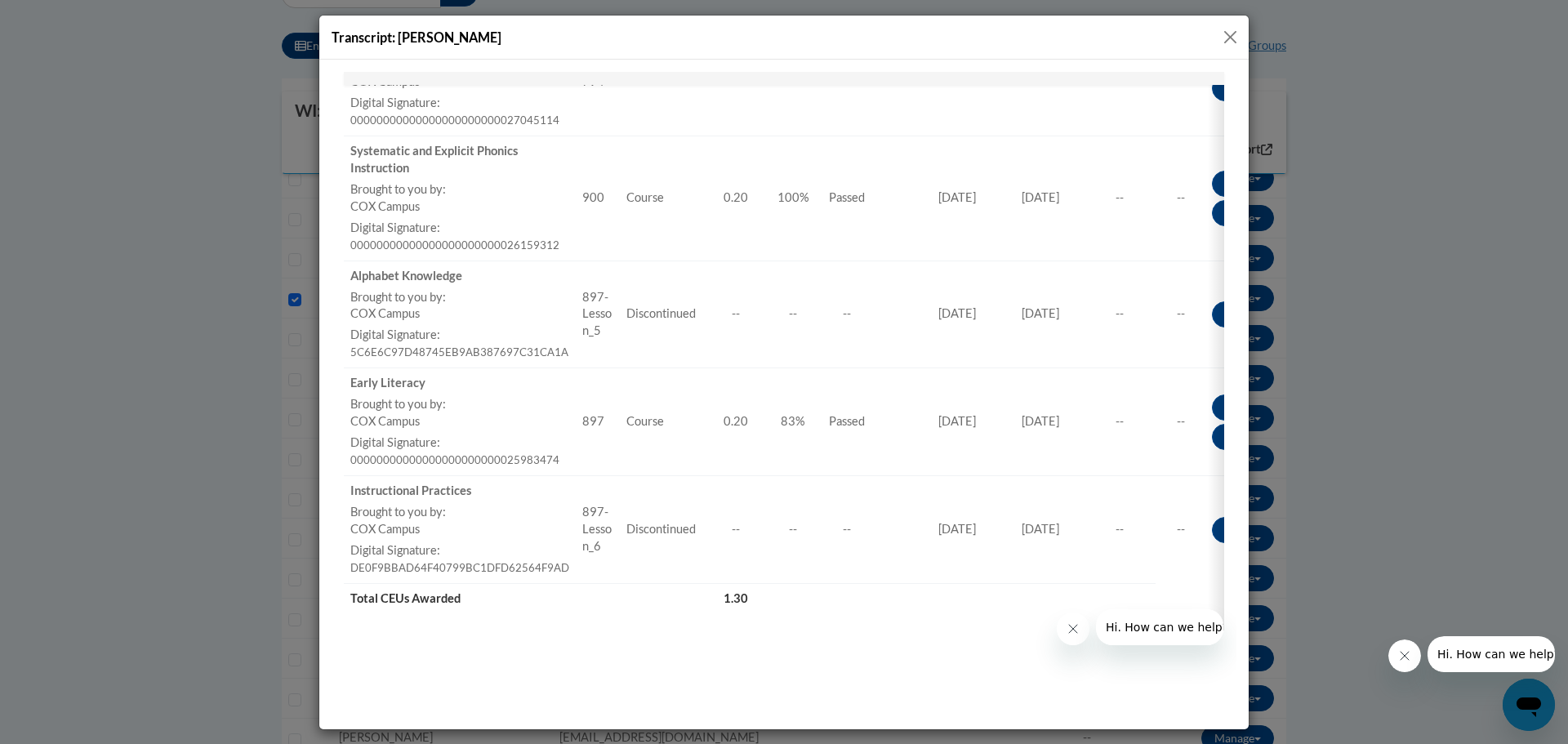
scroll to position [0, 77]
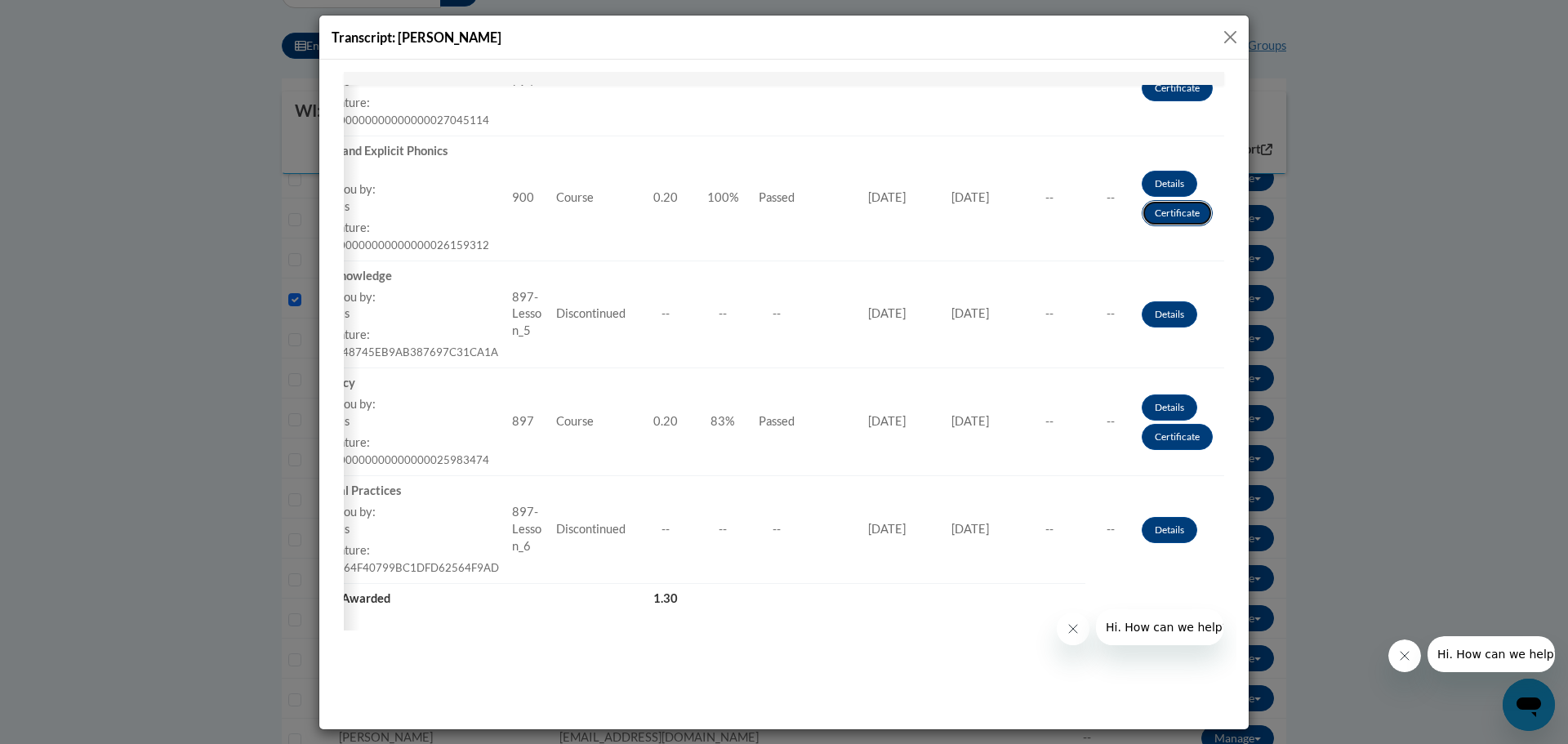
click at [1167, 211] on link "Certificate" at bounding box center [1177, 212] width 71 height 26
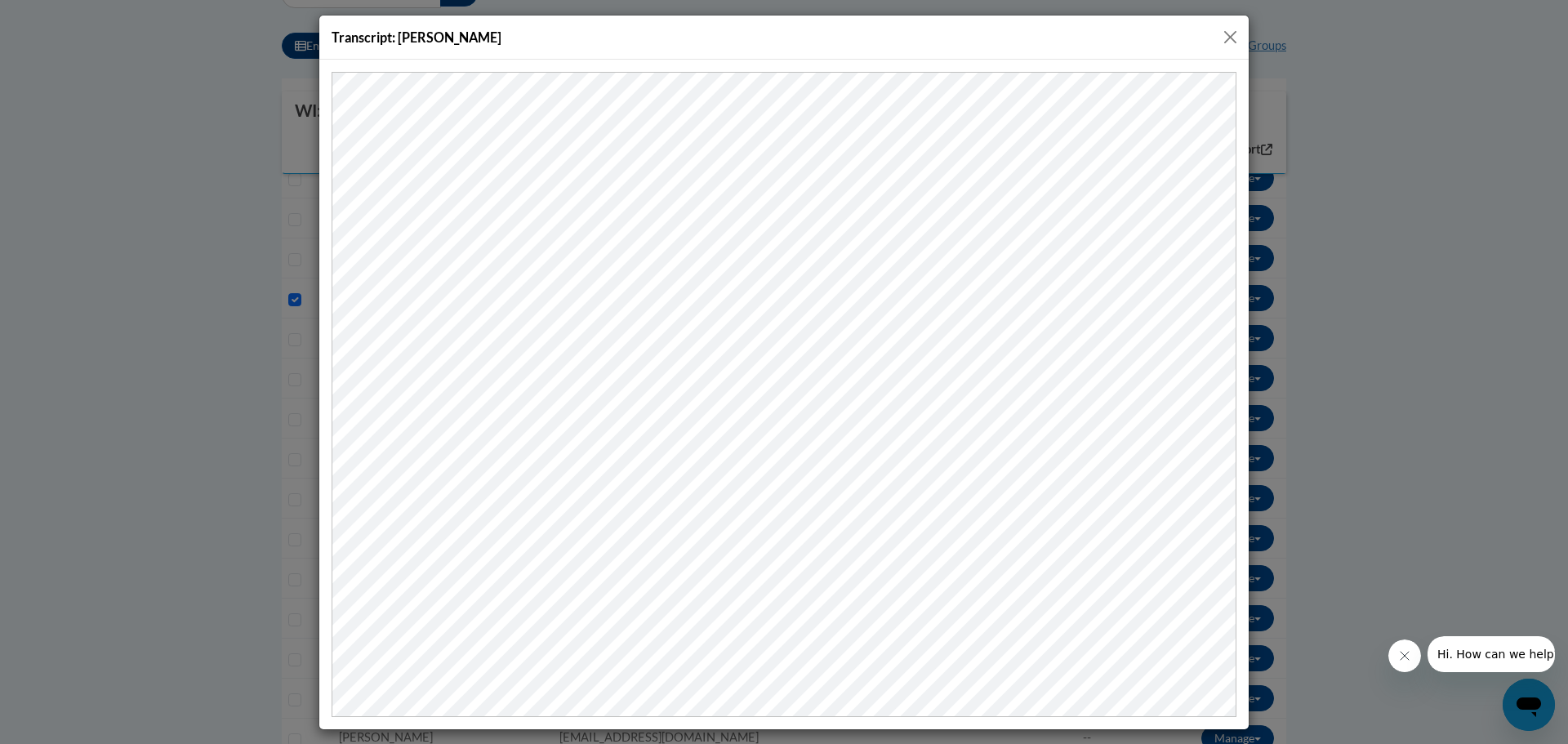
scroll to position [0, 0]
click at [1233, 30] on button "Close" at bounding box center [1230, 37] width 20 height 20
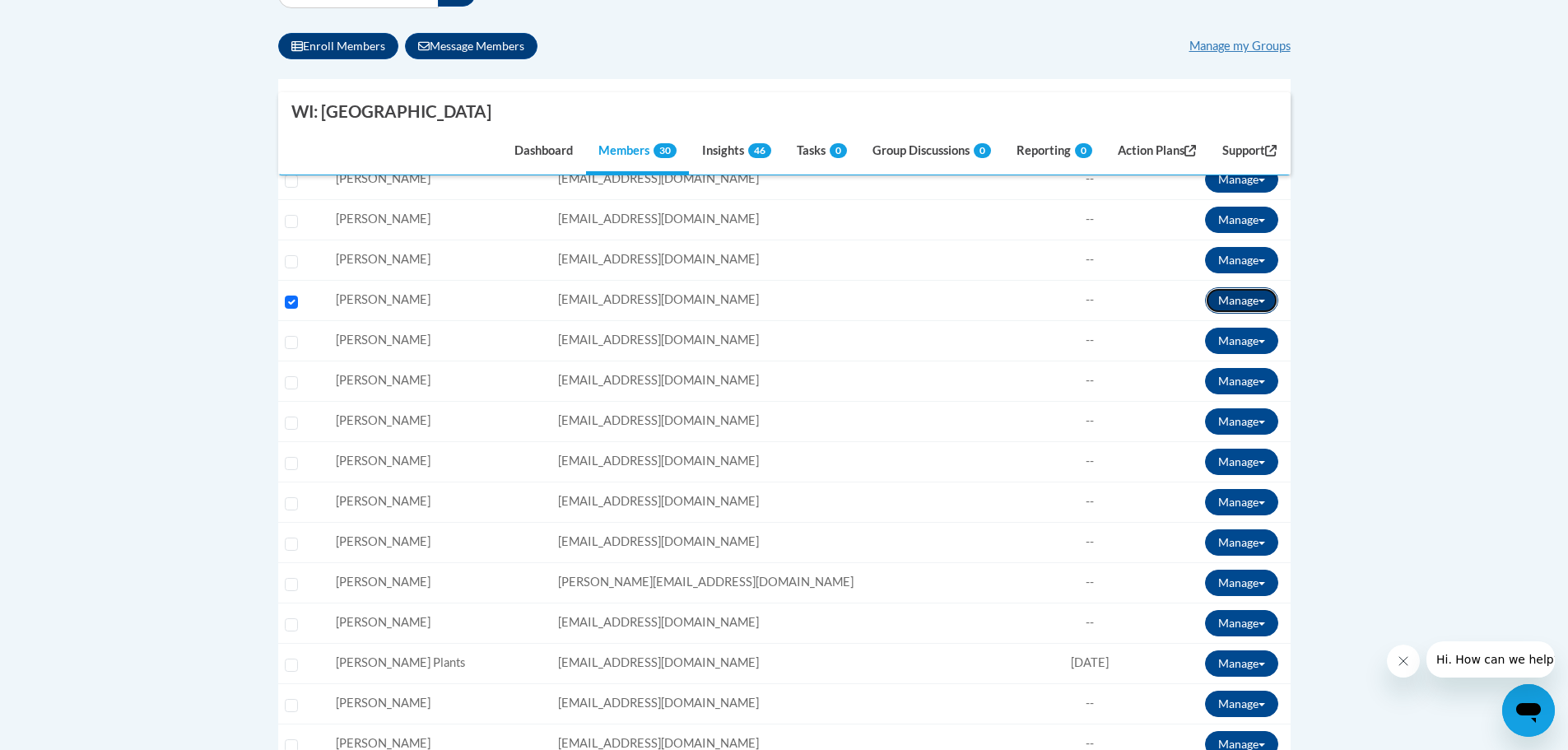
click at [1262, 298] on button "Manage" at bounding box center [1242, 300] width 73 height 26
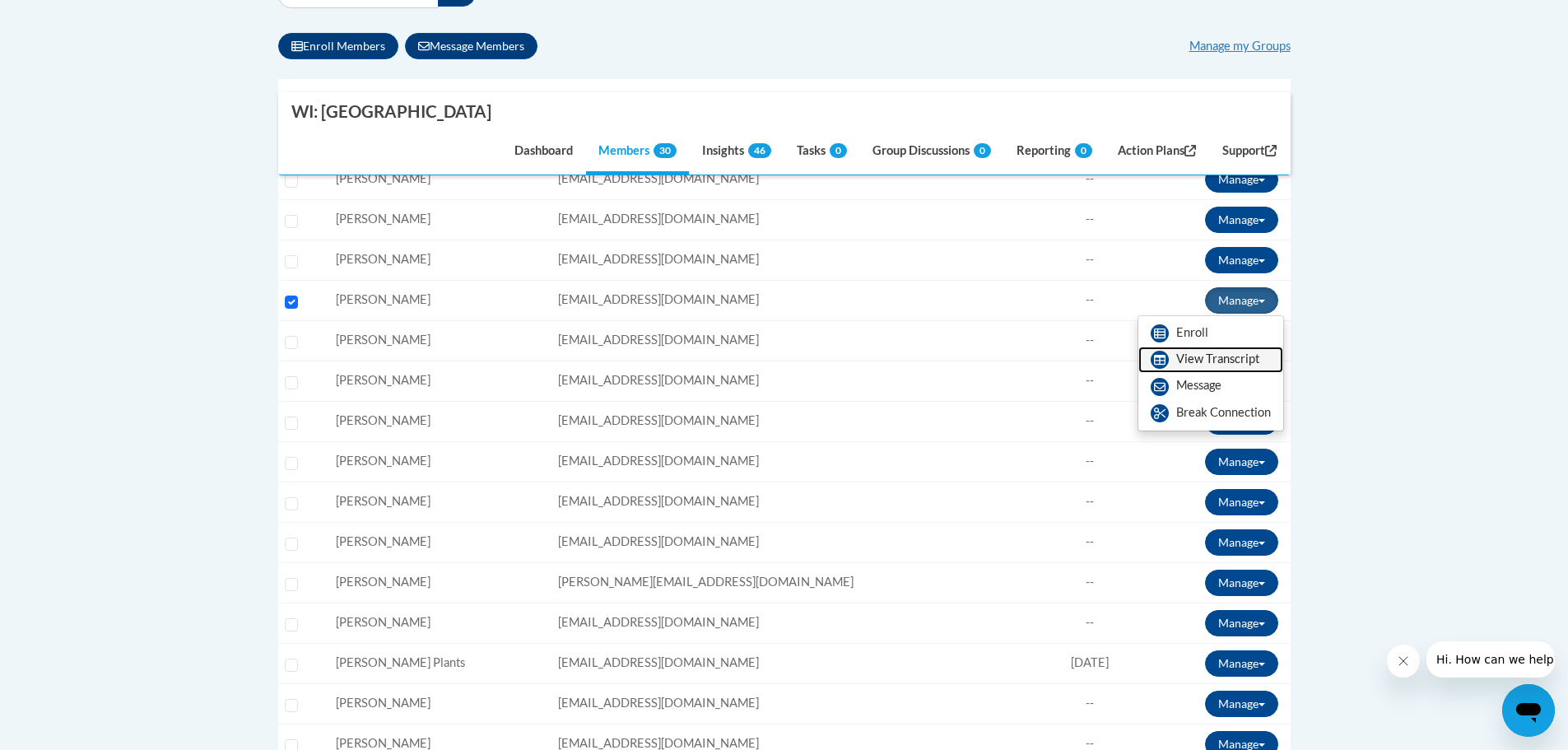
click at [1214, 356] on link "View Transcript" at bounding box center [1211, 360] width 144 height 26
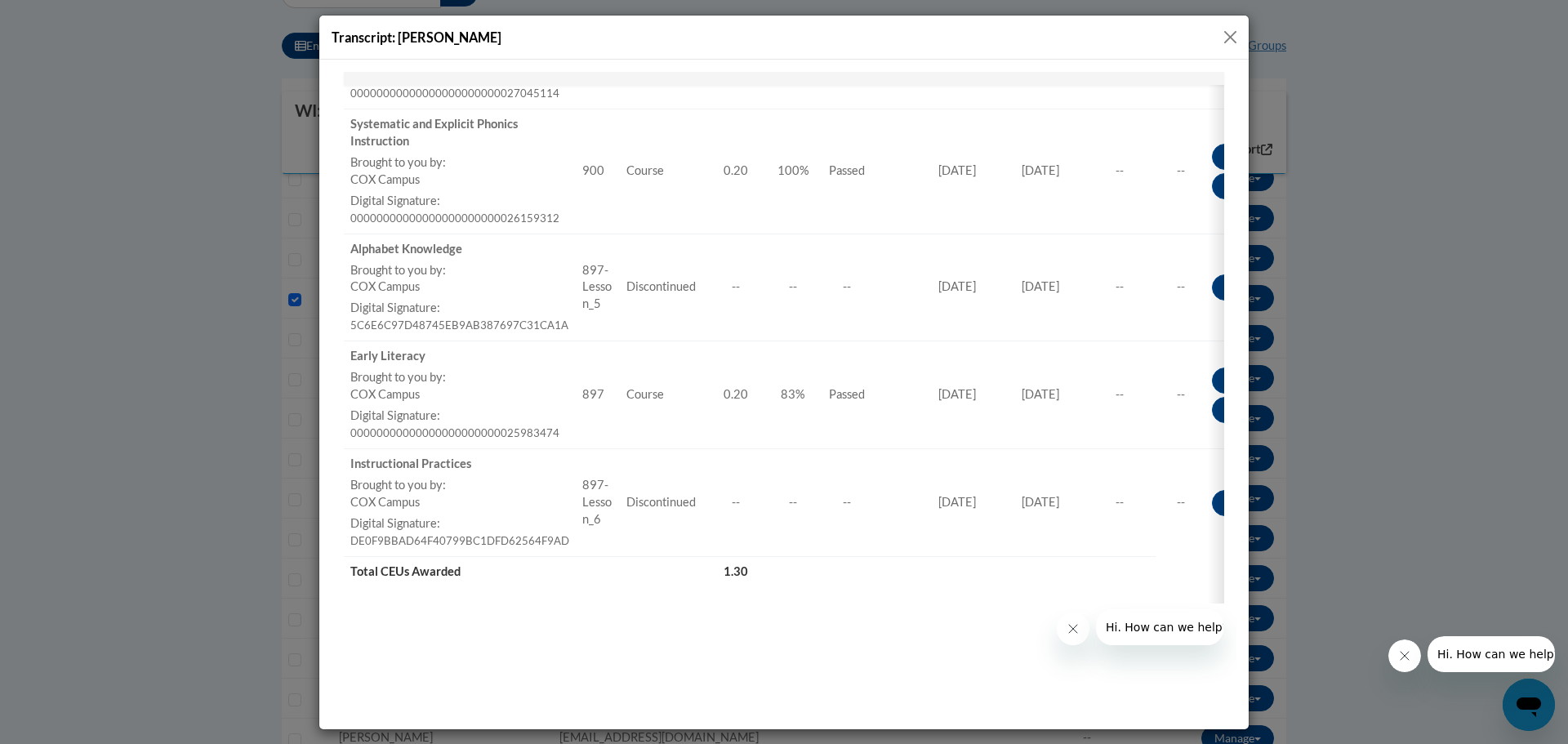
scroll to position [659, 0]
drag, startPoint x: 1233, startPoint y: 349, endPoint x: 1574, endPoint y: 718, distance: 502.4
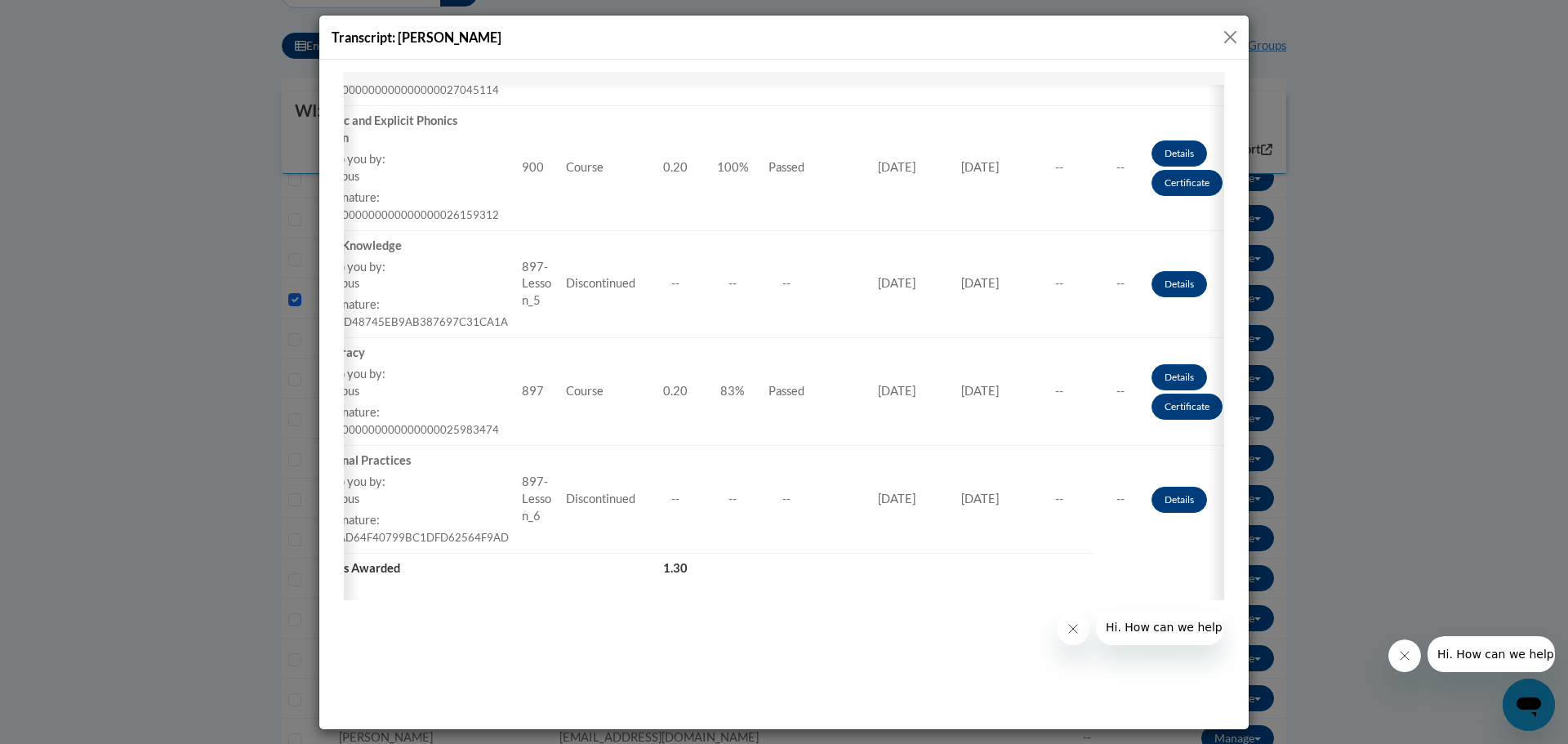
scroll to position [0, 77]
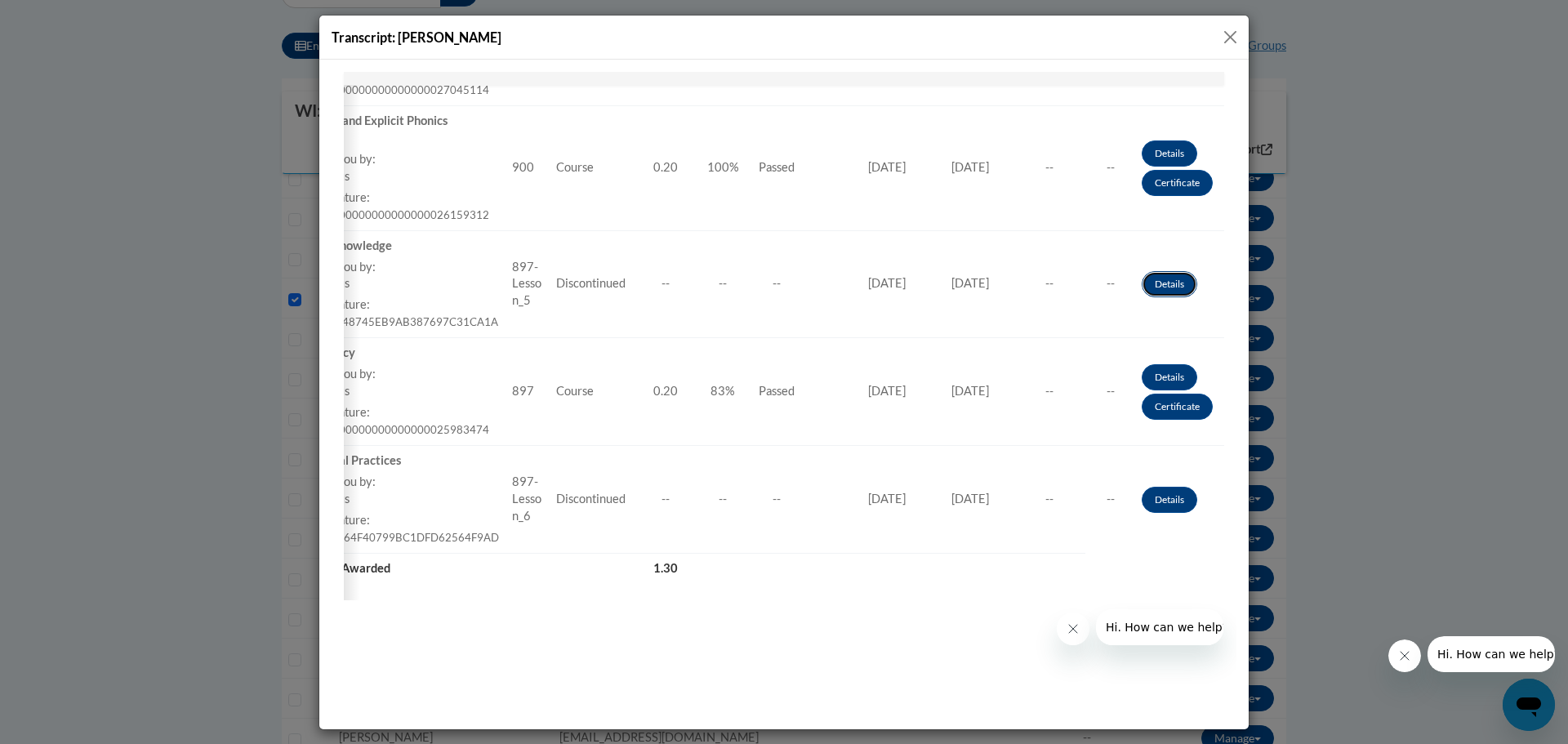
click at [1159, 278] on link "Details" at bounding box center [1170, 284] width 56 height 26
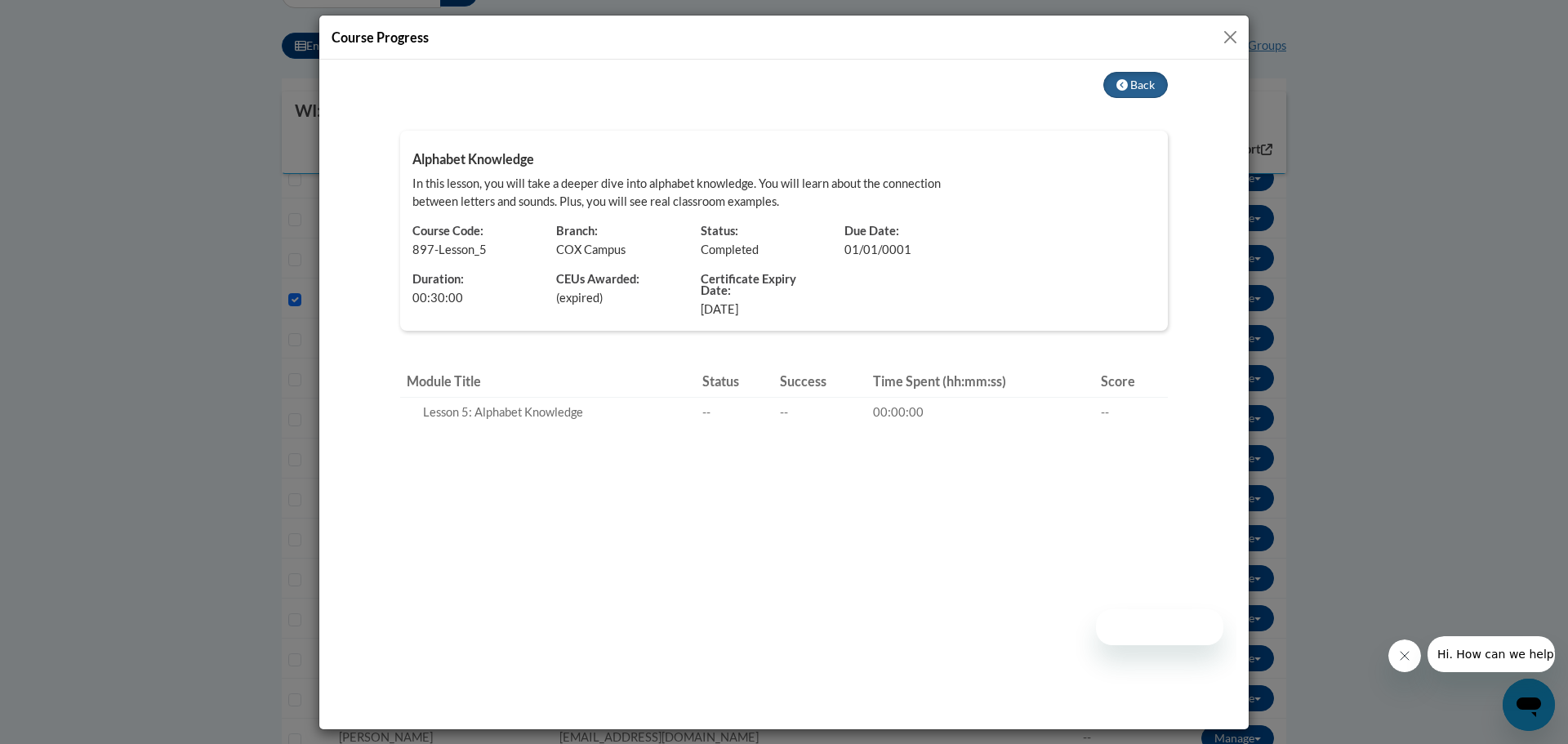
scroll to position [0, 0]
click at [1119, 78] on icon at bounding box center [1122, 84] width 11 height 11
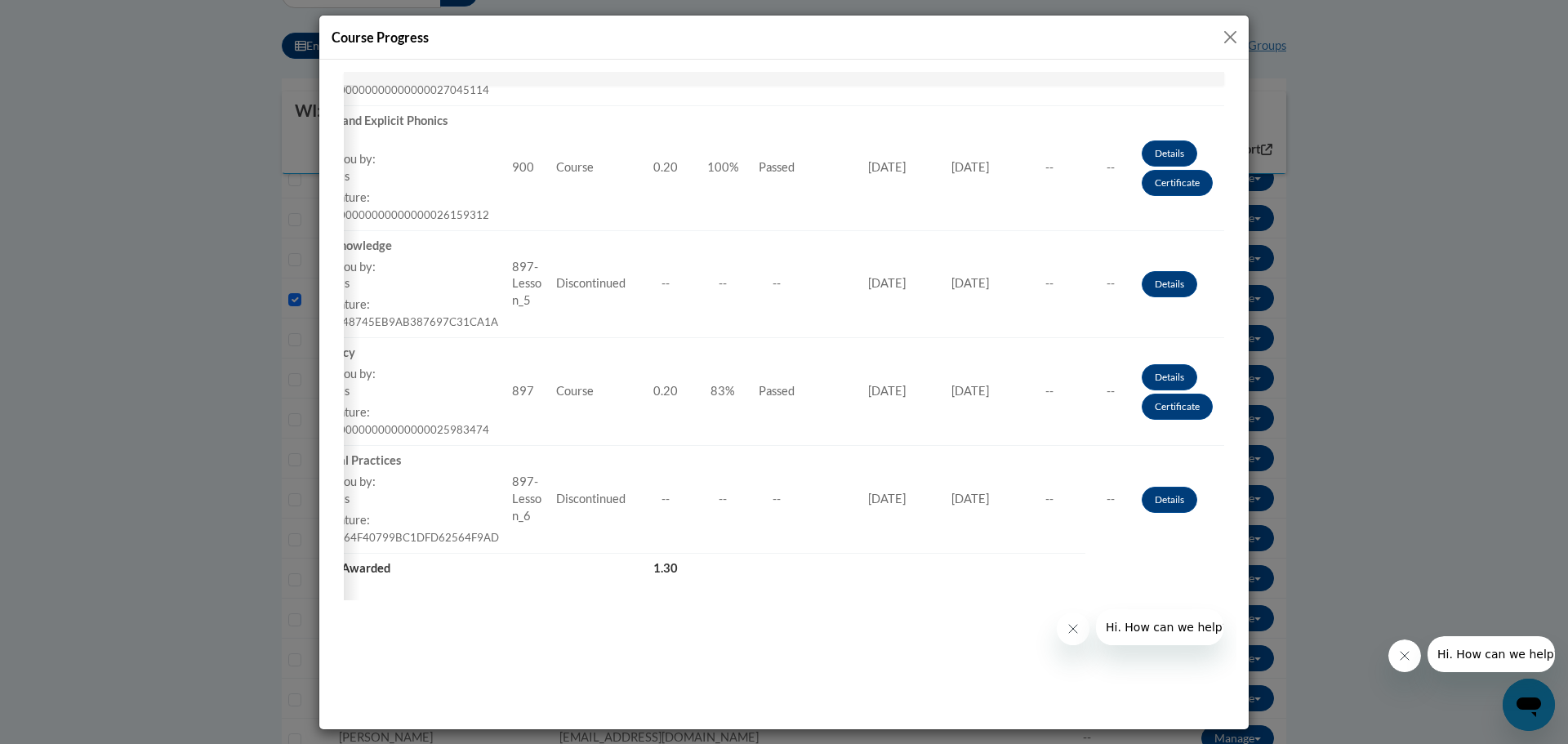
scroll to position [0, 77]
click at [1166, 402] on link "Certificate" at bounding box center [1177, 405] width 71 height 26
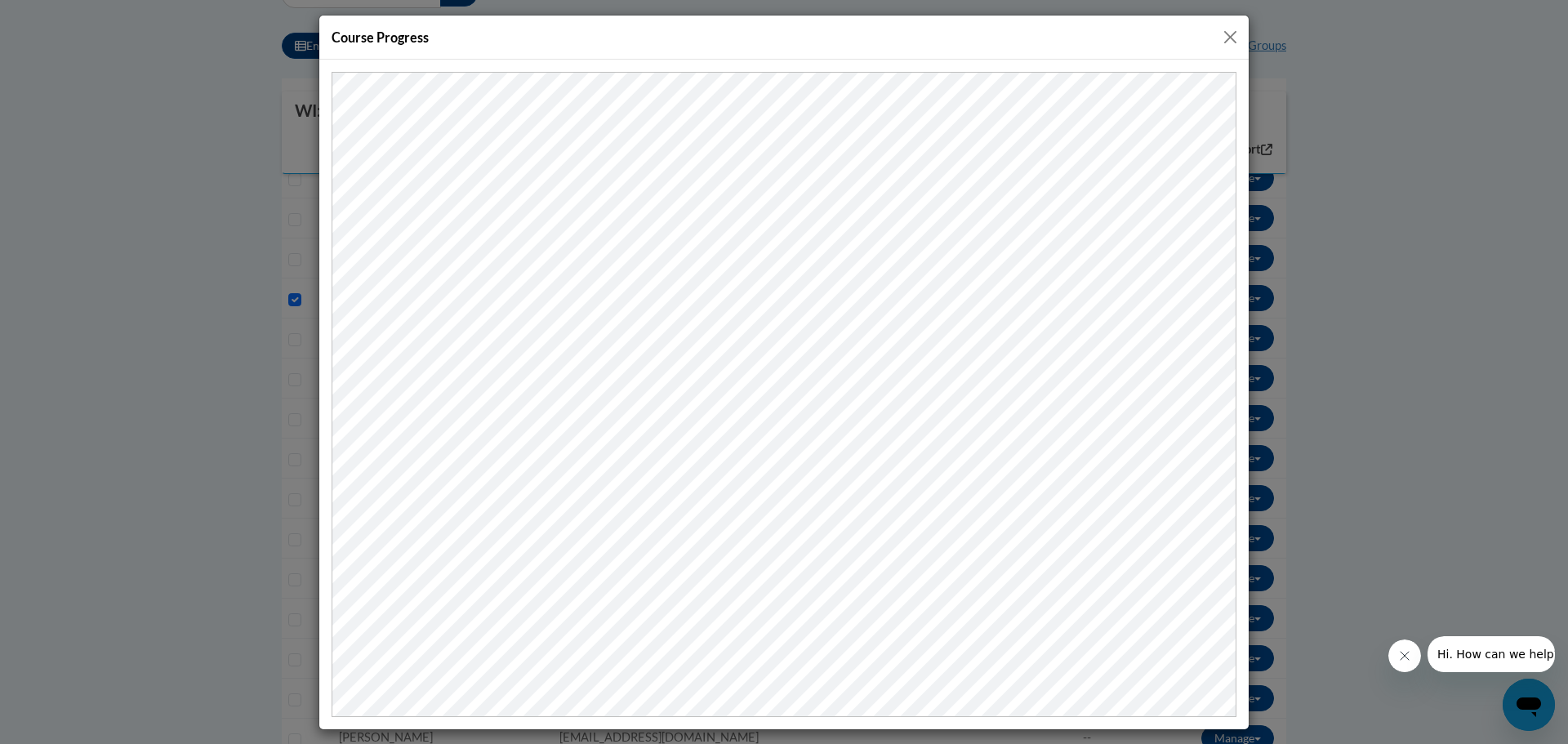
scroll to position [0, 0]
click at [1226, 30] on button "Close" at bounding box center [1230, 37] width 20 height 20
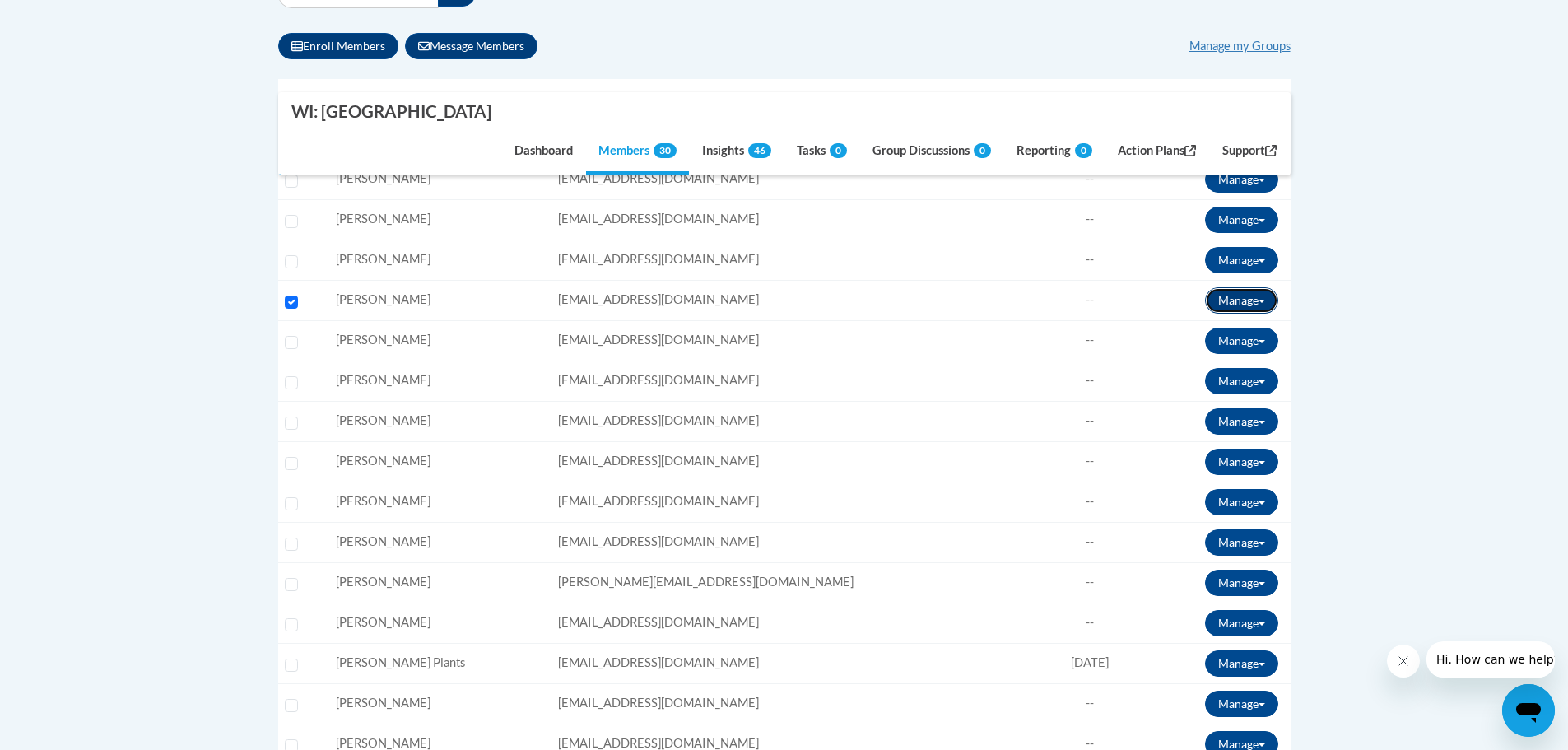
click at [1267, 299] on button "Manage" at bounding box center [1242, 300] width 73 height 26
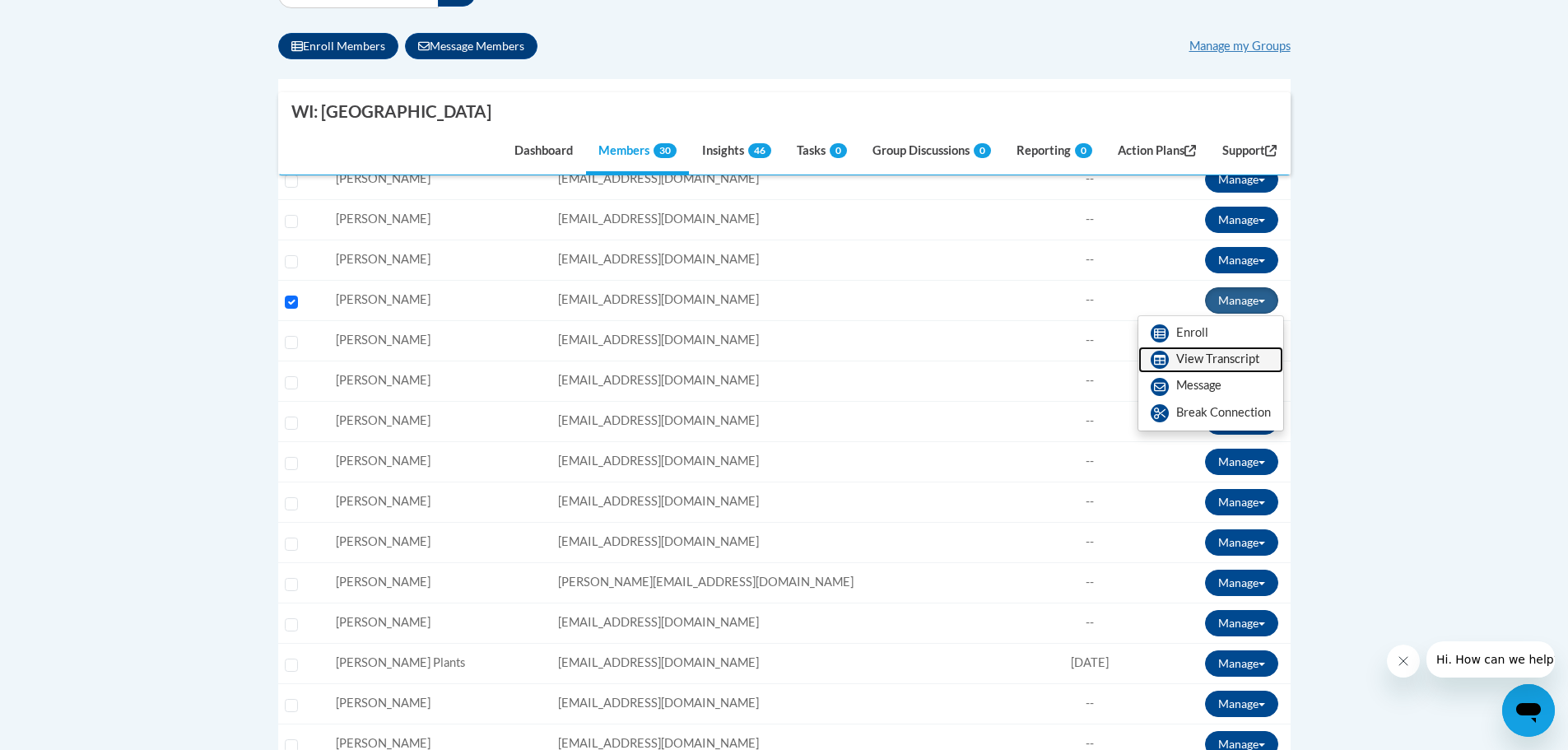
click at [1214, 352] on link "View Transcript" at bounding box center [1211, 360] width 144 height 26
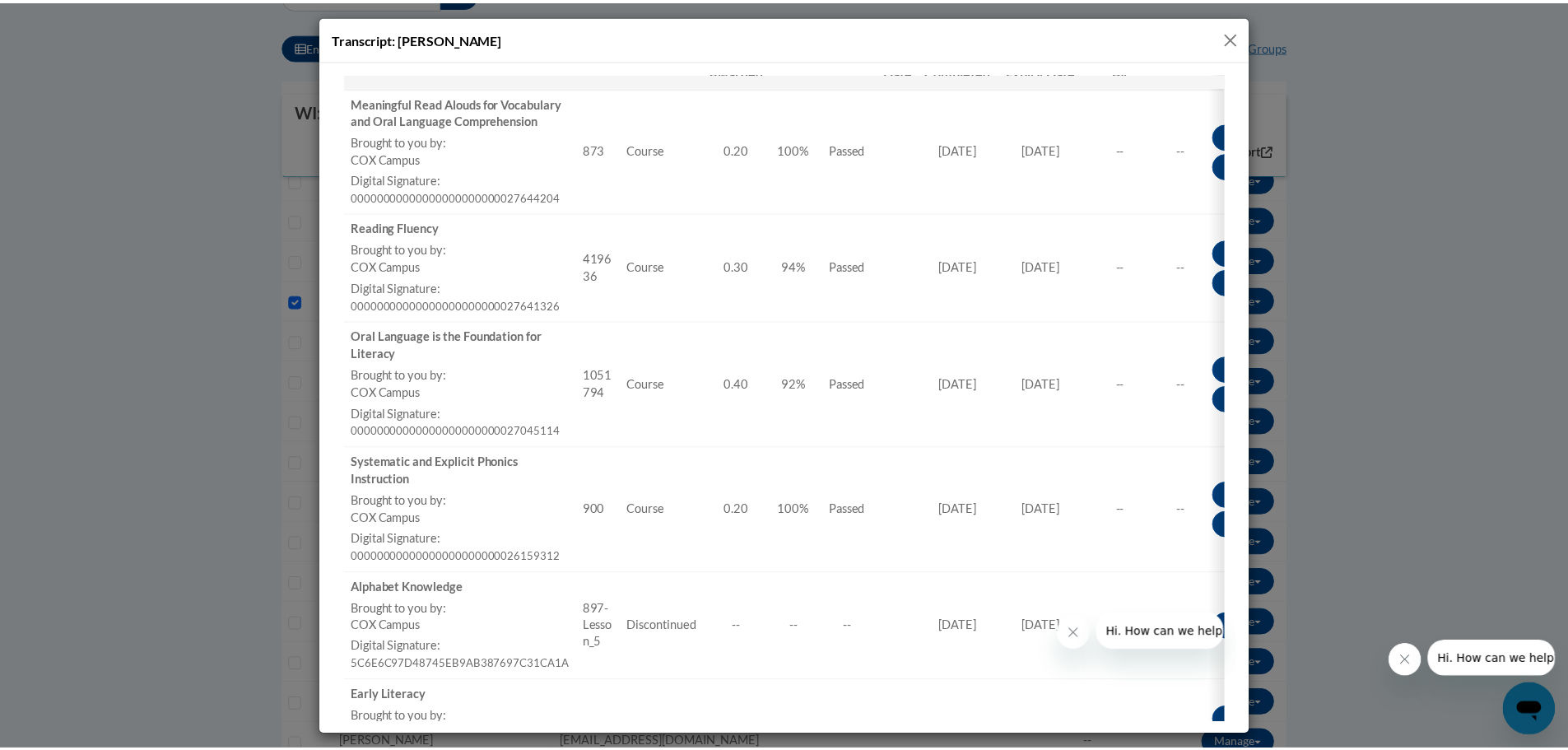
scroll to position [326, 0]
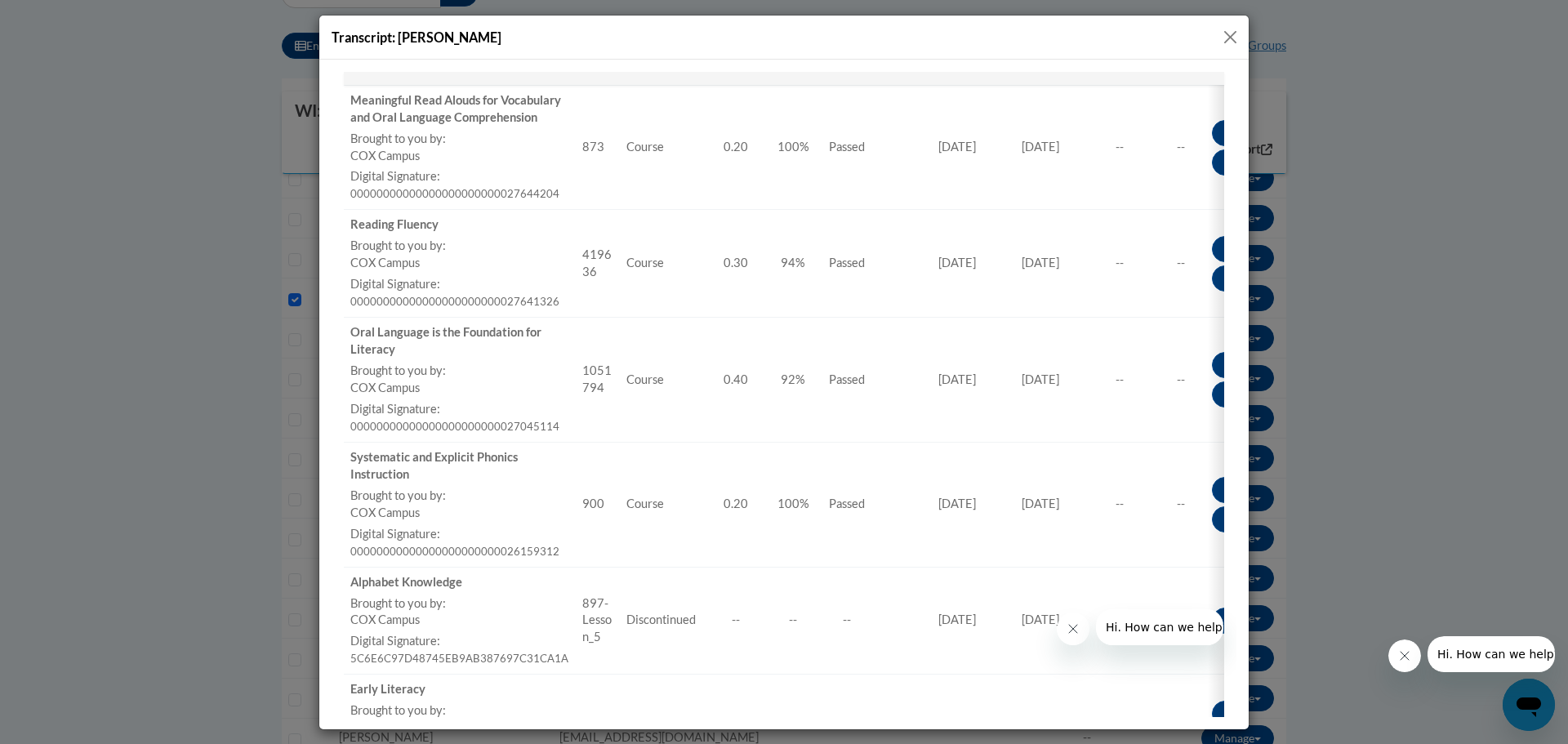
click at [1228, 32] on button "Close" at bounding box center [1230, 37] width 20 height 20
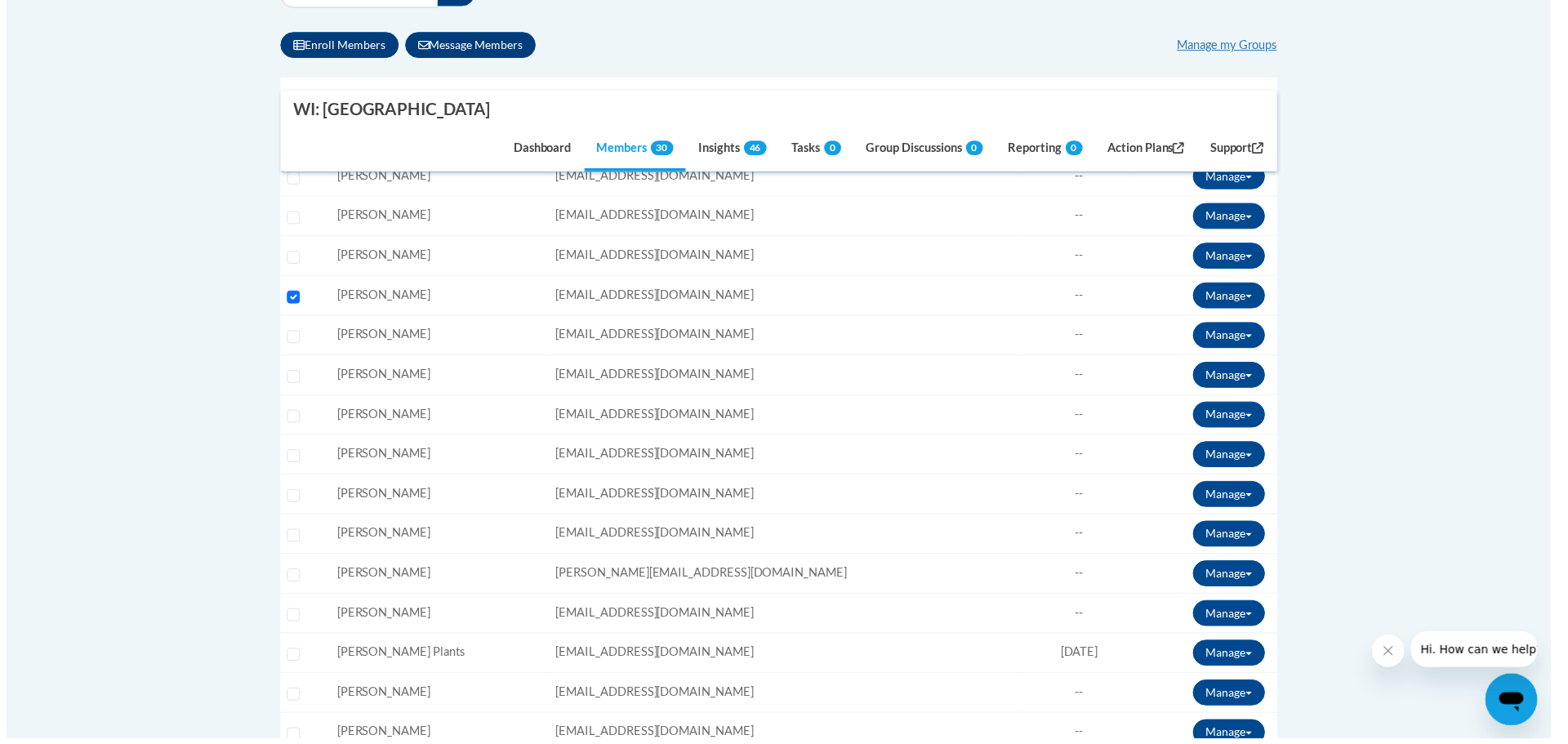
scroll to position [0, 0]
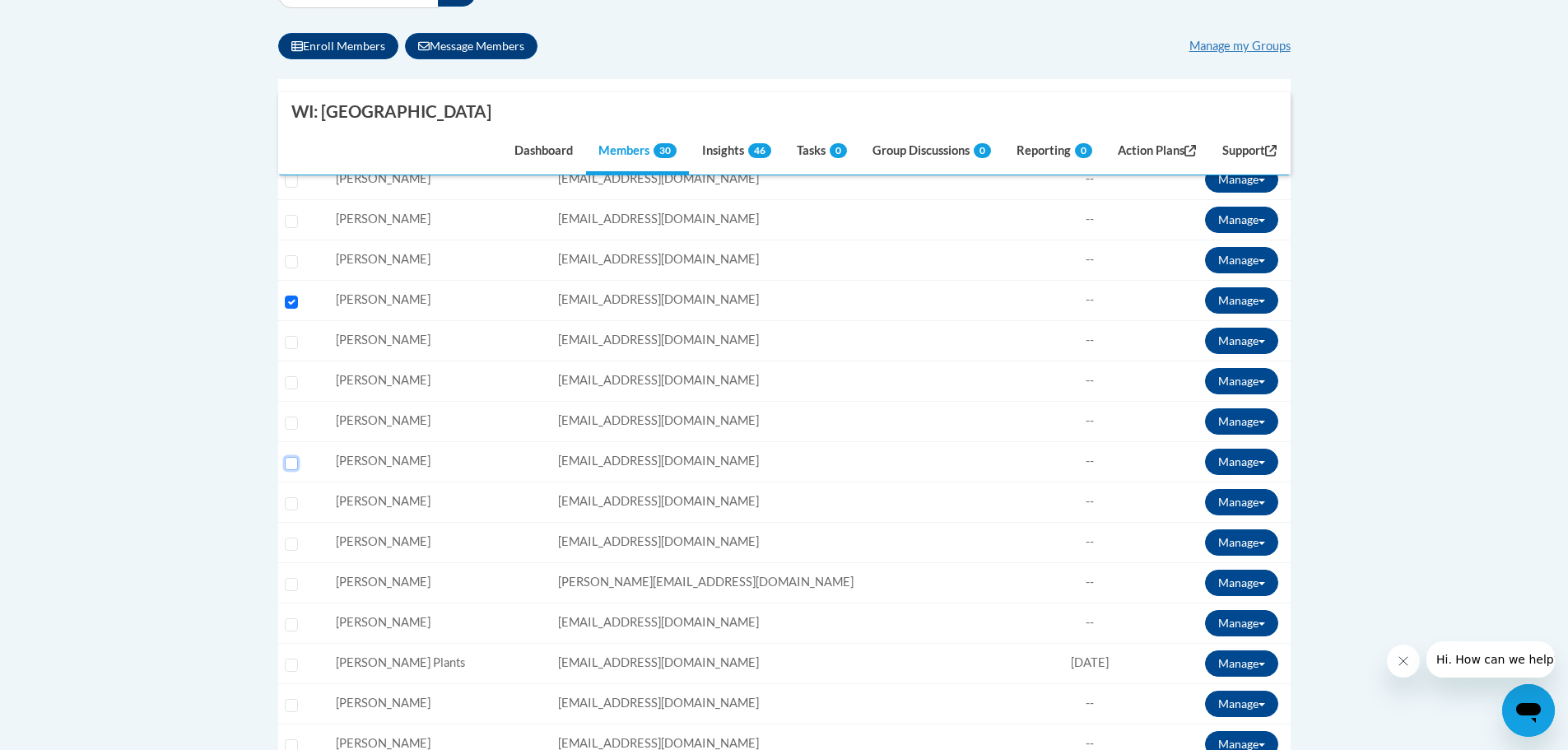
click at [291, 462] on input "Select learner" at bounding box center [292, 463] width 13 height 13
checkbox input "true"
click at [293, 298] on input "Select learner" at bounding box center [292, 302] width 13 height 13
checkbox input "false"
click at [1258, 454] on button "Manage" at bounding box center [1242, 461] width 73 height 26
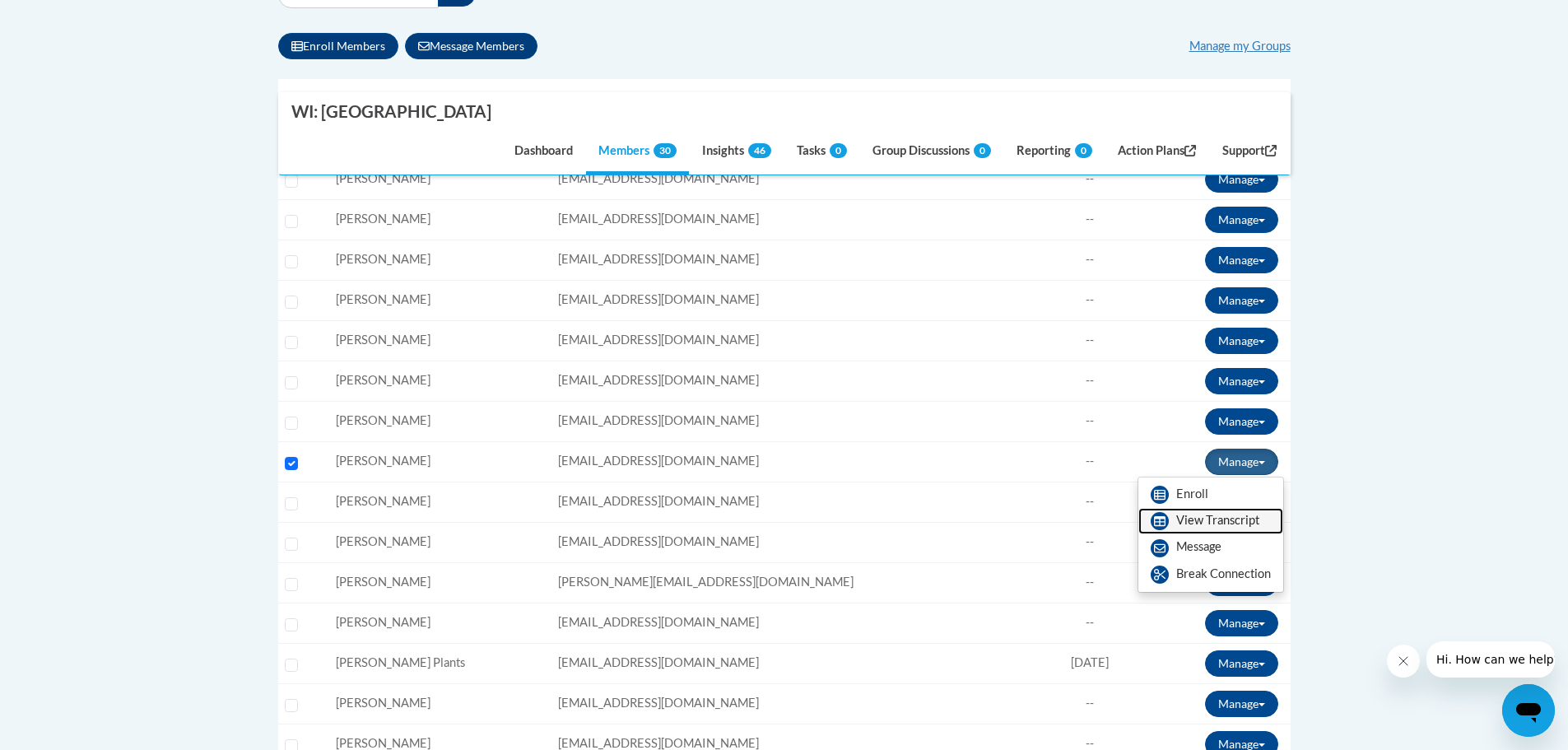
click at [1214, 519] on link "View Transcript" at bounding box center [1211, 521] width 144 height 26
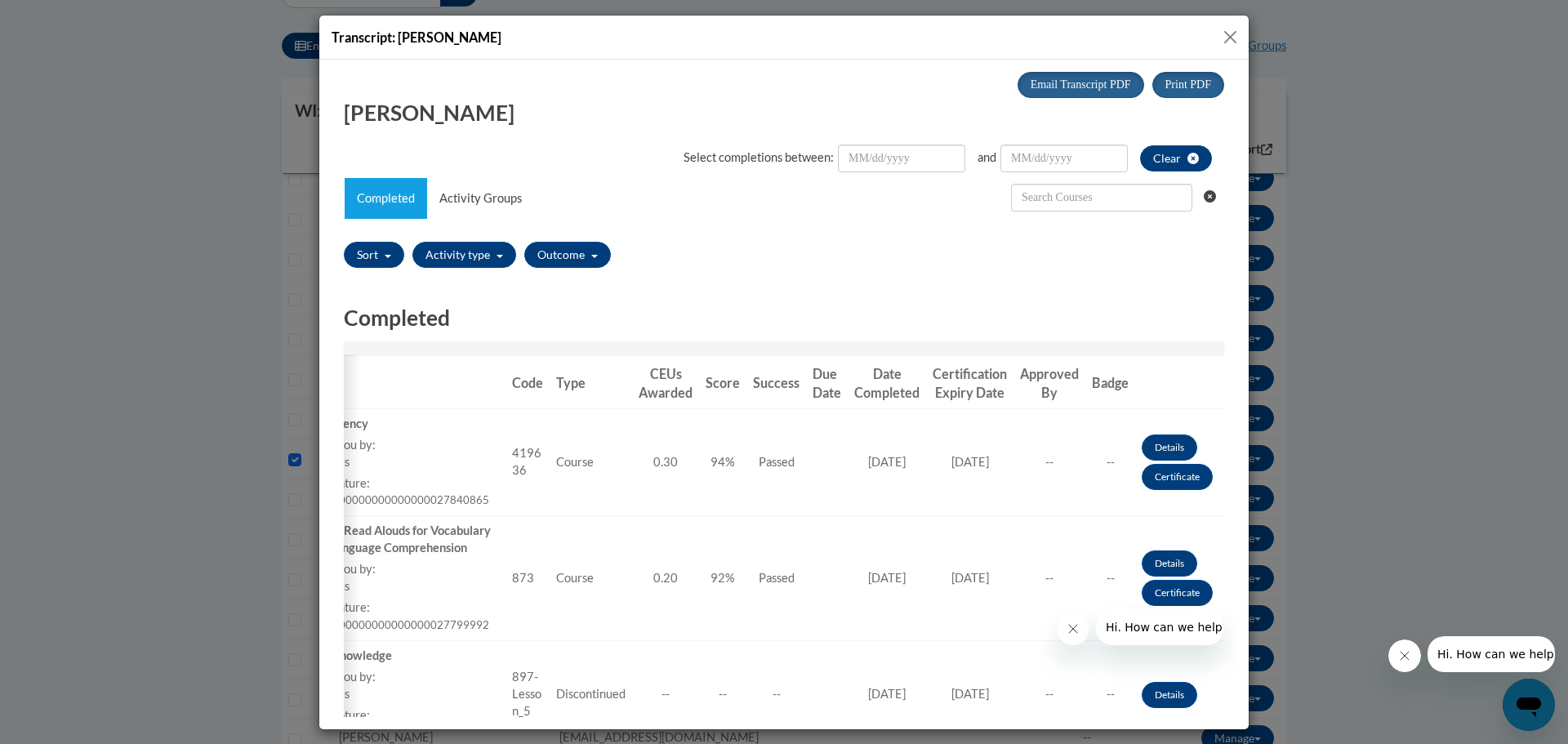
click at [1233, 32] on button "Close" at bounding box center [1230, 37] width 20 height 20
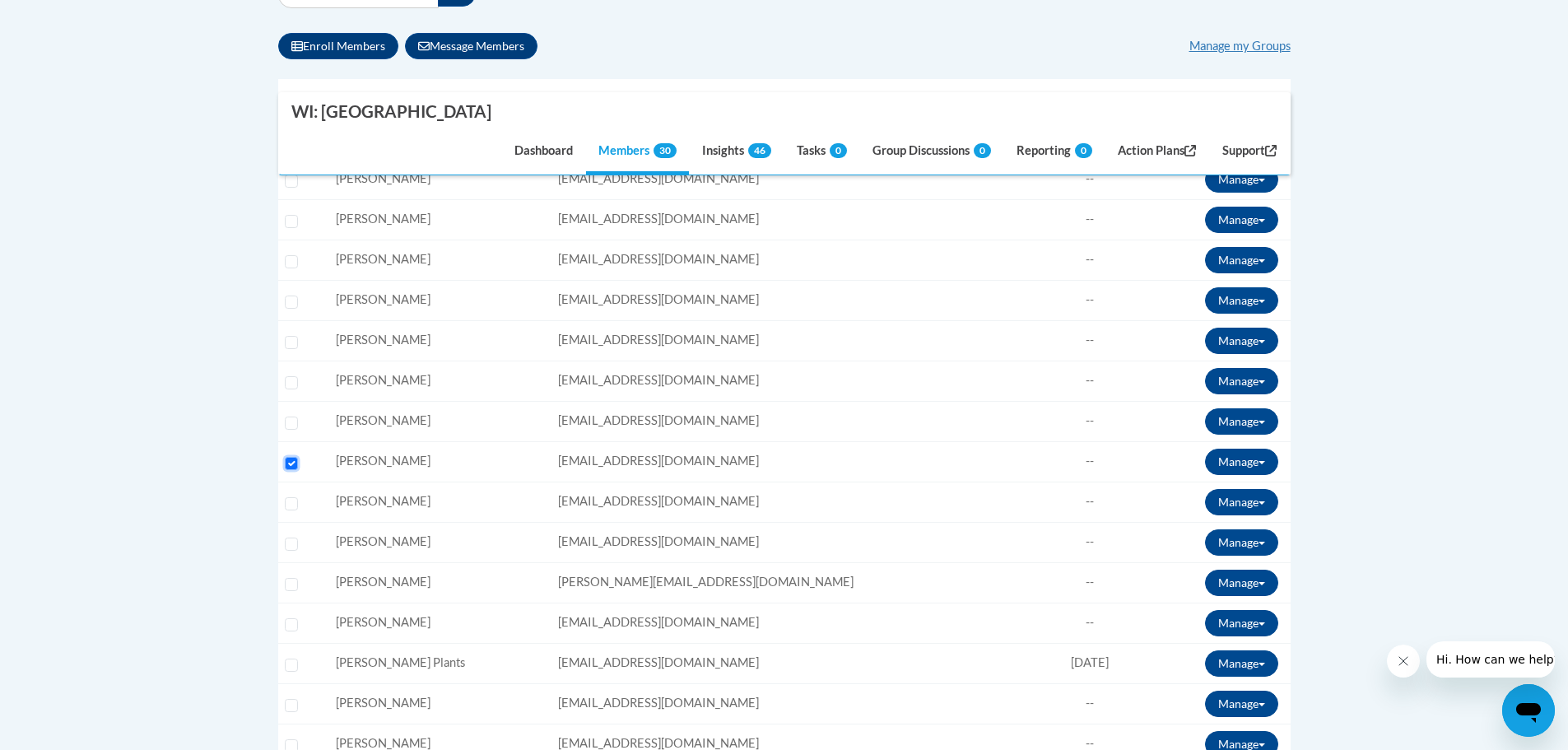
click at [285, 461] on input "Select learner" at bounding box center [292, 463] width 13 height 13
checkbox input "false"
